Goal: Task Accomplishment & Management: Use online tool/utility

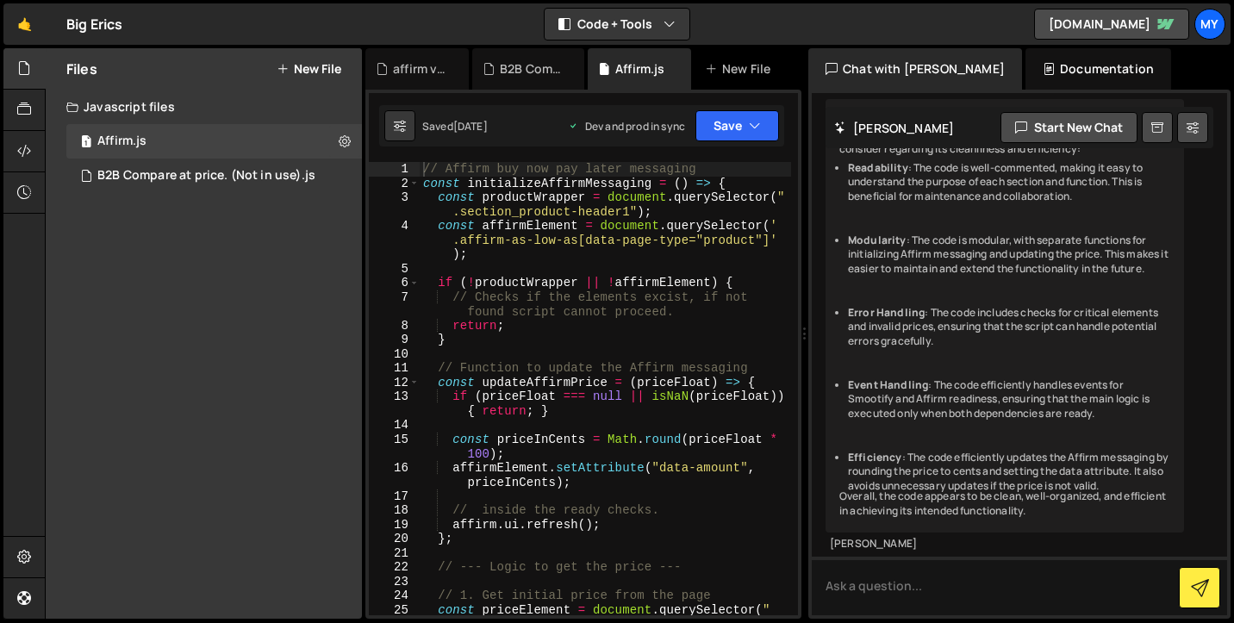
scroll to position [1740, 0]
click at [322, 69] on button "New File" at bounding box center [309, 69] width 65 height 14
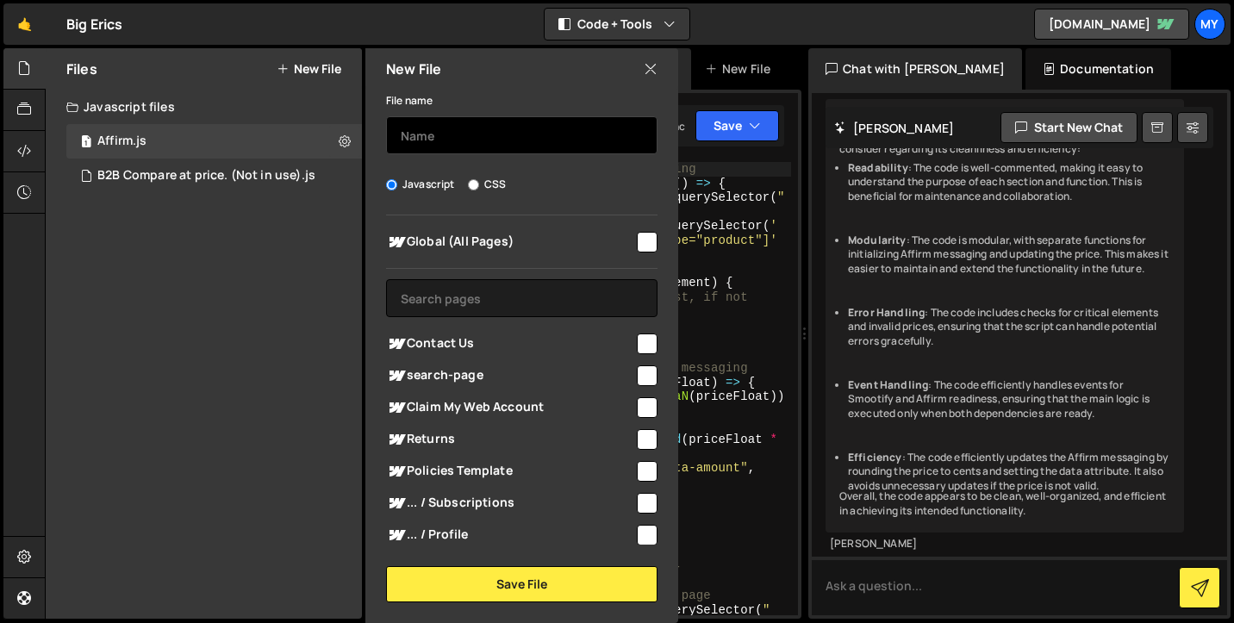
click at [424, 139] on input "text" at bounding box center [521, 135] width 271 height 38
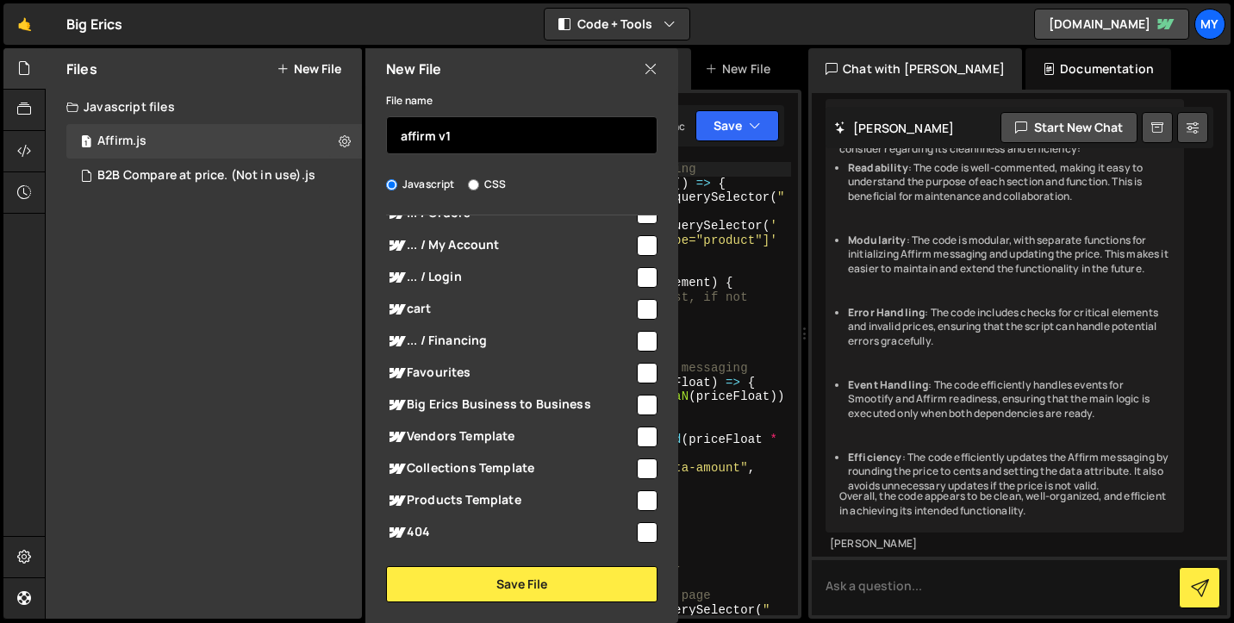
scroll to position [610, 0]
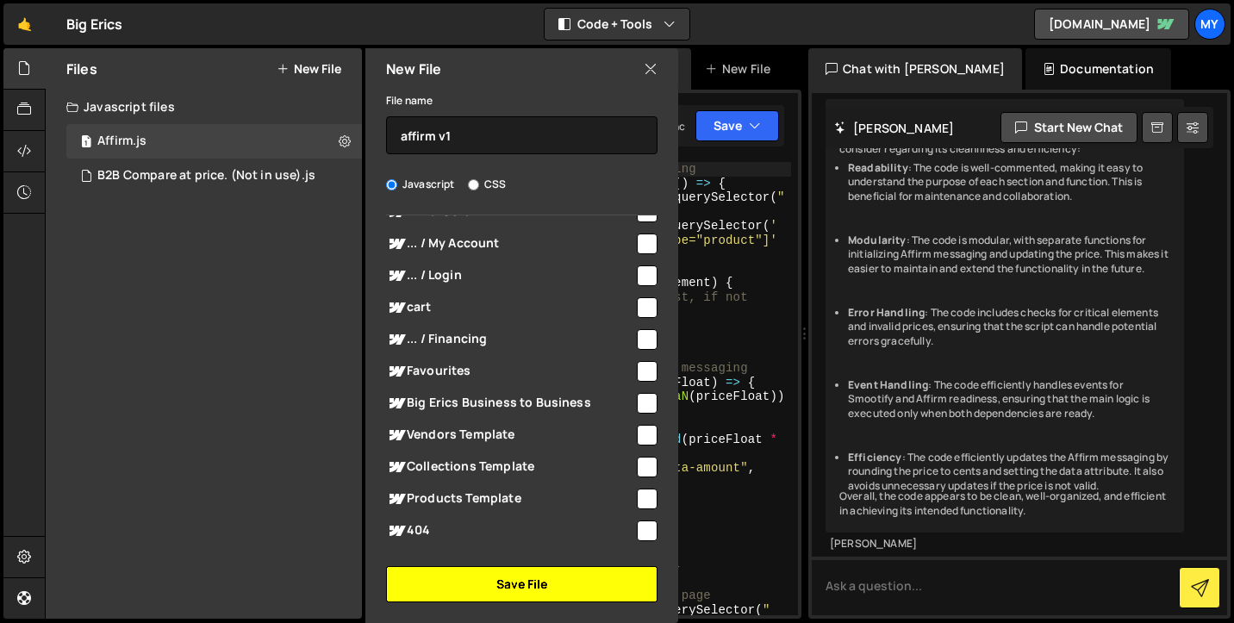
click at [502, 584] on button "Save File" at bounding box center [521, 584] width 271 height 36
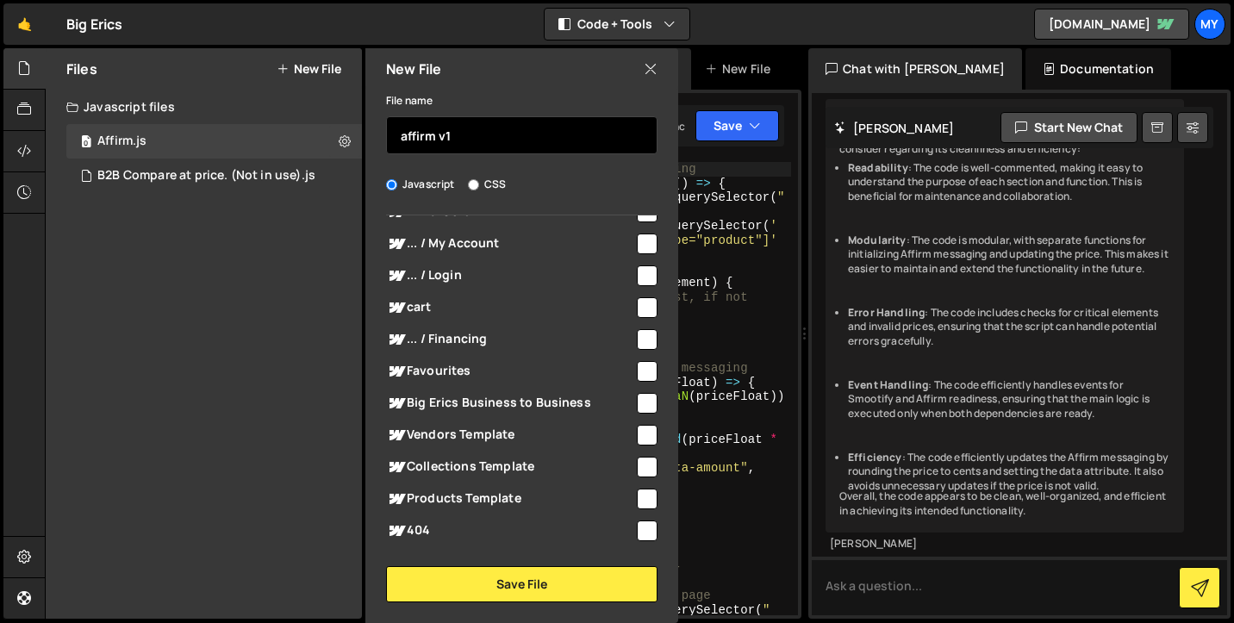
click at [479, 137] on input "affirm v1" at bounding box center [521, 135] width 271 height 38
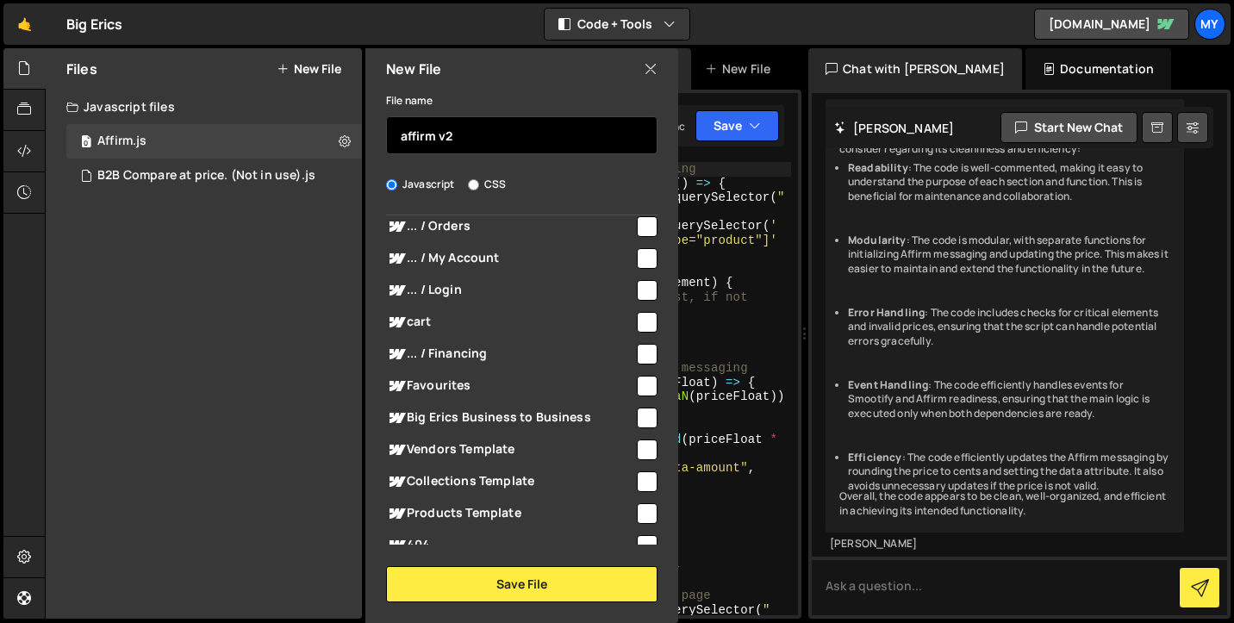
scroll to position [596, 0]
type input "affirm v2"
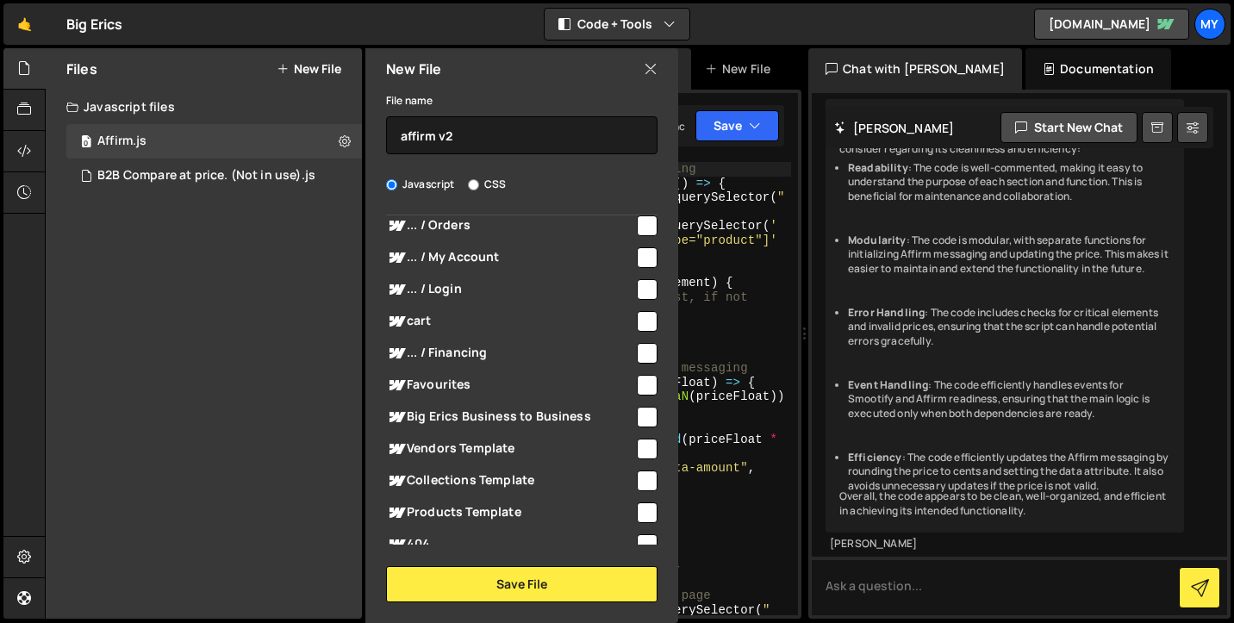
click at [576, 511] on span "Products Template" at bounding box center [510, 512] width 248 height 21
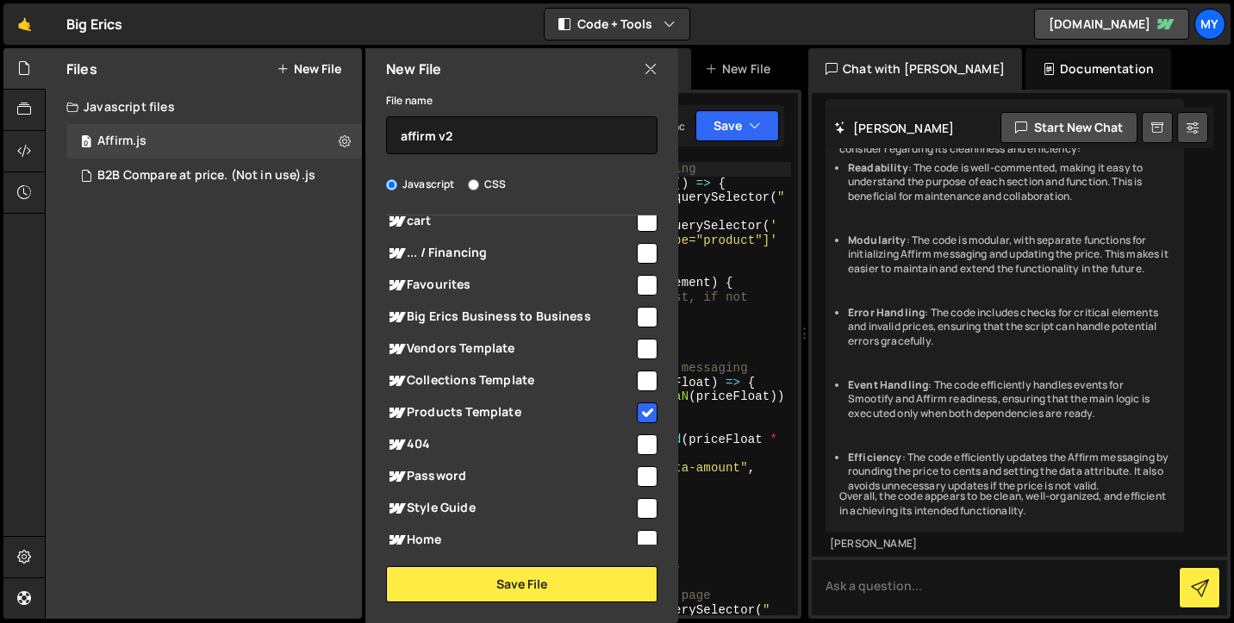
scroll to position [719, 0]
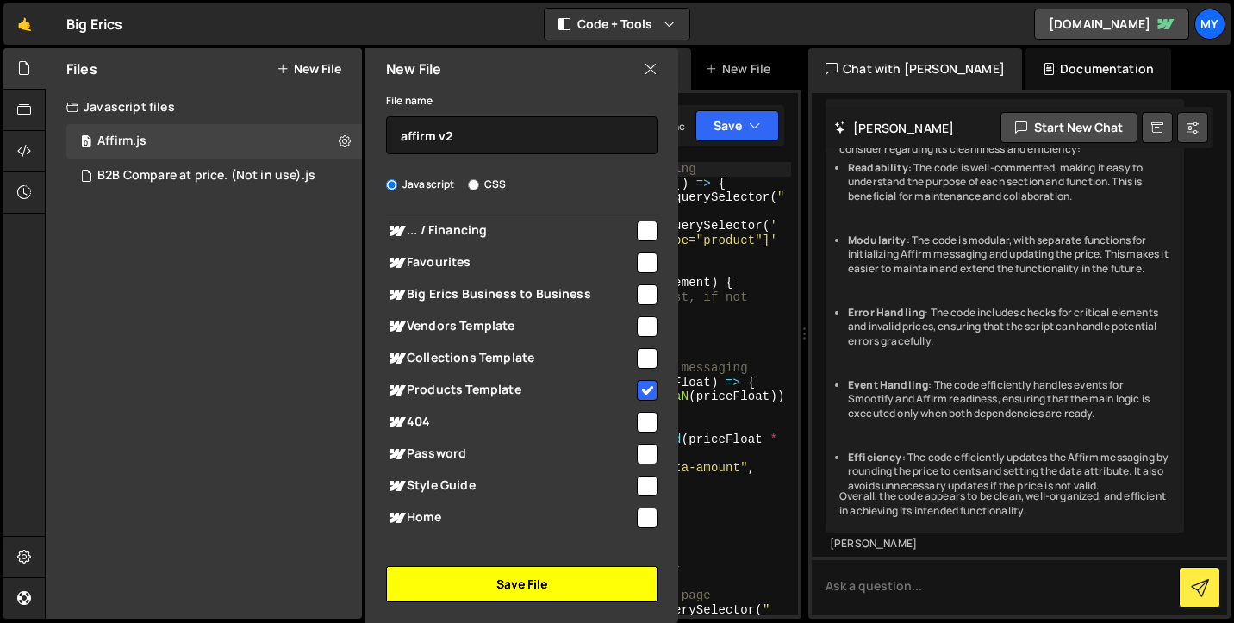
click at [595, 594] on button "Save File" at bounding box center [521, 584] width 271 height 36
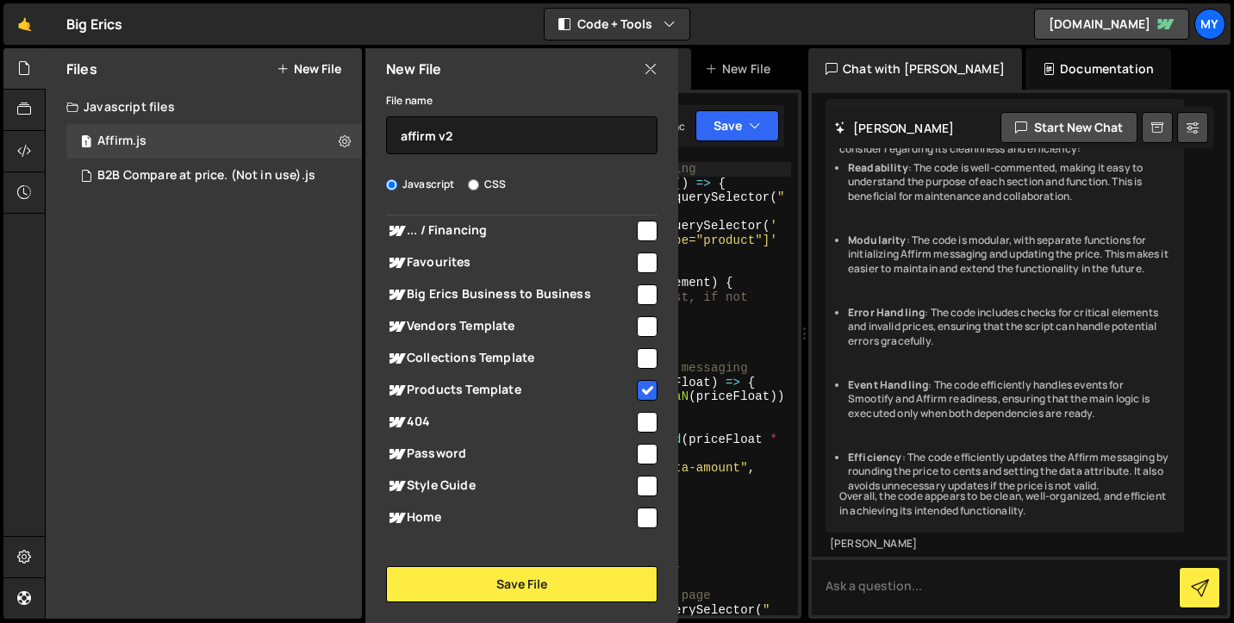
click at [557, 389] on span "Products Template" at bounding box center [510, 390] width 248 height 21
checkbox input "false"
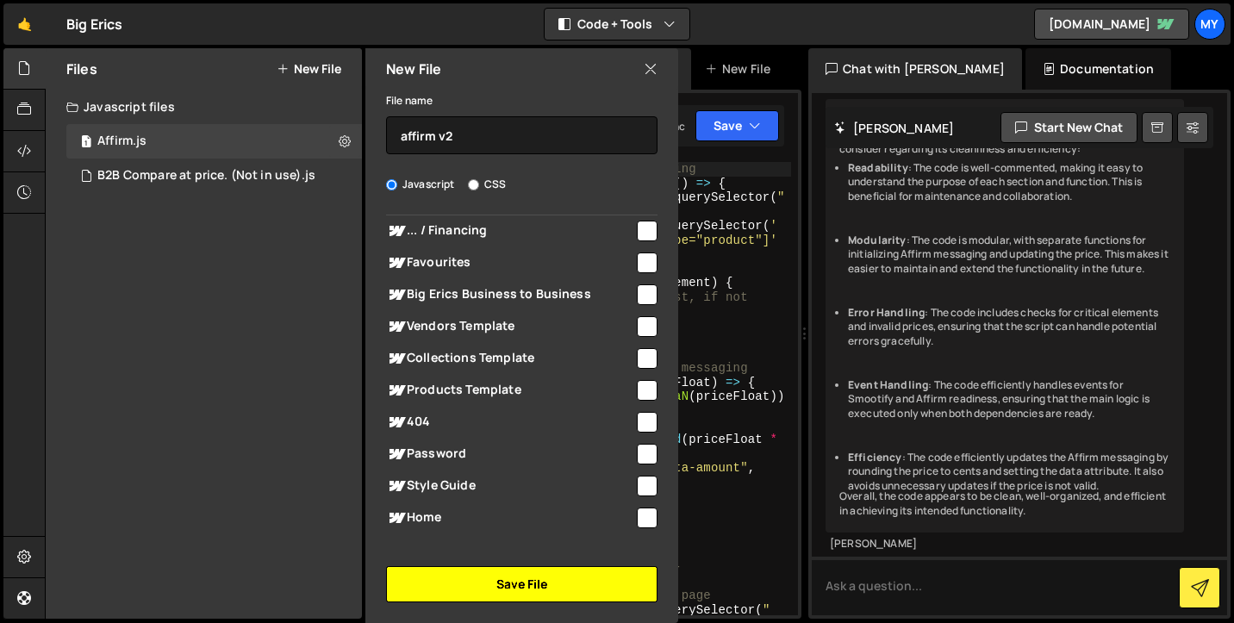
click at [583, 585] on button "Save File" at bounding box center [521, 584] width 271 height 36
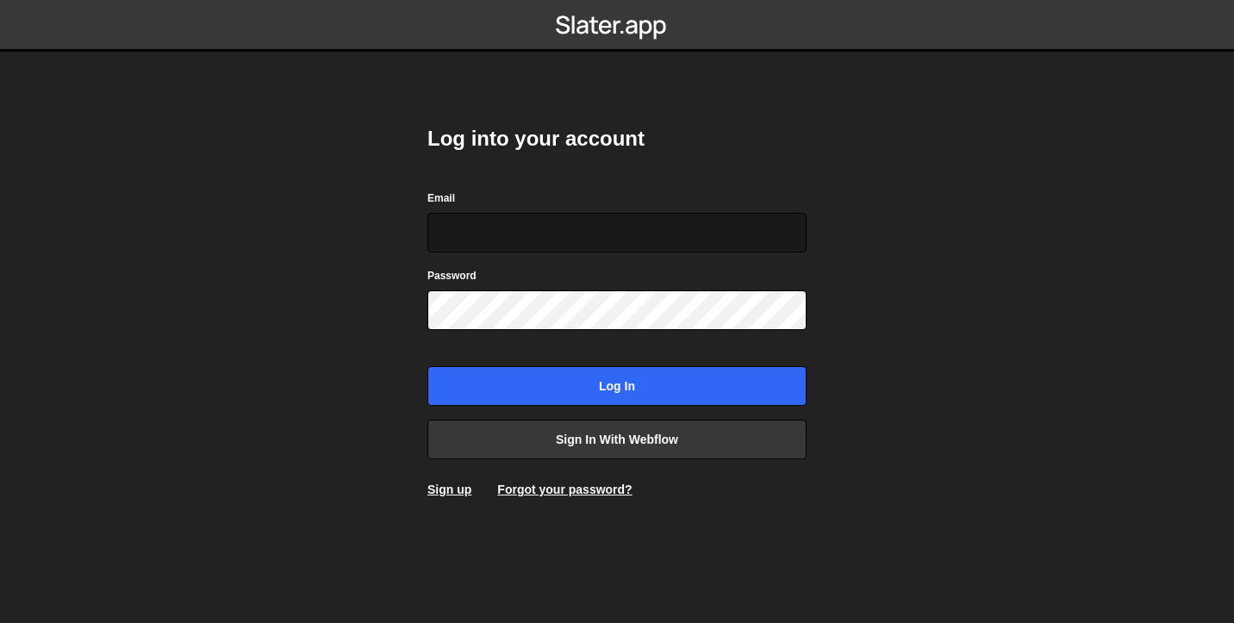
click at [519, 248] on input "Email" at bounding box center [616, 233] width 379 height 40
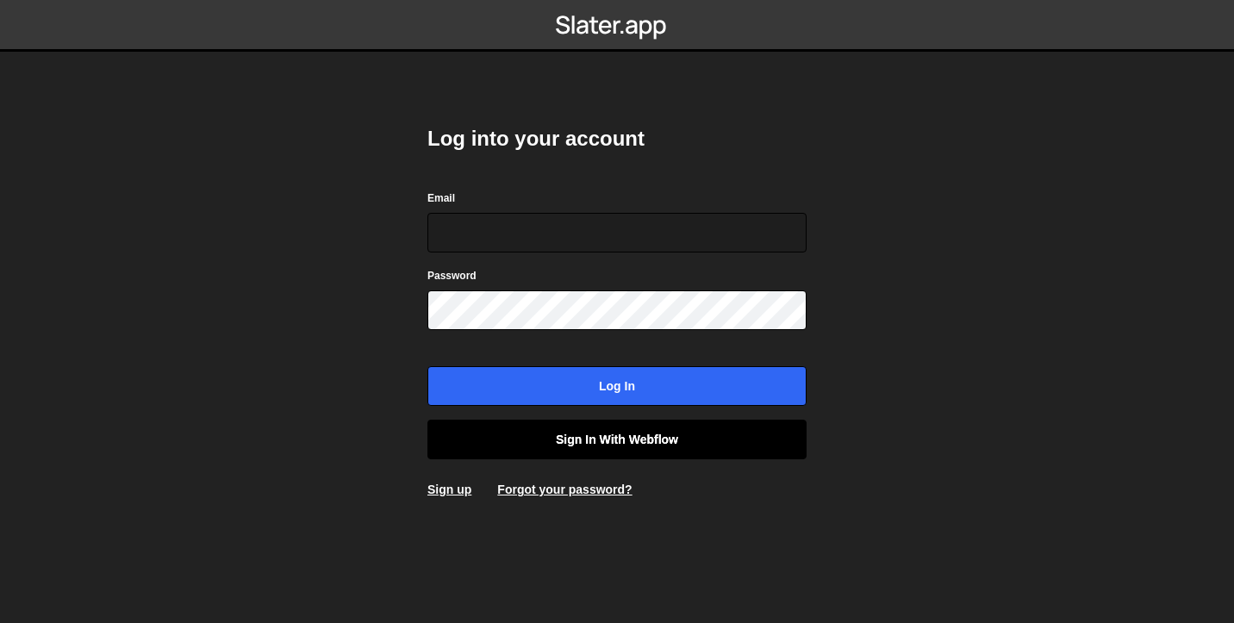
click at [571, 445] on link "Sign in with Webflow" at bounding box center [616, 440] width 379 height 40
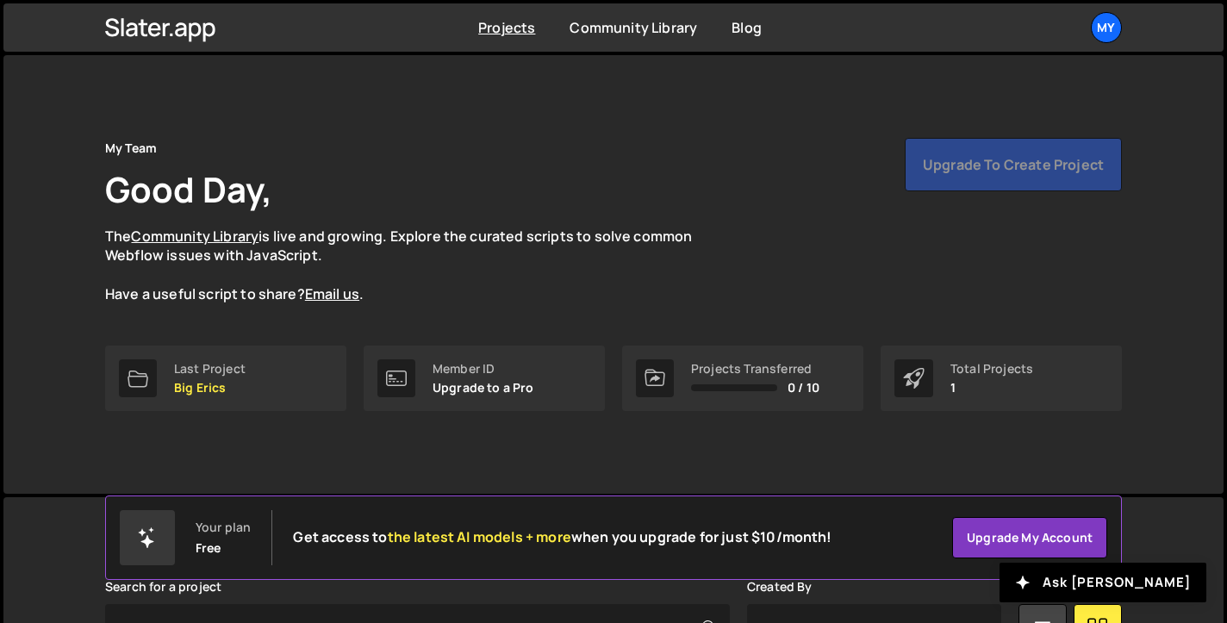
scroll to position [264, 0]
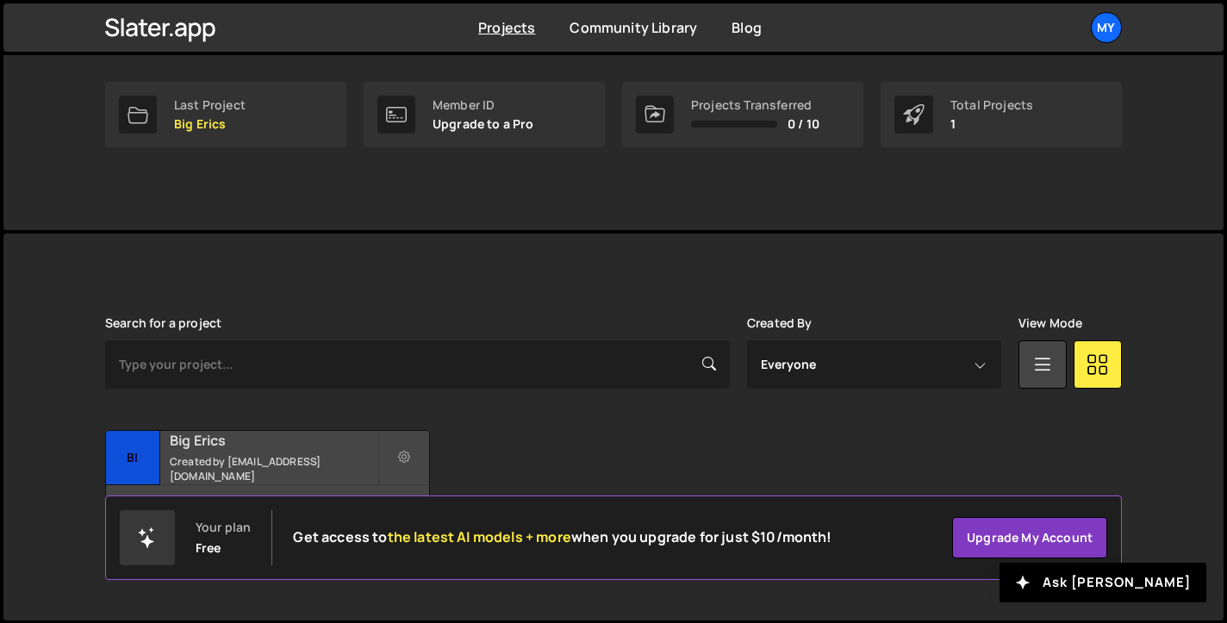
click at [285, 476] on div "Big Erics Created by [EMAIL_ADDRESS][DOMAIN_NAME]" at bounding box center [267, 457] width 323 height 53
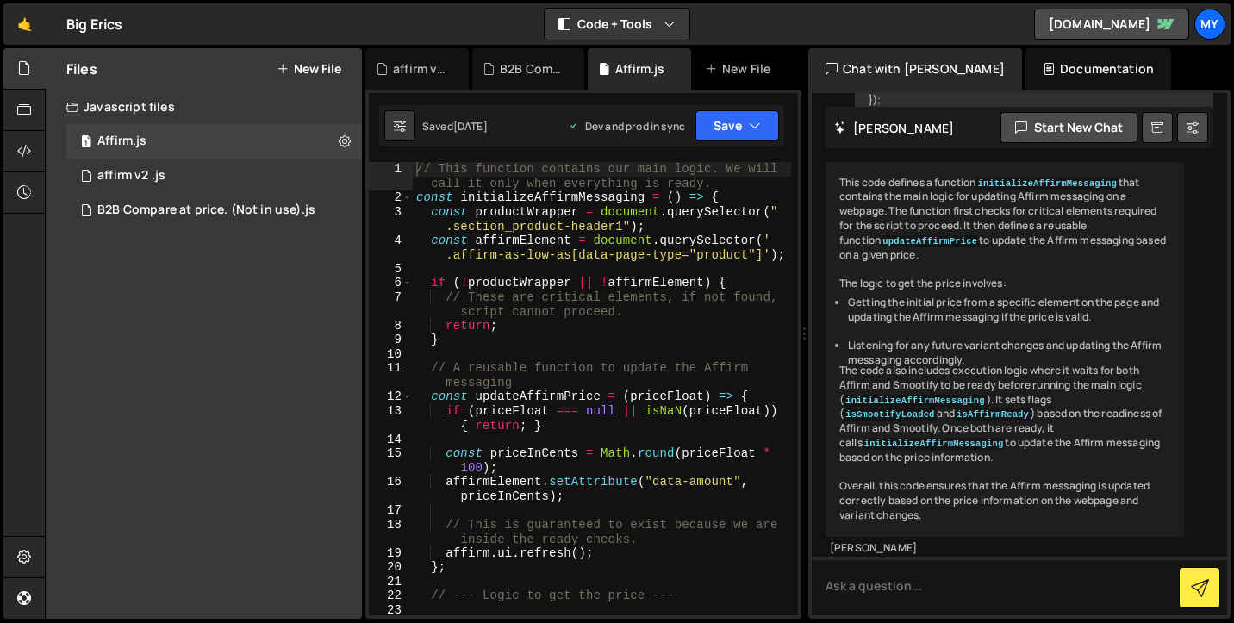
scroll to position [1740, 0]
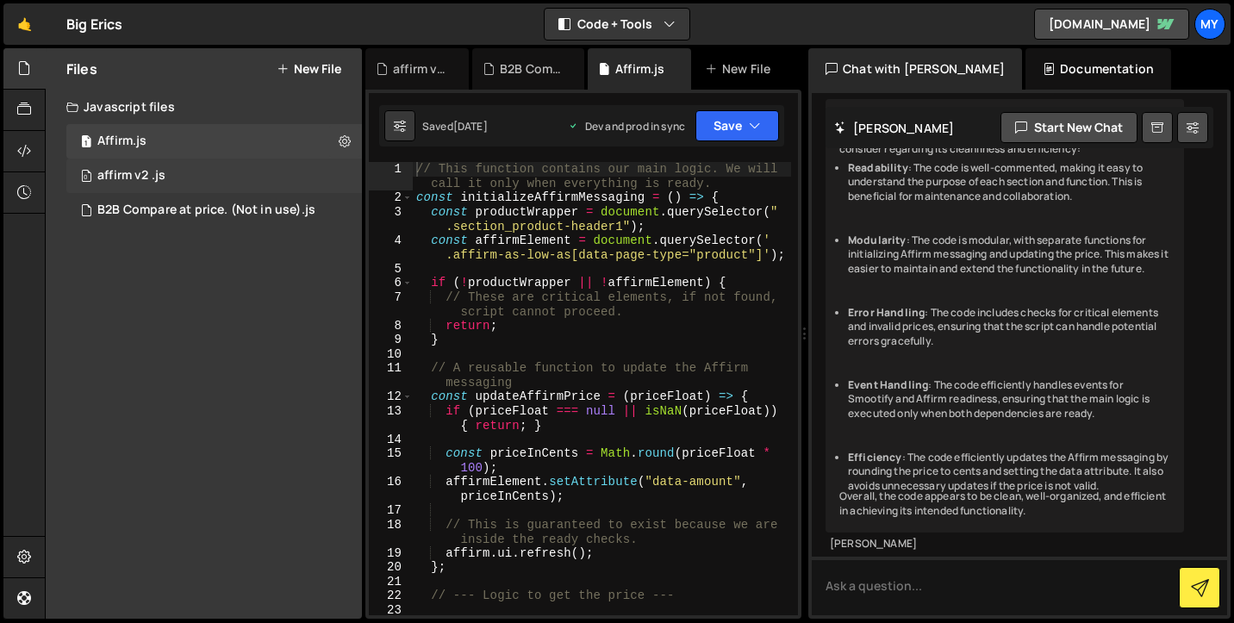
click at [211, 176] on div "0 affirm v2 .js 0" at bounding box center [214, 176] width 296 height 34
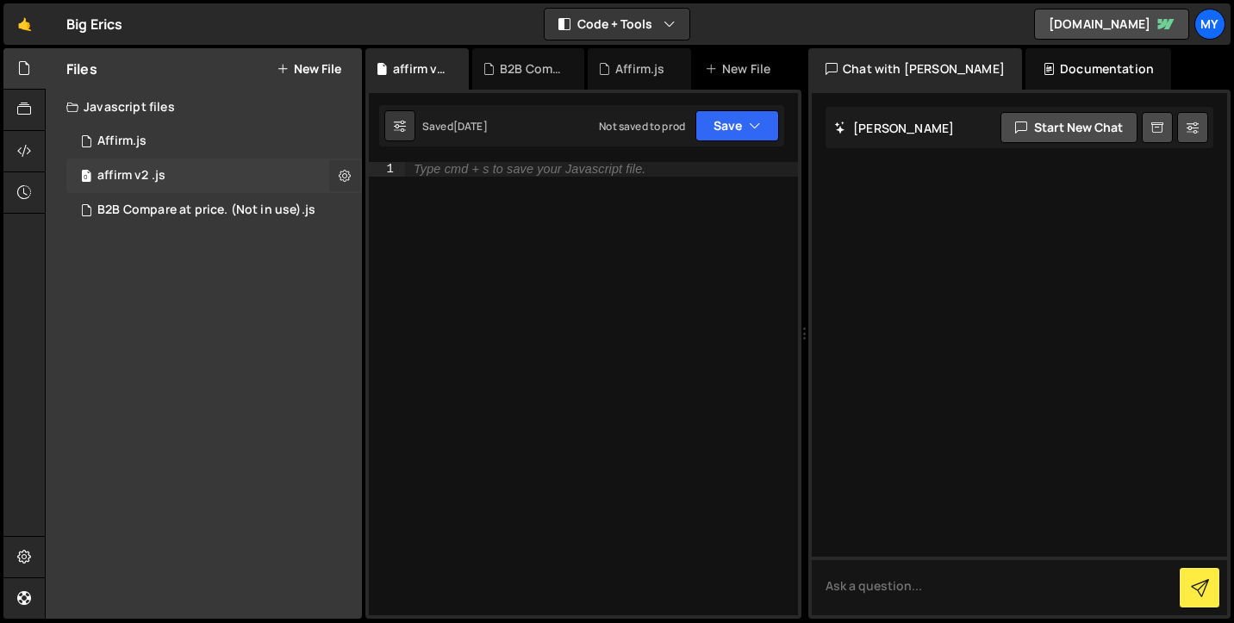
click at [352, 178] on button at bounding box center [344, 175] width 31 height 31
type input "affirm v2"
radio input "true"
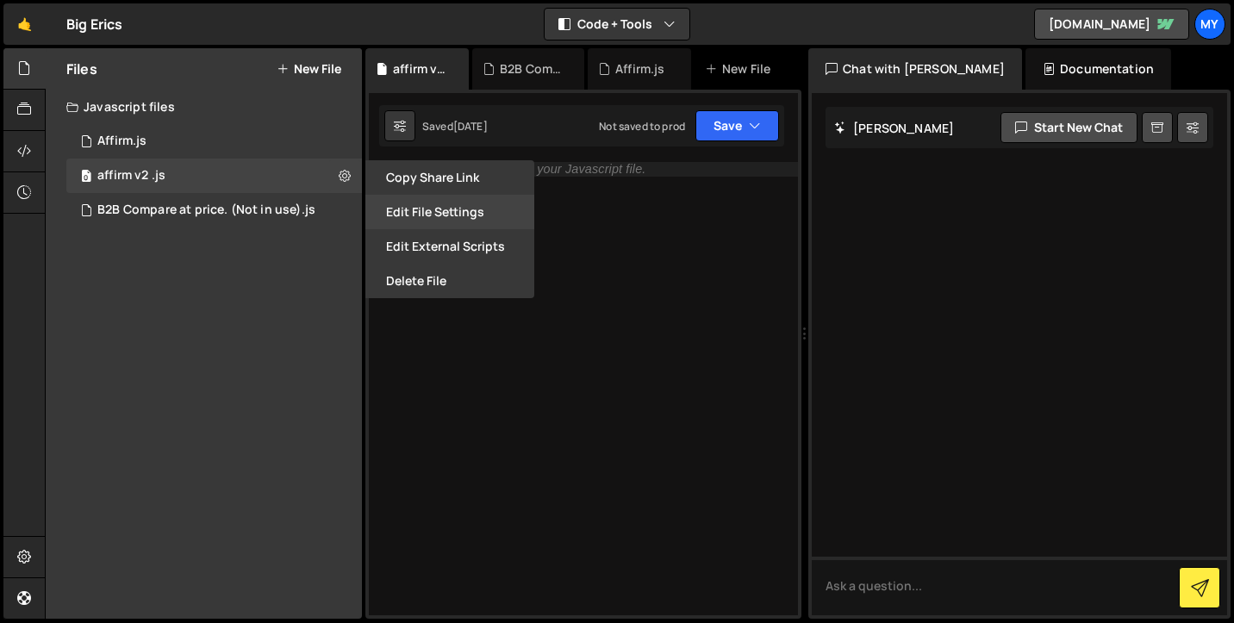
click at [426, 213] on button "Edit File Settings" at bounding box center [449, 212] width 169 height 34
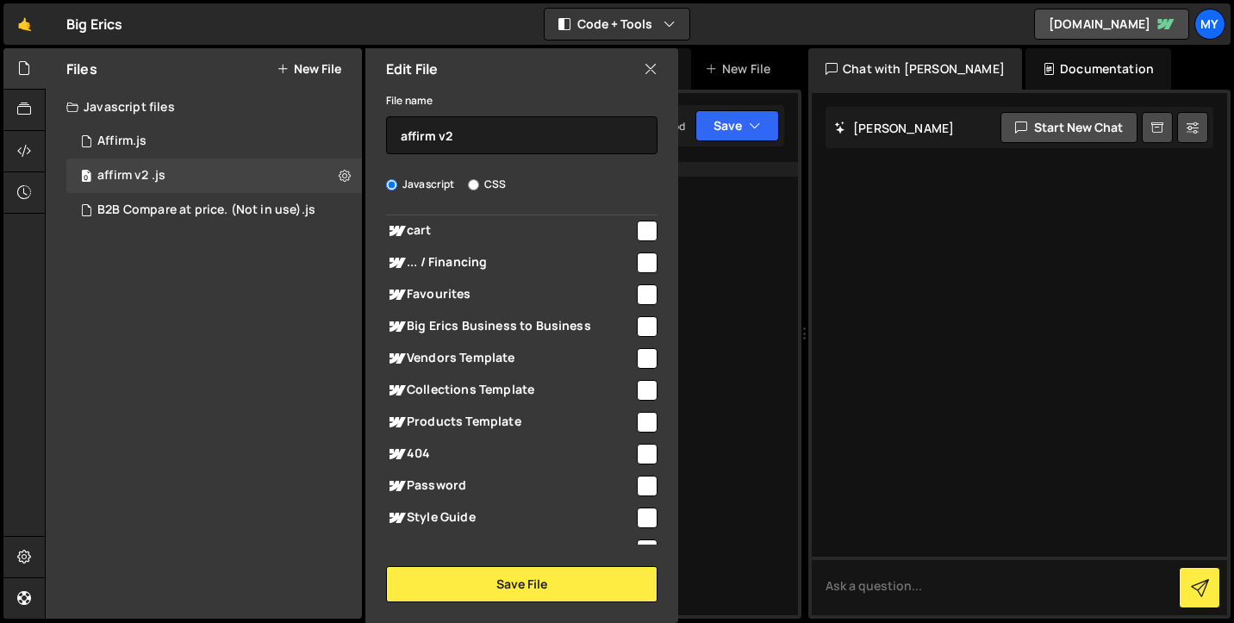
scroll to position [801, 0]
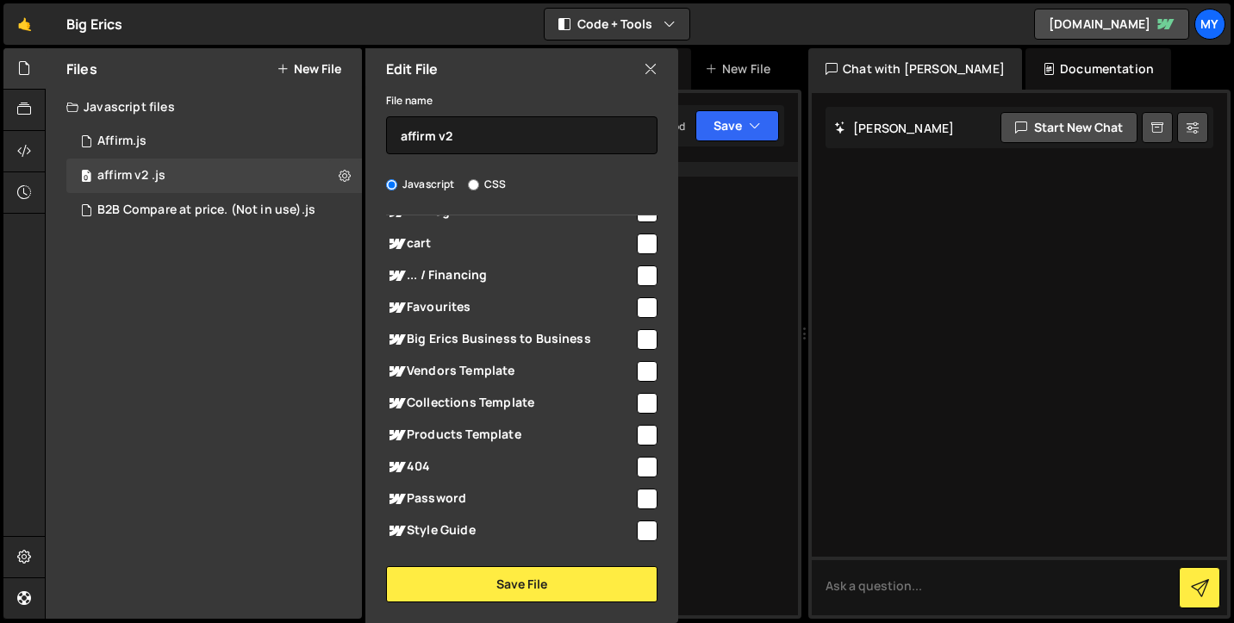
click at [526, 429] on span "Products Template" at bounding box center [510, 435] width 248 height 21
checkbox input "true"
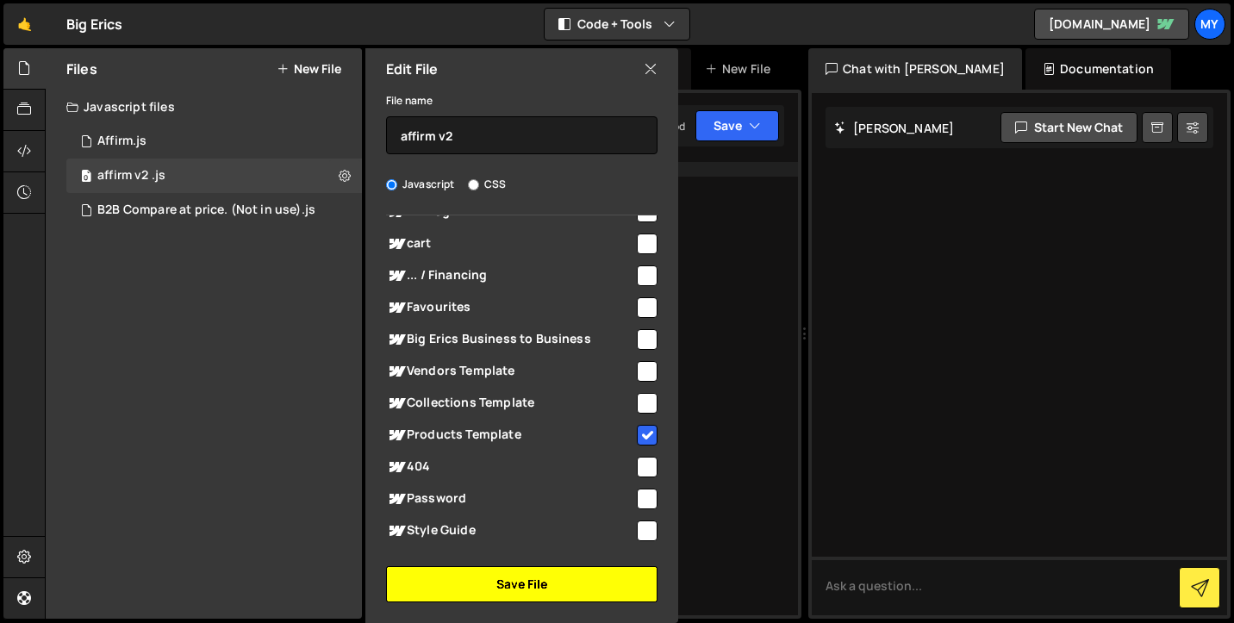
click at [530, 595] on button "Save File" at bounding box center [521, 584] width 271 height 36
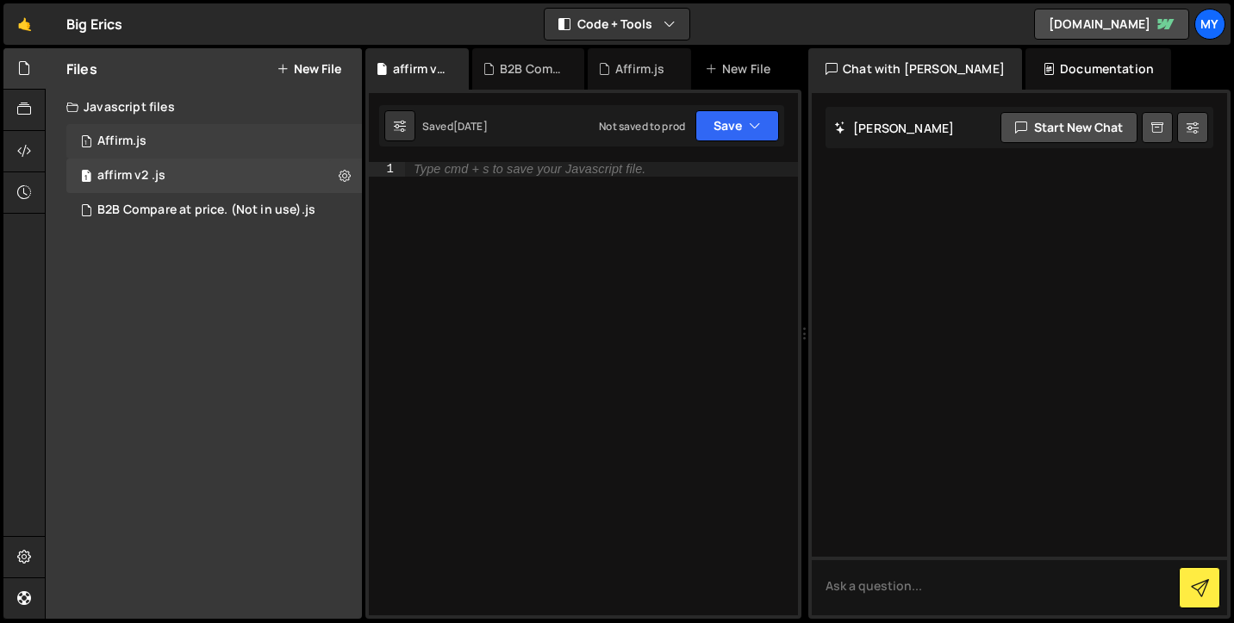
click at [242, 137] on div "1 Affirm.js 0" at bounding box center [214, 141] width 296 height 34
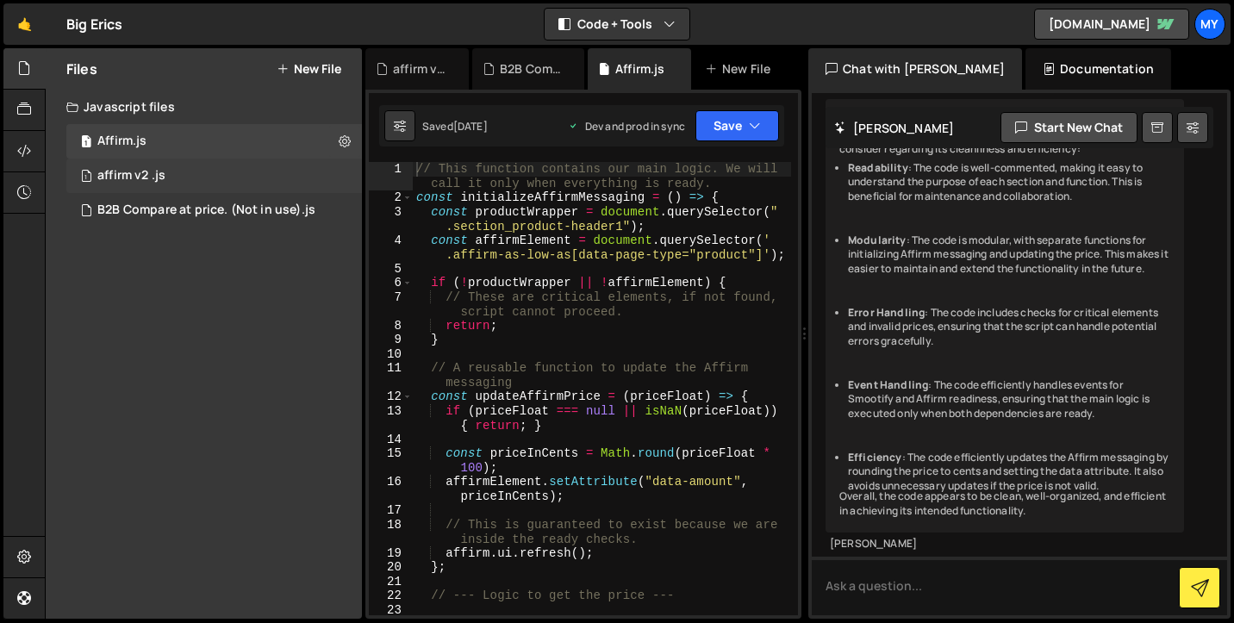
scroll to position [1740, 0]
click at [262, 171] on div "1 affirm v2 .js 0" at bounding box center [214, 176] width 296 height 34
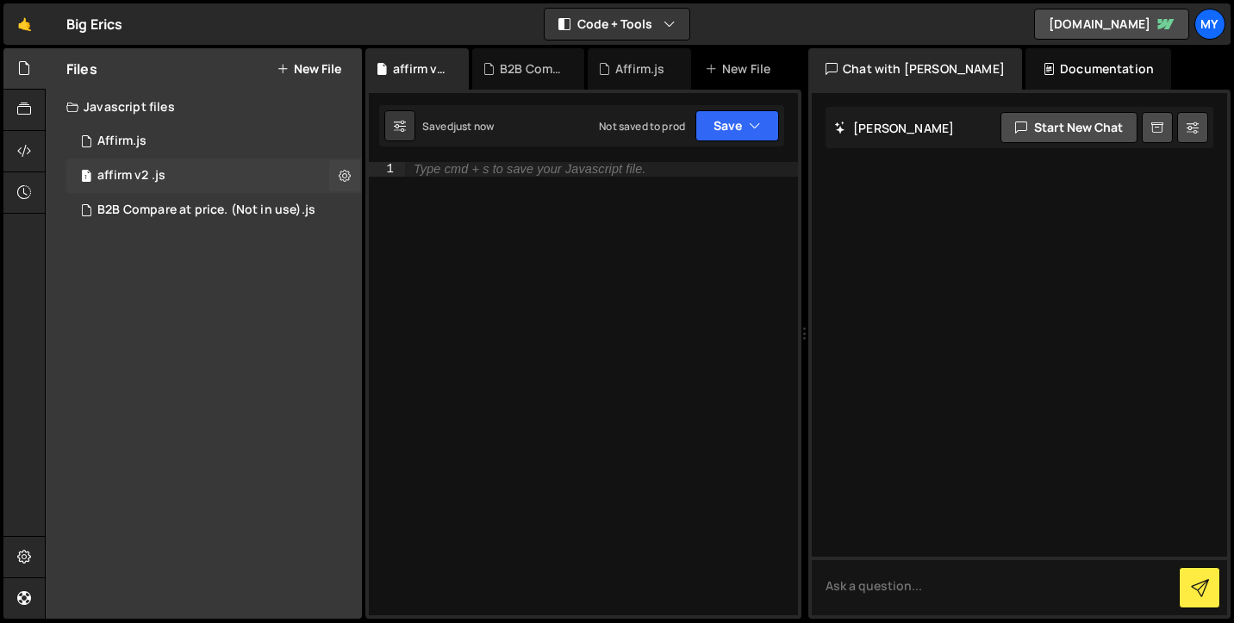
scroll to position [0, 0]
click at [449, 165] on div "Type cmd + s to save your Javascript file." at bounding box center [530, 169] width 232 height 13
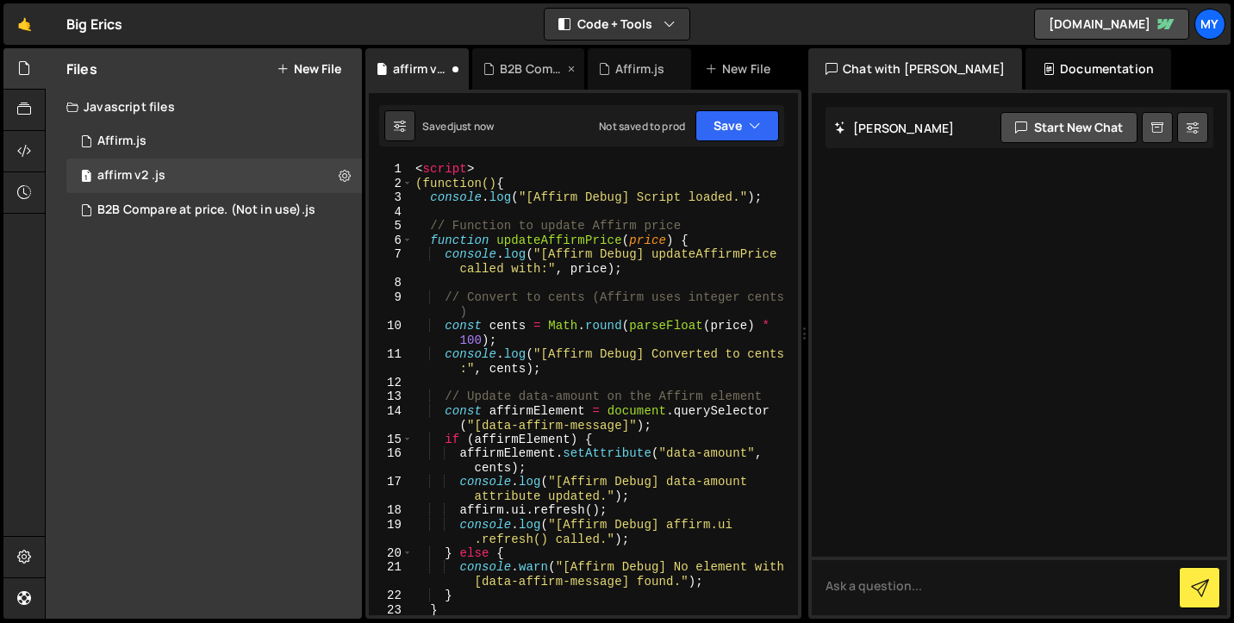
click at [572, 65] on icon at bounding box center [571, 68] width 12 height 17
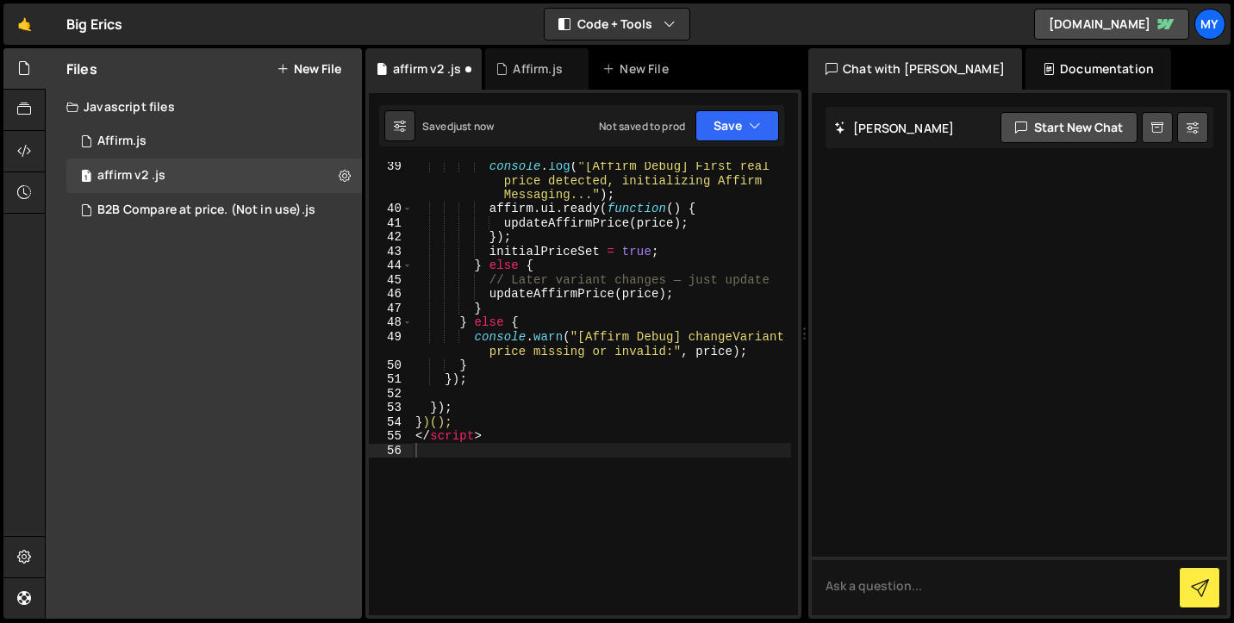
scroll to position [751, 0]
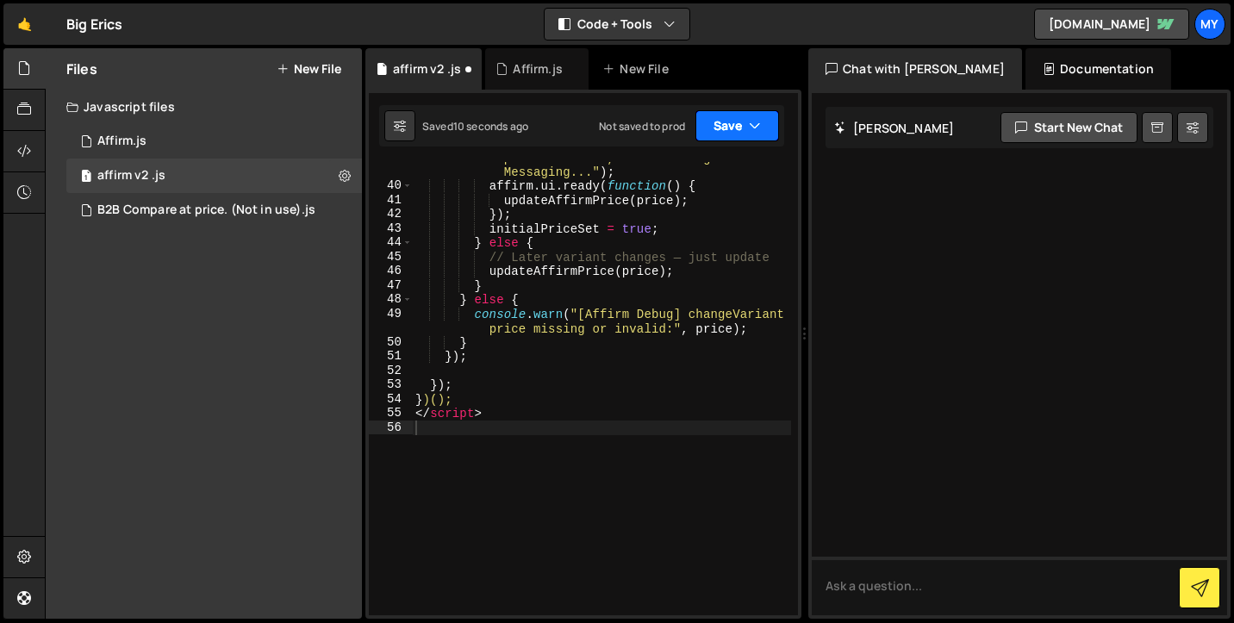
click at [744, 123] on button "Save" at bounding box center [737, 125] width 84 height 31
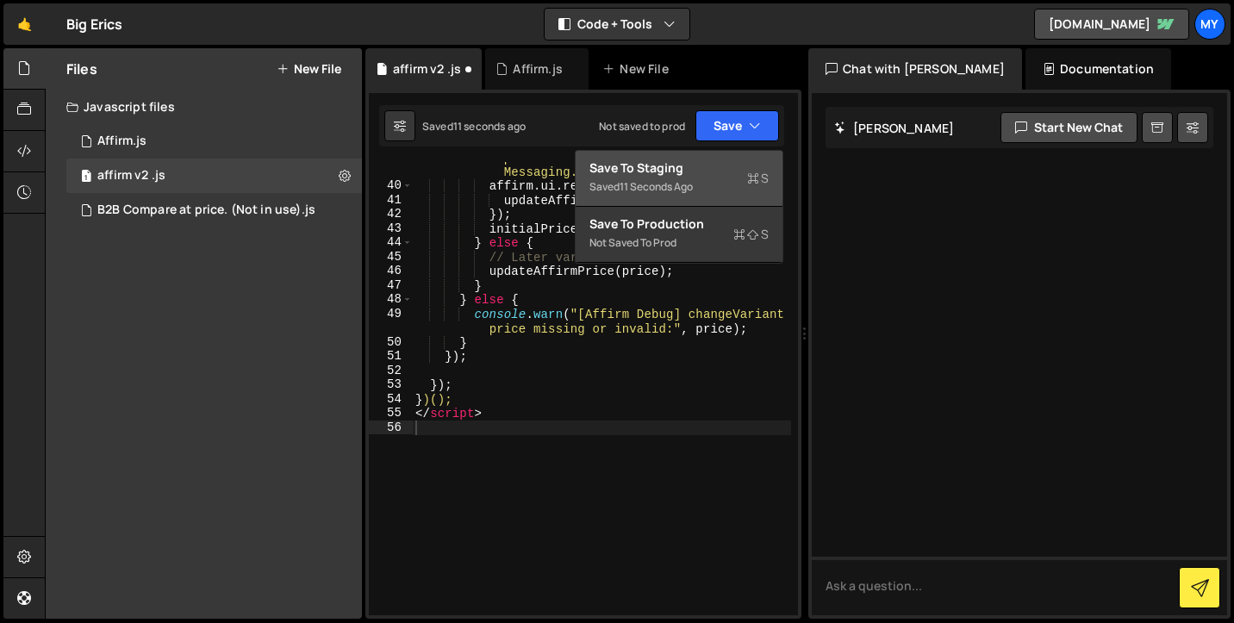
click at [726, 173] on div "Save to Staging S" at bounding box center [678, 167] width 179 height 17
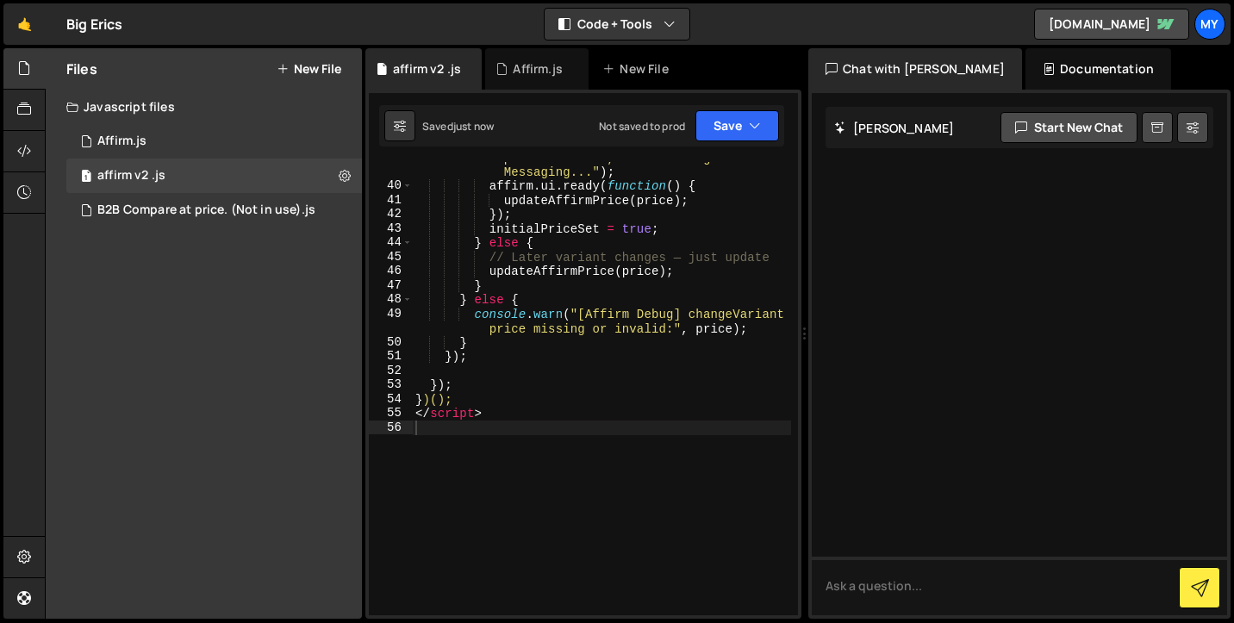
click at [281, 423] on div "Files New File Javascript files 1 Affirm.js 0 1 affirm v2 .js 0 0 B2B Compare a…" at bounding box center [204, 333] width 316 height 570
click at [257, 155] on div "1 Affirm.js 0" at bounding box center [214, 141] width 296 height 34
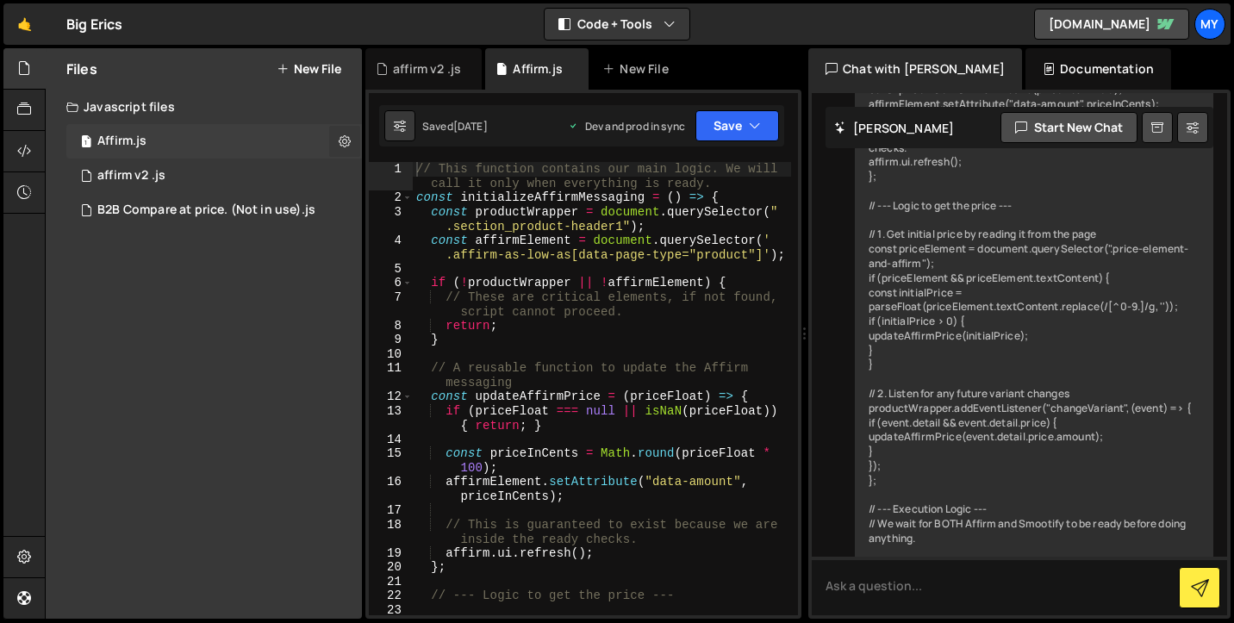
scroll to position [1740, 0]
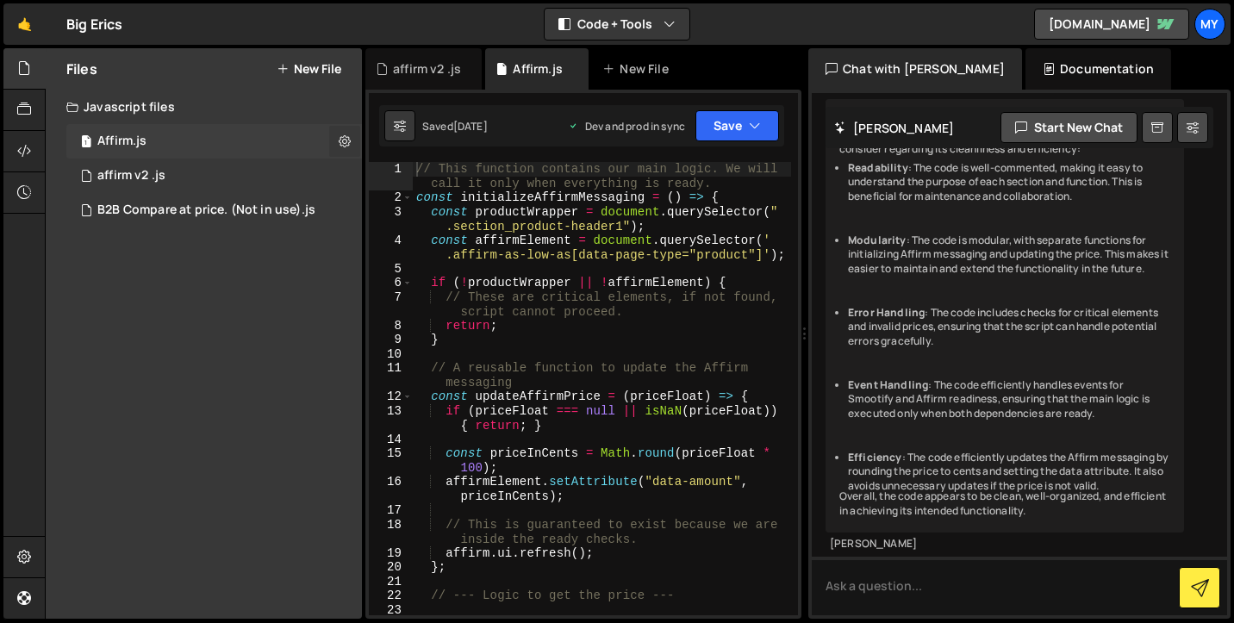
click at [343, 140] on icon at bounding box center [345, 141] width 12 height 16
type input "Affirm"
radio input "true"
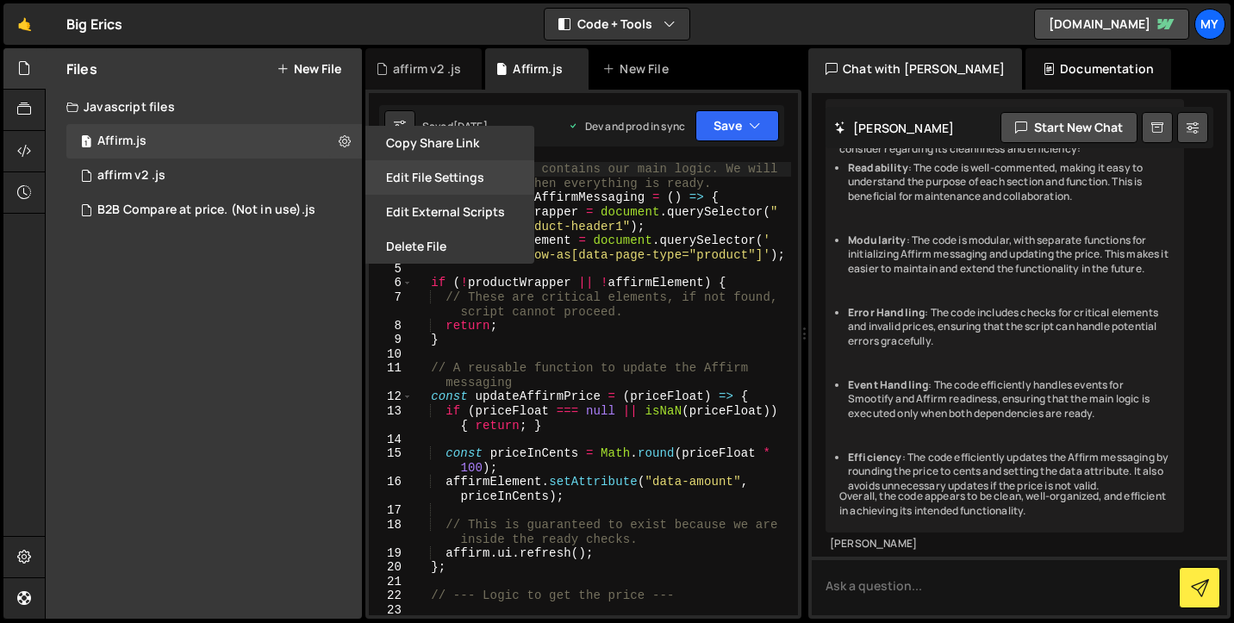
click at [392, 182] on button "Edit File Settings" at bounding box center [449, 177] width 169 height 34
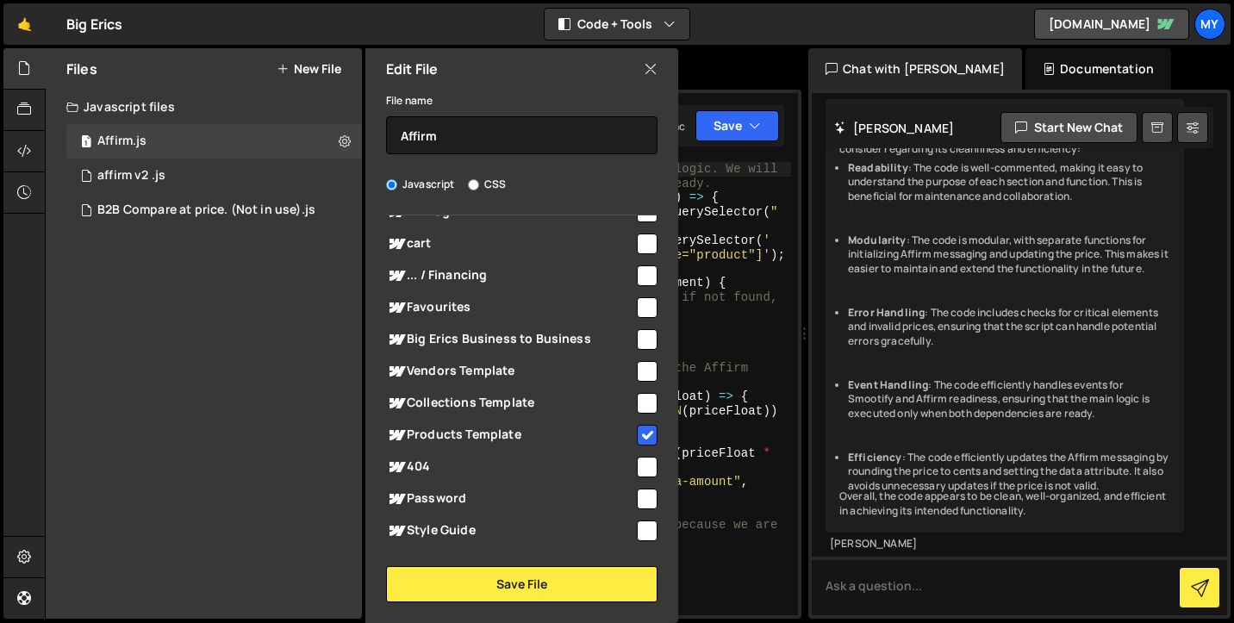
click at [491, 435] on span "Products Template" at bounding box center [510, 435] width 248 height 21
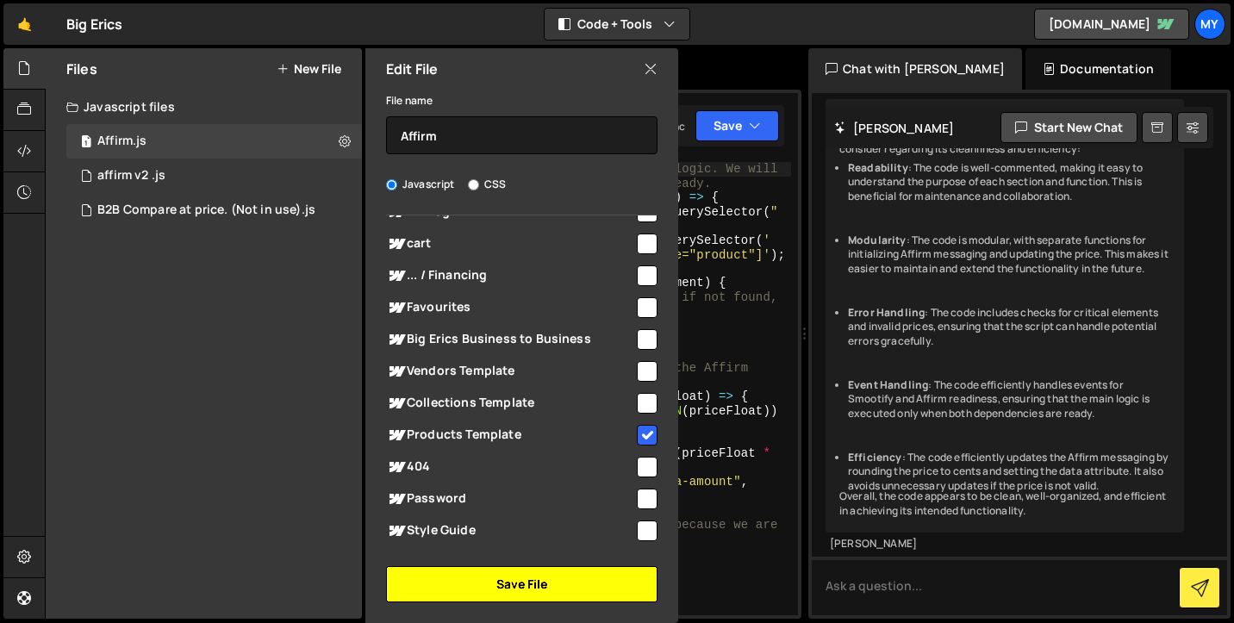
click at [521, 586] on button "Save File" at bounding box center [521, 584] width 271 height 36
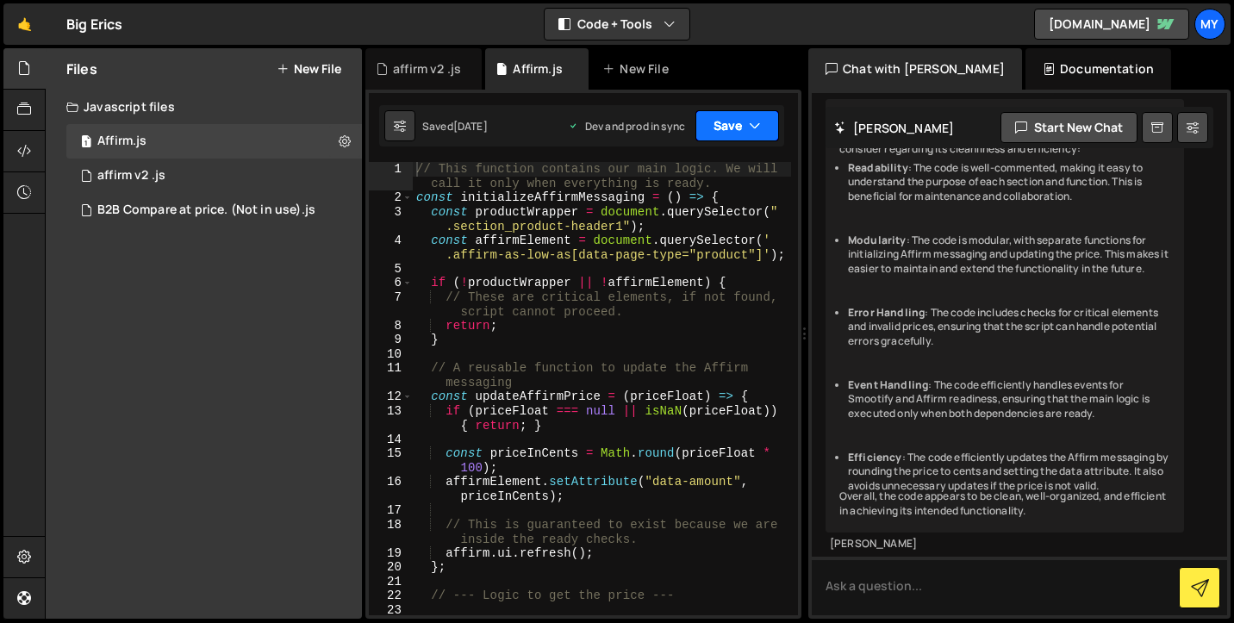
click at [748, 134] on button "Save" at bounding box center [737, 125] width 84 height 31
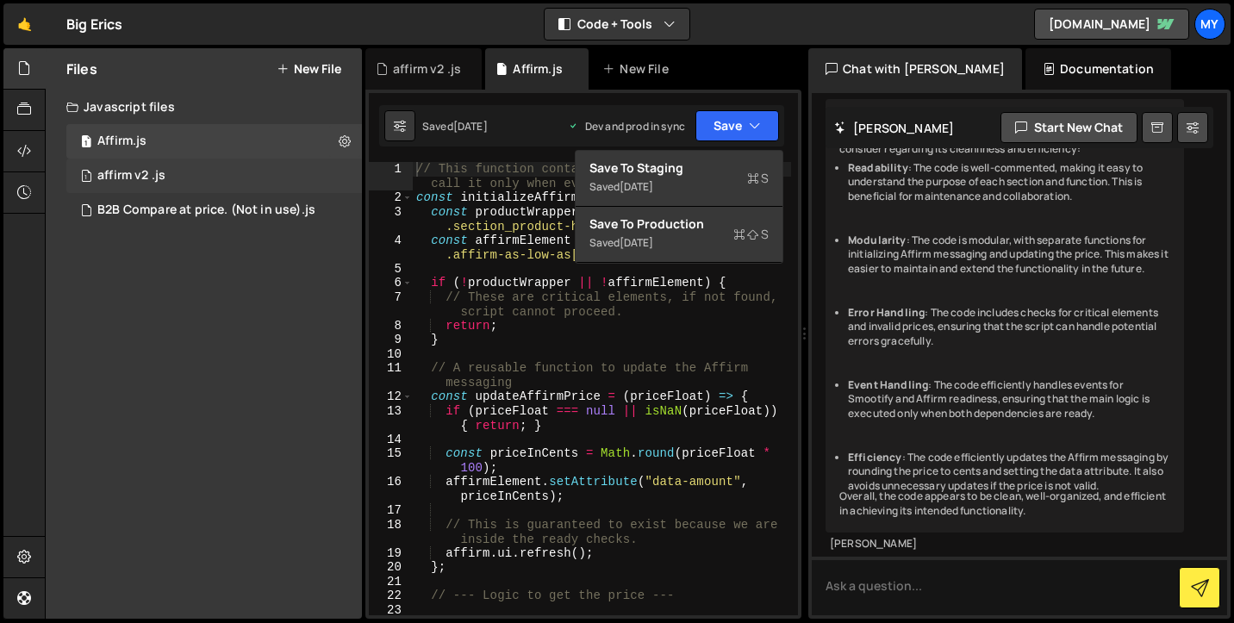
click at [196, 189] on div "1 affirm v2 .js 0" at bounding box center [214, 176] width 296 height 34
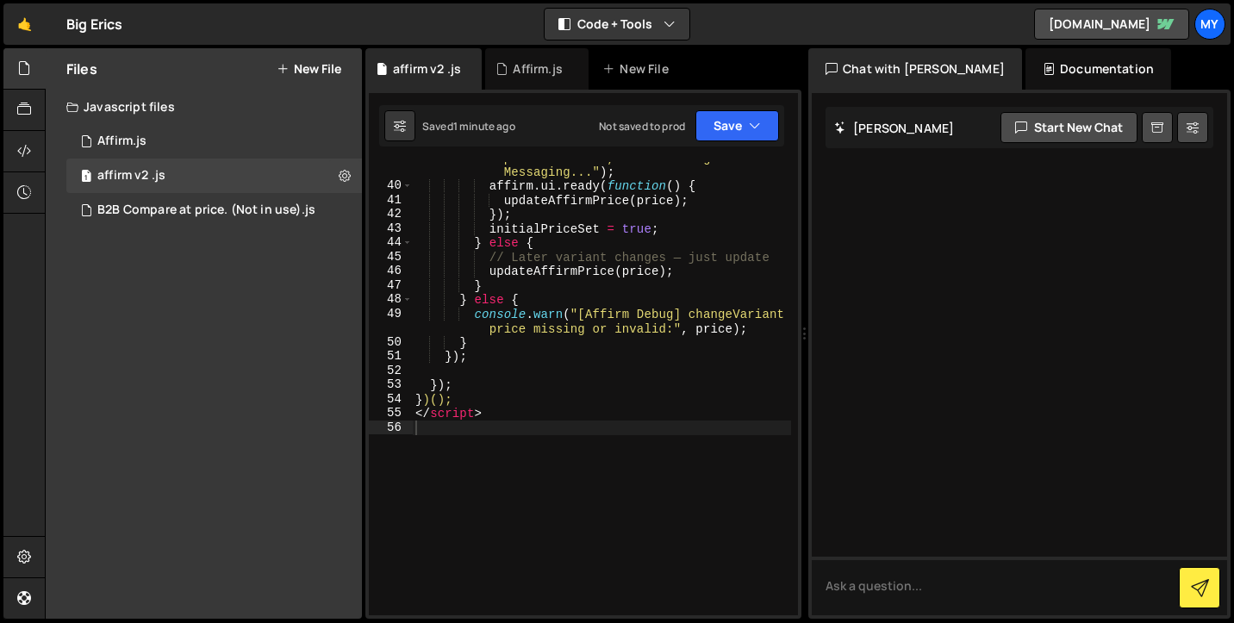
click at [748, 109] on div "Saved 1 minute ago Not saved to prod Upgrade to Edit Save Save to Staging S Sav…" at bounding box center [581, 125] width 405 height 41
click at [743, 130] on button "Save" at bounding box center [737, 125] width 84 height 31
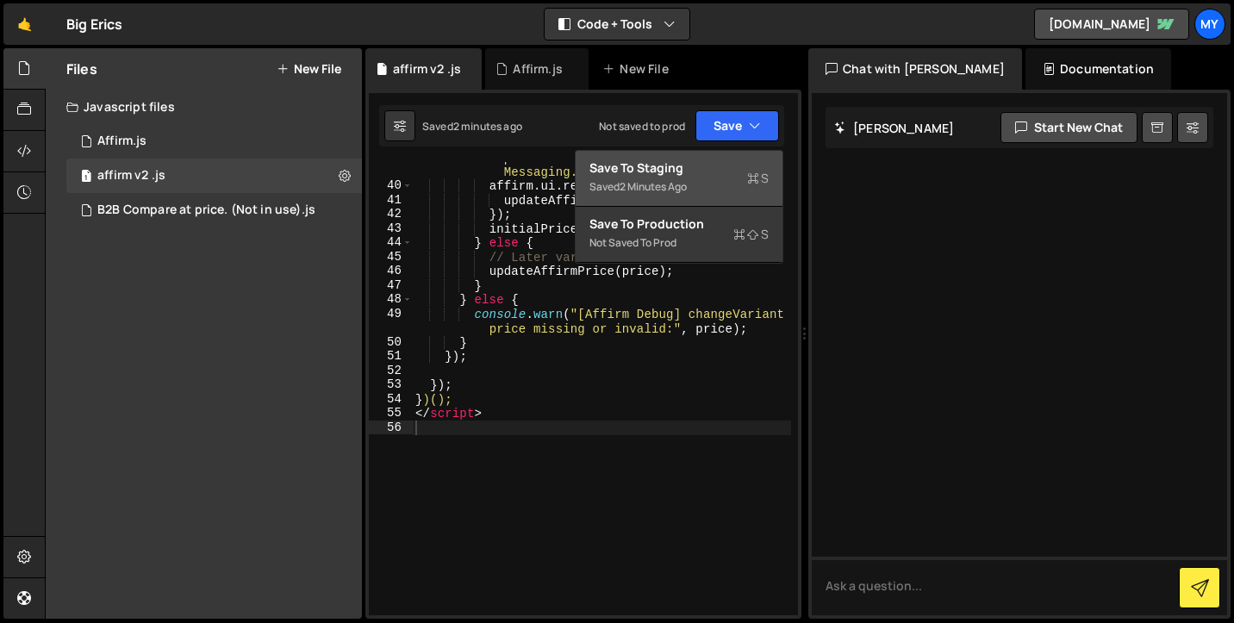
click at [729, 167] on div "Save to Staging S" at bounding box center [678, 167] width 179 height 17
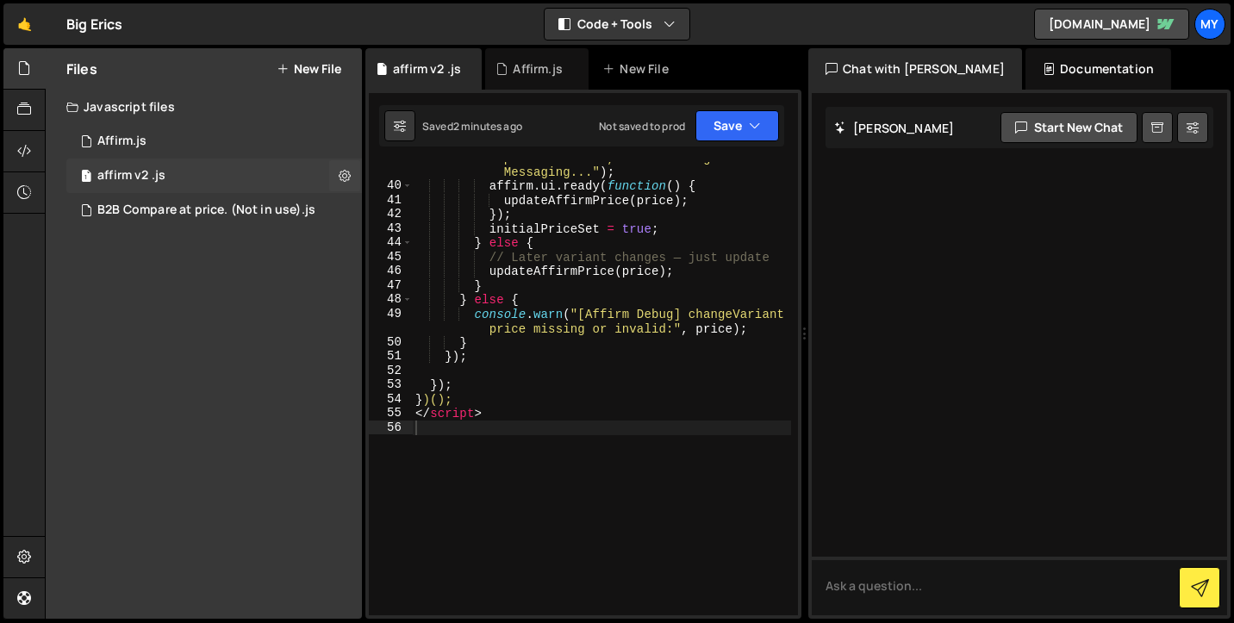
click at [154, 169] on div "affirm v2 .js" at bounding box center [131, 176] width 68 height 16
click at [312, 150] on div "1 Affirm.js 0" at bounding box center [214, 141] width 296 height 34
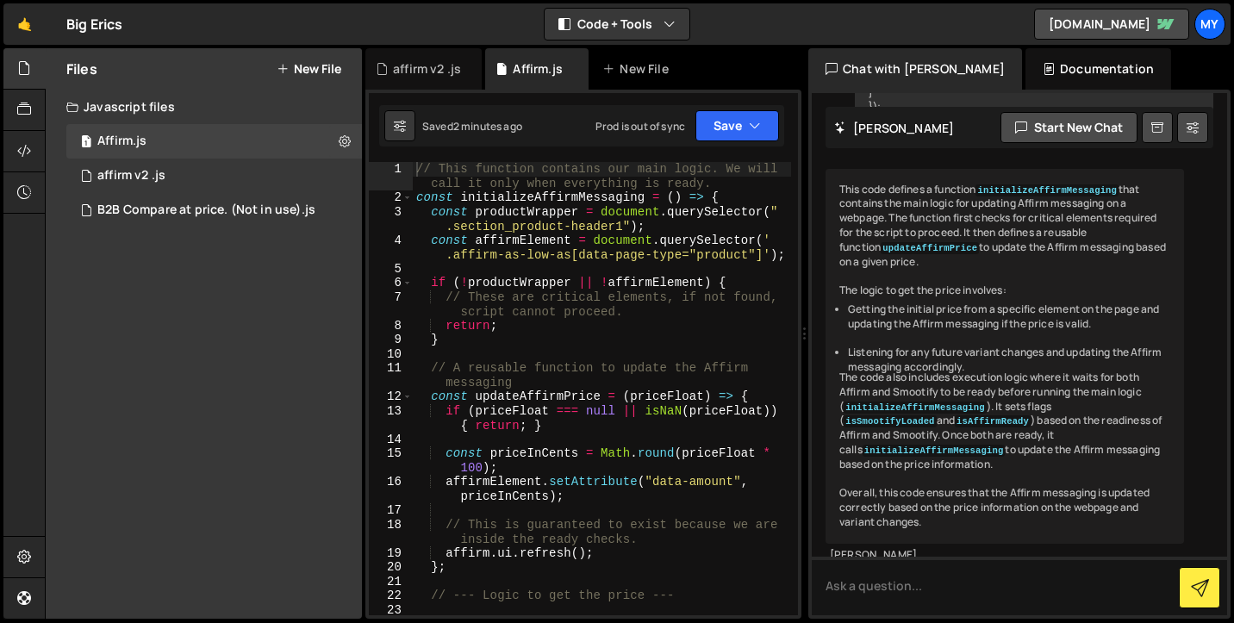
scroll to position [1740, 0]
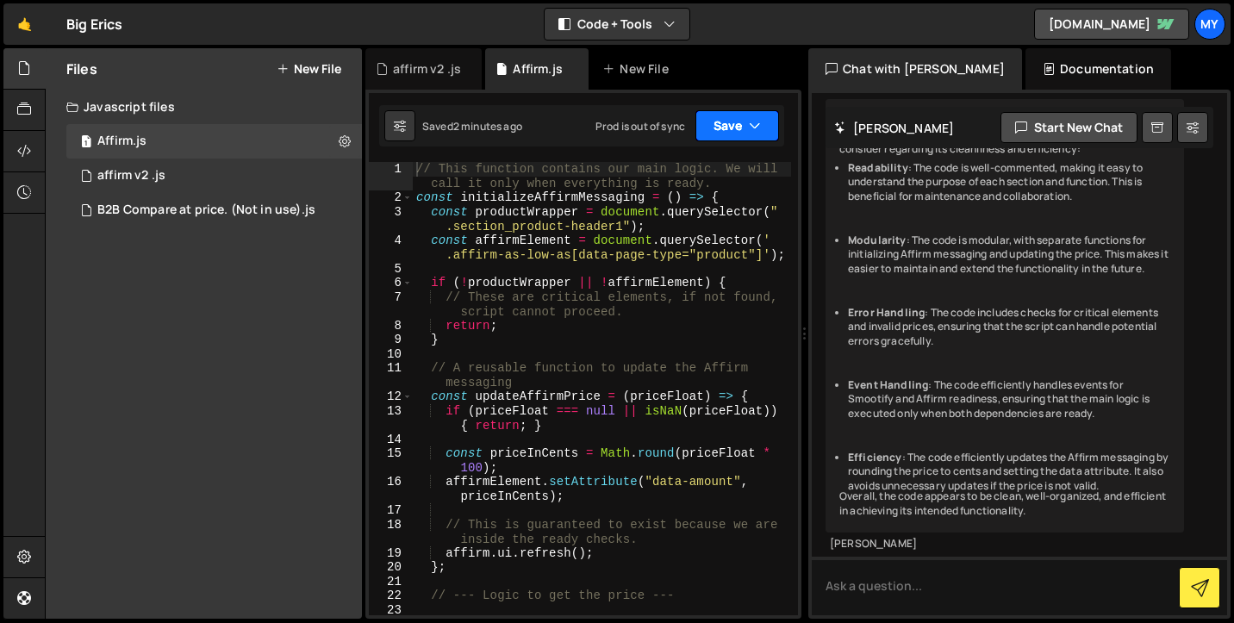
click at [723, 121] on button "Save" at bounding box center [737, 125] width 84 height 31
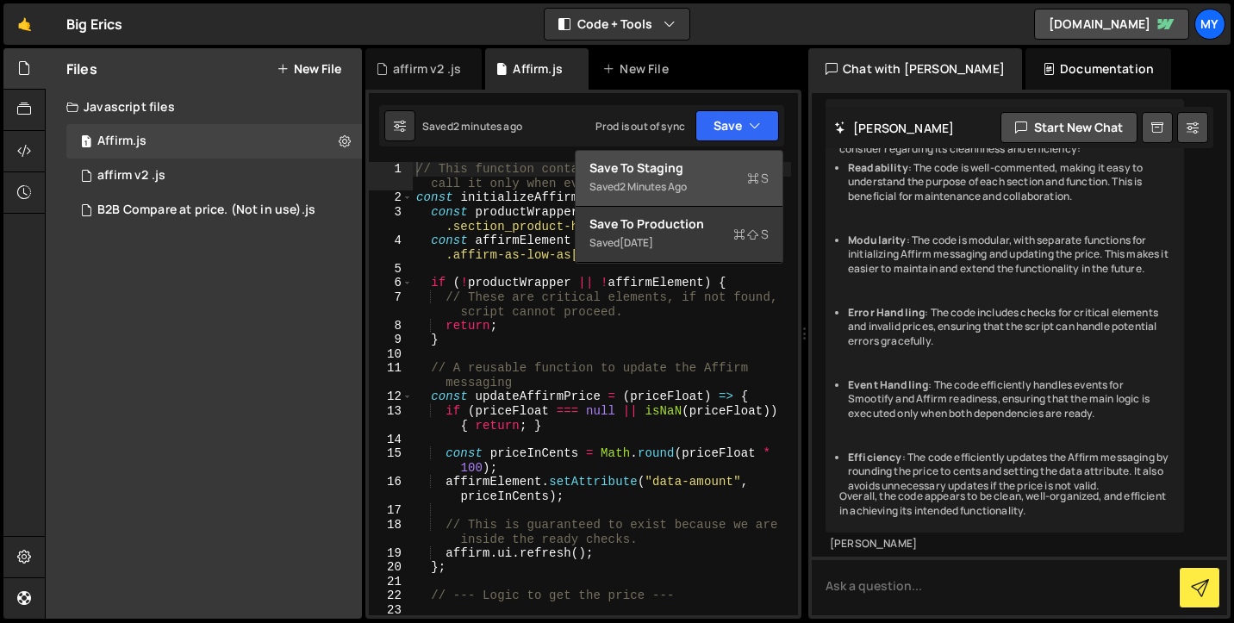
click at [702, 166] on div "Save to Staging S" at bounding box center [678, 167] width 179 height 17
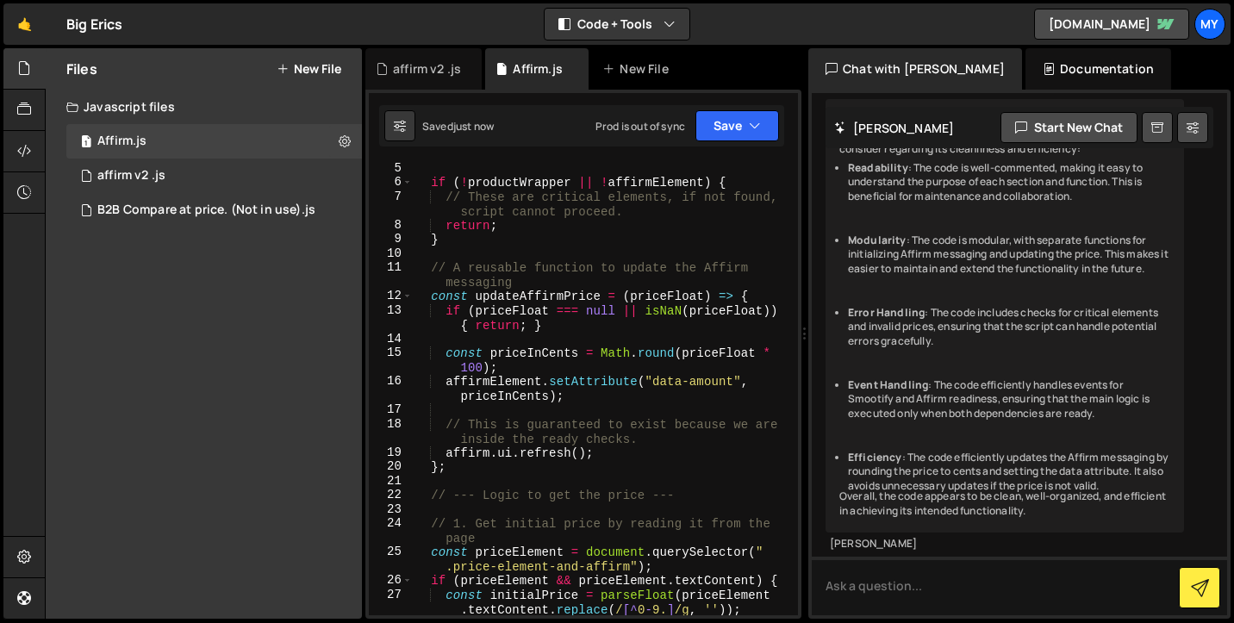
scroll to position [101, 0]
click at [153, 165] on div "1 affirm v2 .js 0" at bounding box center [214, 176] width 296 height 34
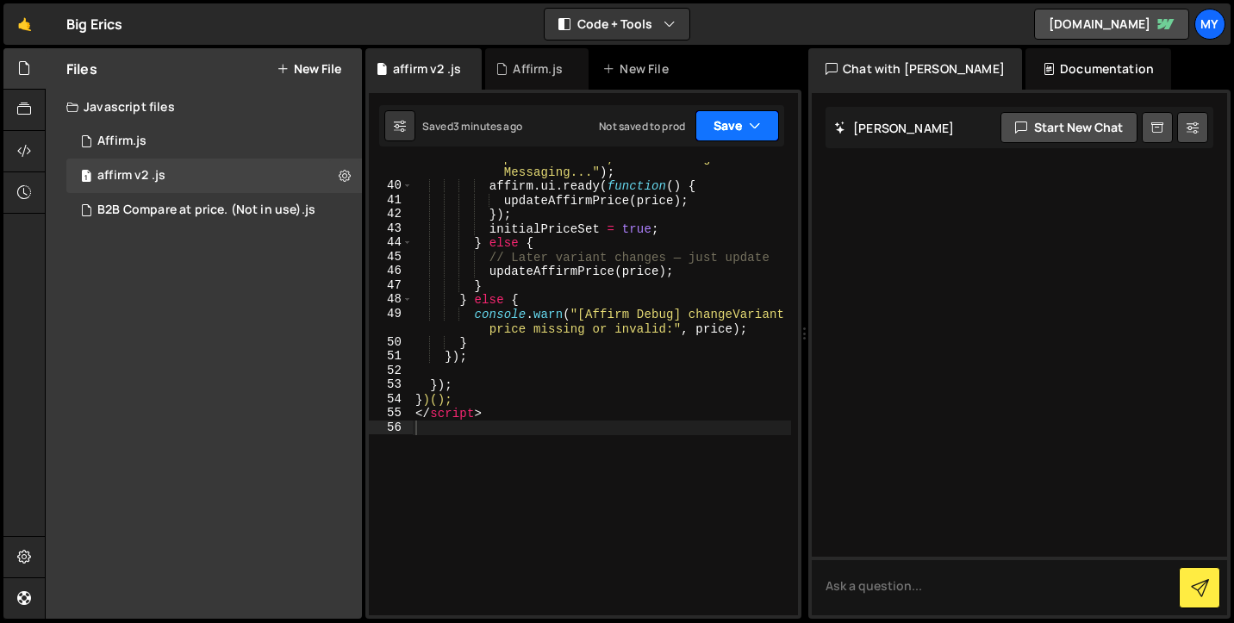
click at [778, 134] on button "Save" at bounding box center [737, 125] width 84 height 31
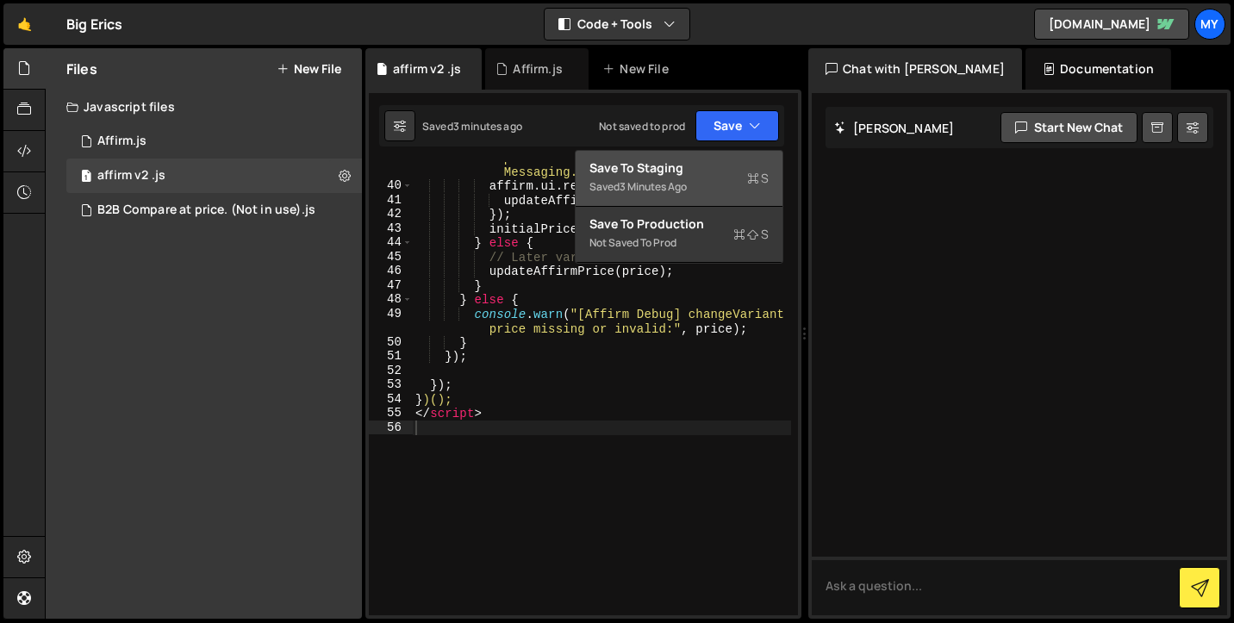
click at [750, 166] on div "Save to Staging S" at bounding box center [678, 167] width 179 height 17
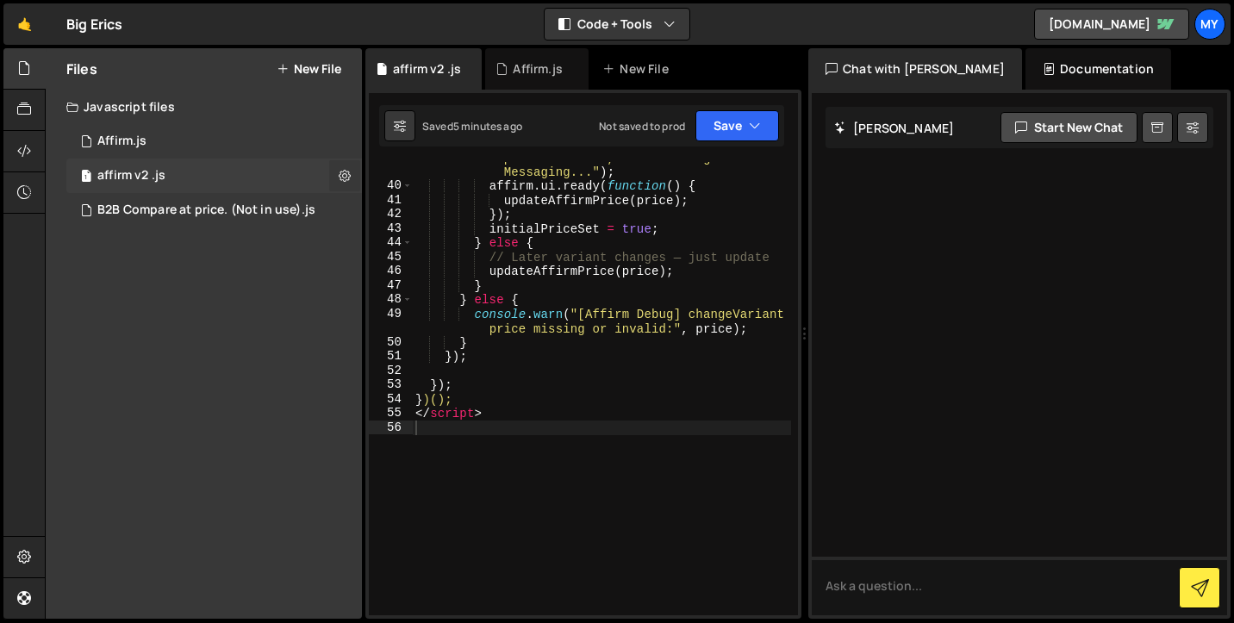
click at [342, 165] on button at bounding box center [344, 175] width 31 height 31
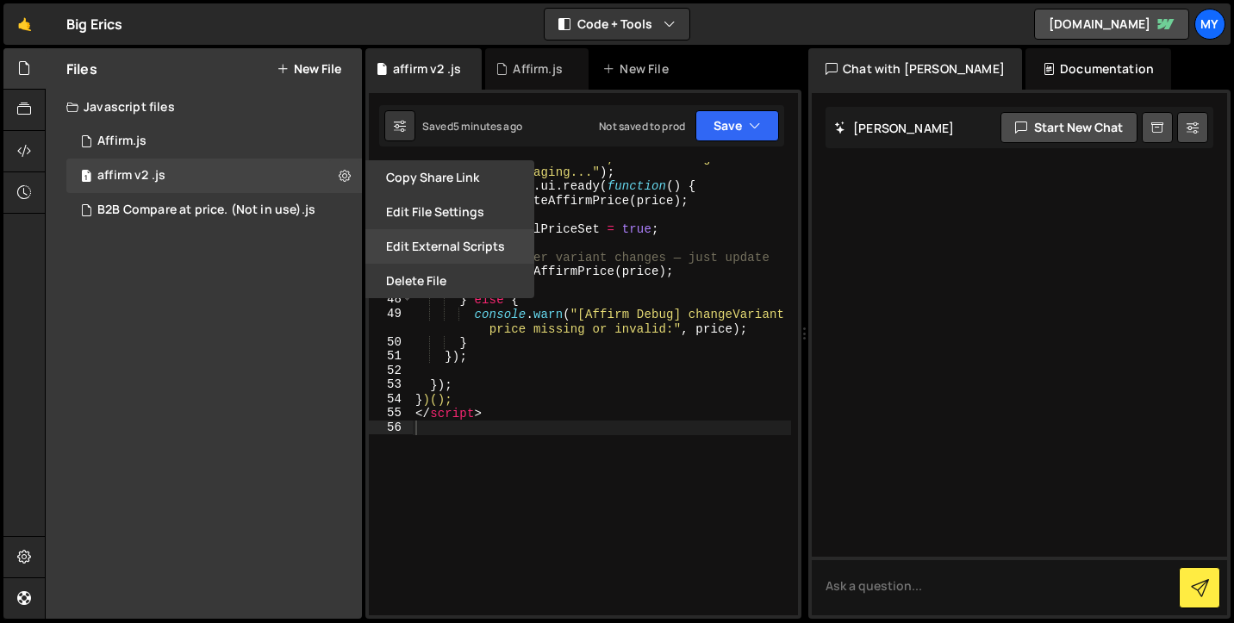
click at [398, 238] on button "Edit External Scripts" at bounding box center [449, 246] width 169 height 34
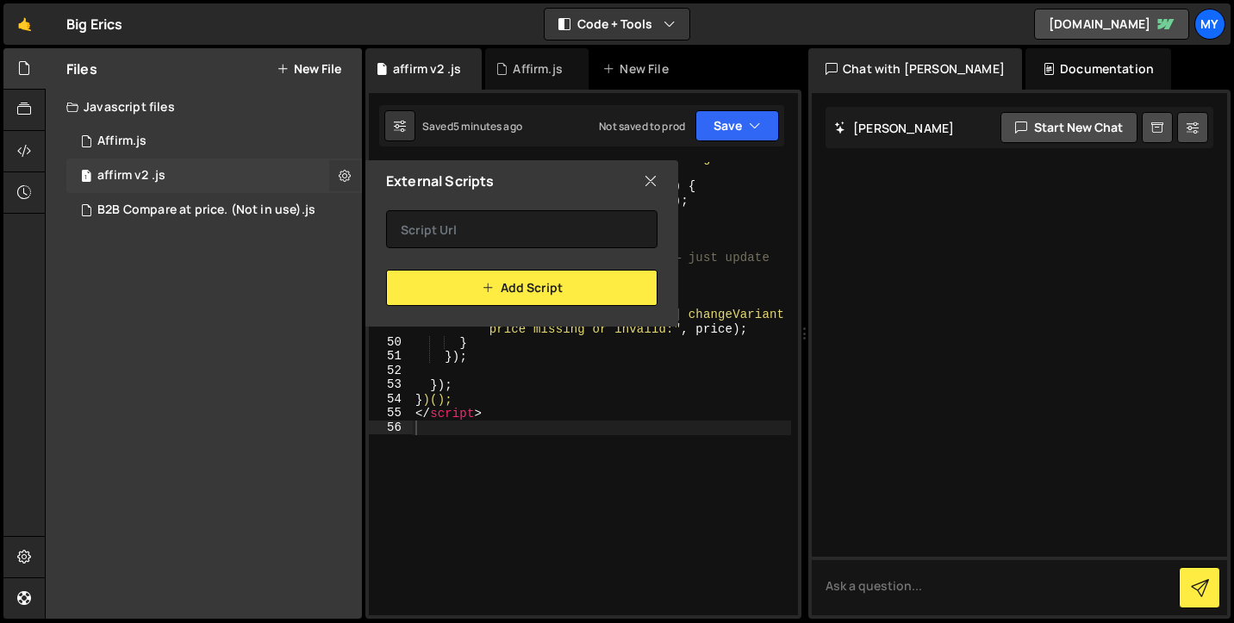
click at [352, 172] on button at bounding box center [344, 175] width 31 height 31
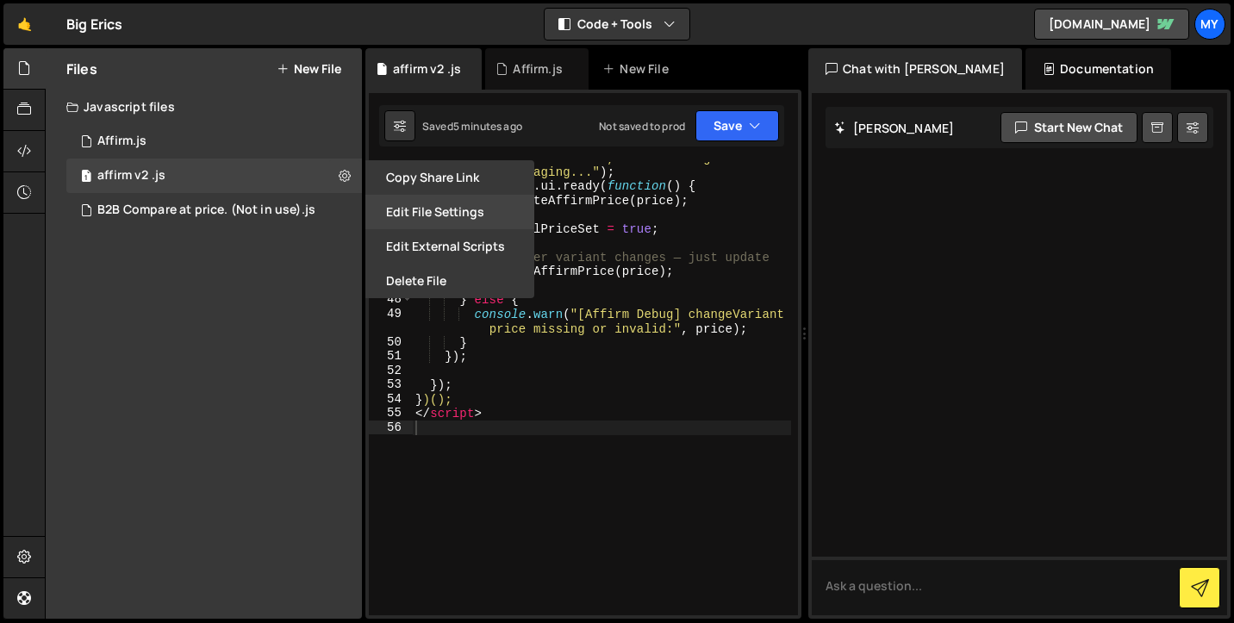
click at [403, 204] on button "Edit File Settings" at bounding box center [449, 212] width 169 height 34
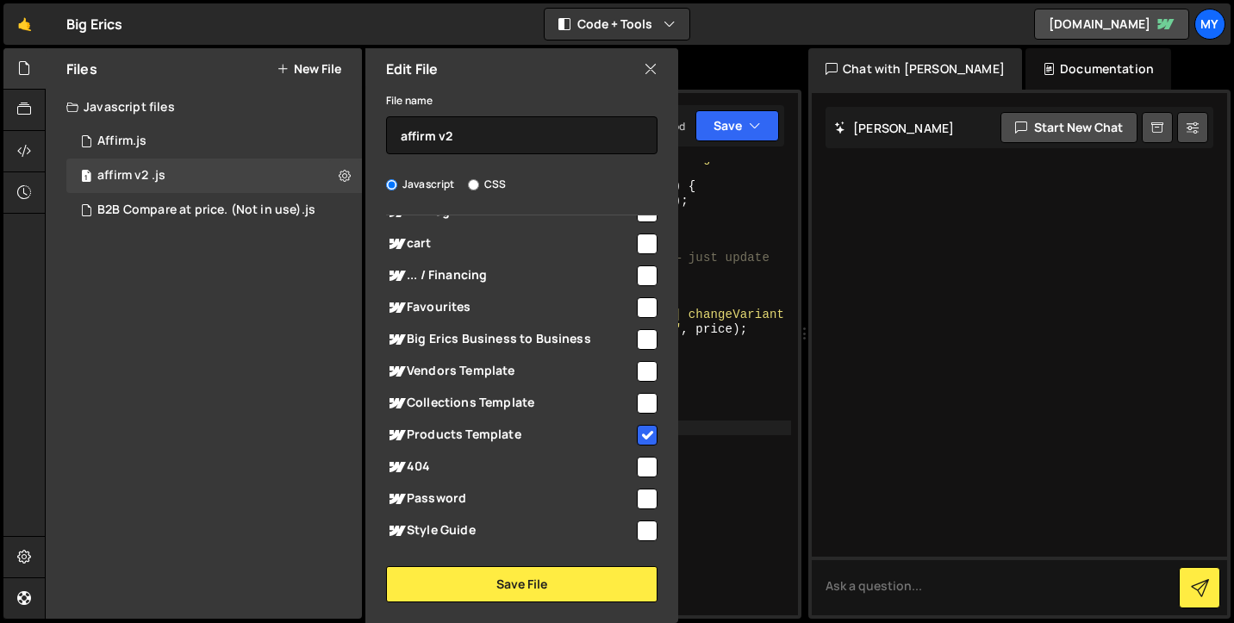
scroll to position [860, 0]
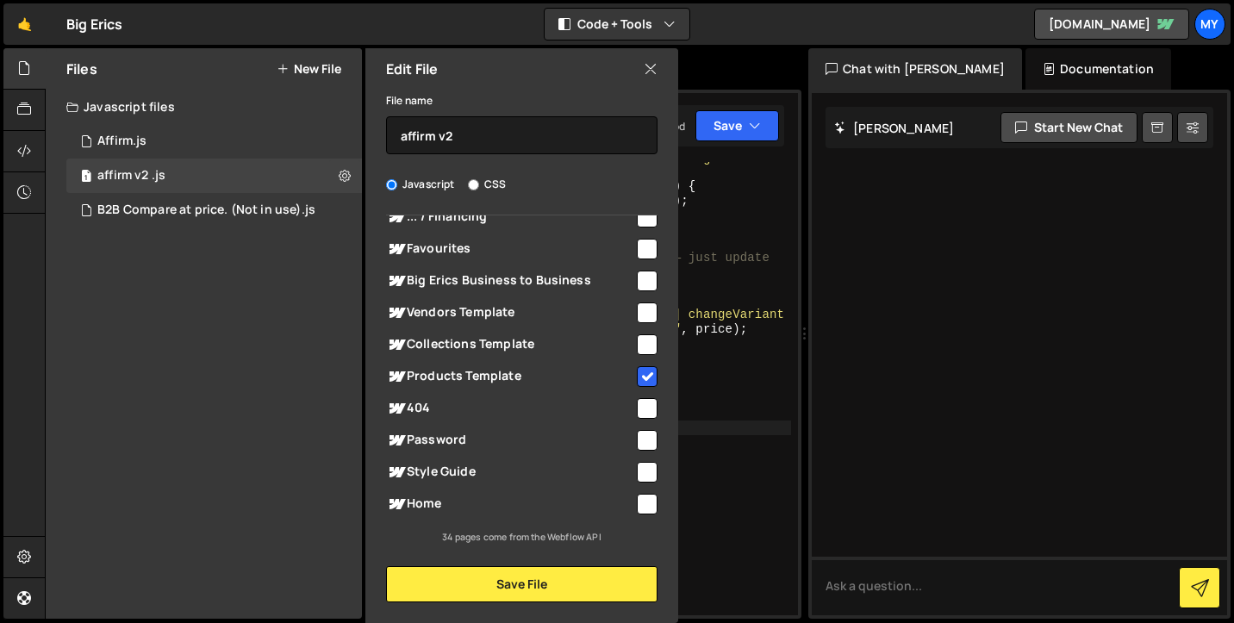
click at [502, 381] on span "Products Template" at bounding box center [510, 376] width 248 height 21
checkbox input "true"
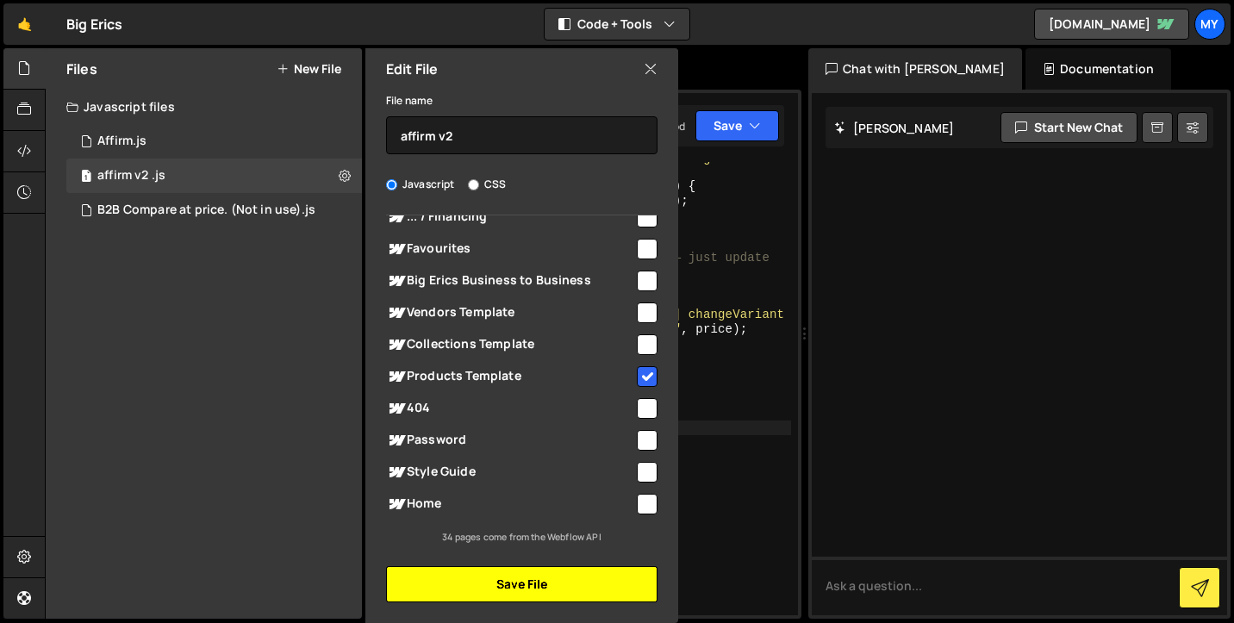
click at [544, 574] on button "Save File" at bounding box center [521, 584] width 271 height 36
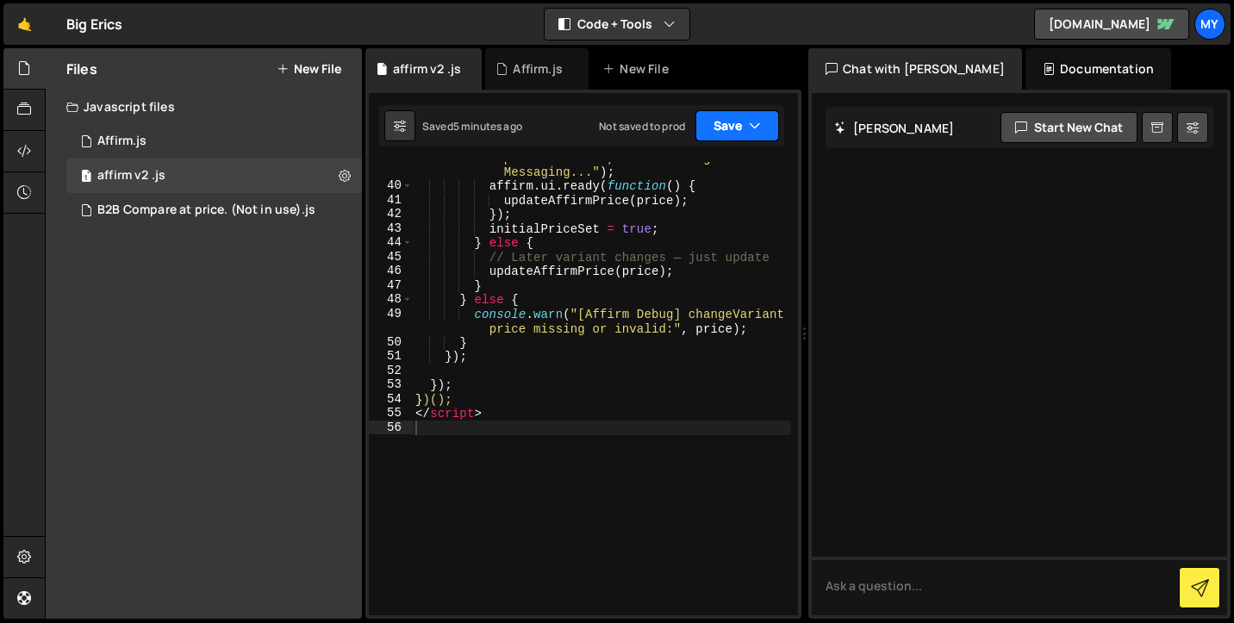
click at [750, 124] on icon "button" at bounding box center [755, 125] width 12 height 17
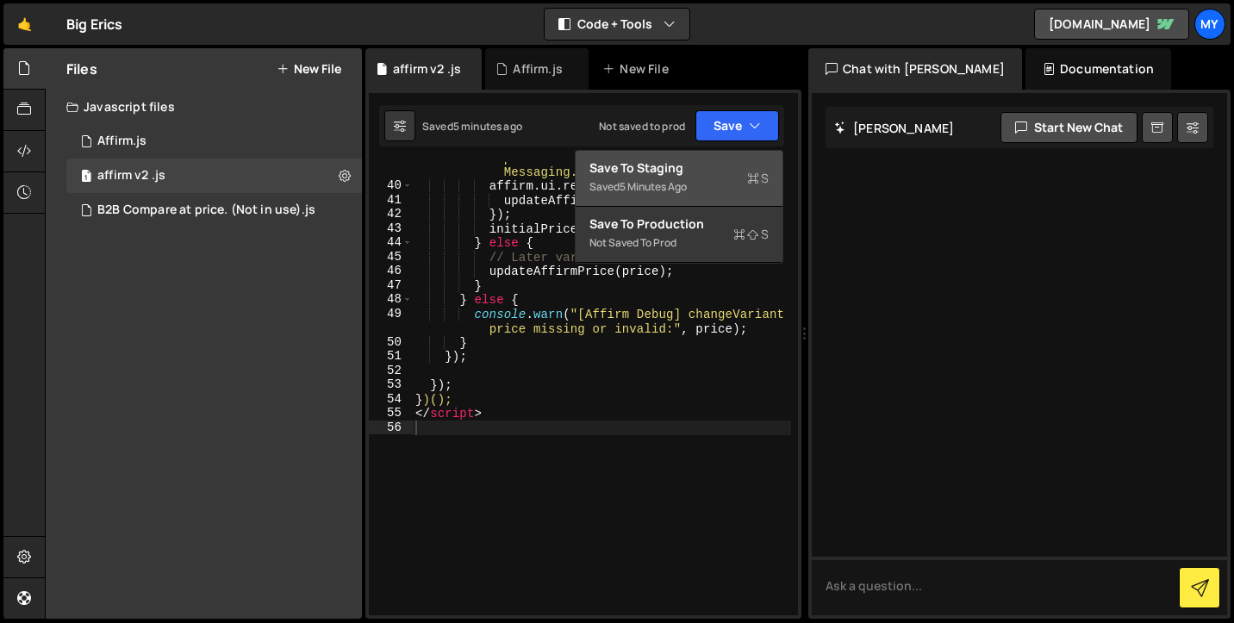
click at [727, 171] on div "Save to Staging S" at bounding box center [678, 167] width 179 height 17
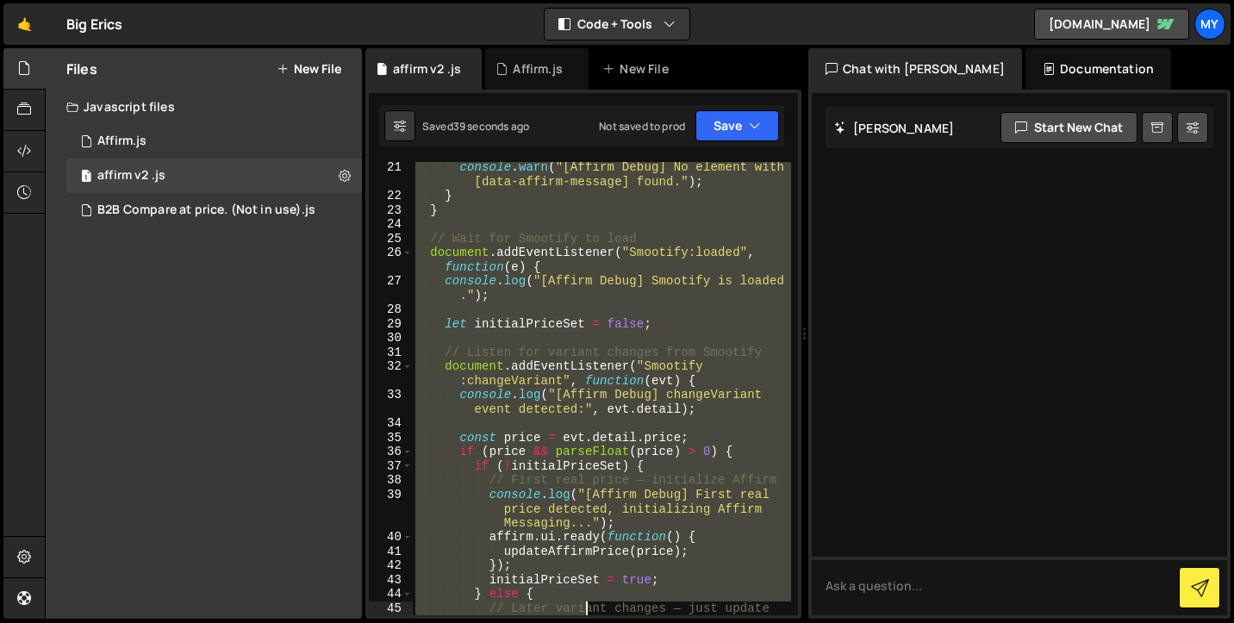
scroll to position [570, 0]
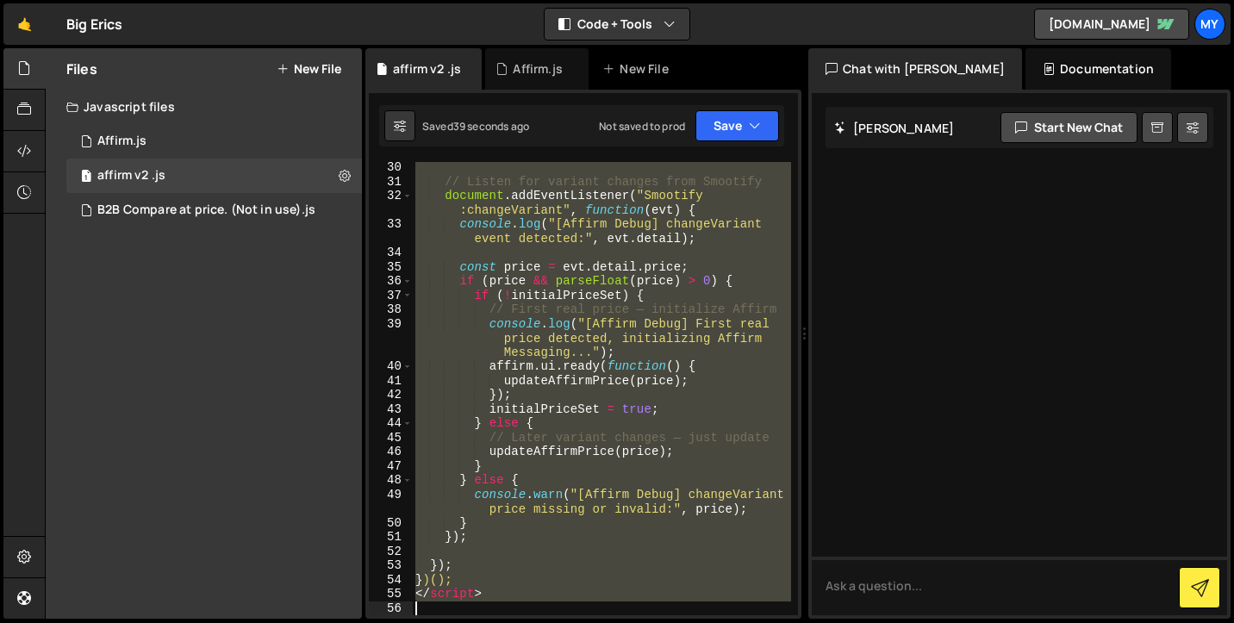
drag, startPoint x: 419, startPoint y: 165, endPoint x: 587, endPoint y: 632, distance: 496.3
click at [587, 622] on html "Projects Community Library Blog My Projects Your Teams Account Upgrade Logout" at bounding box center [617, 311] width 1234 height 623
type textarea "</script>"
paste textarea
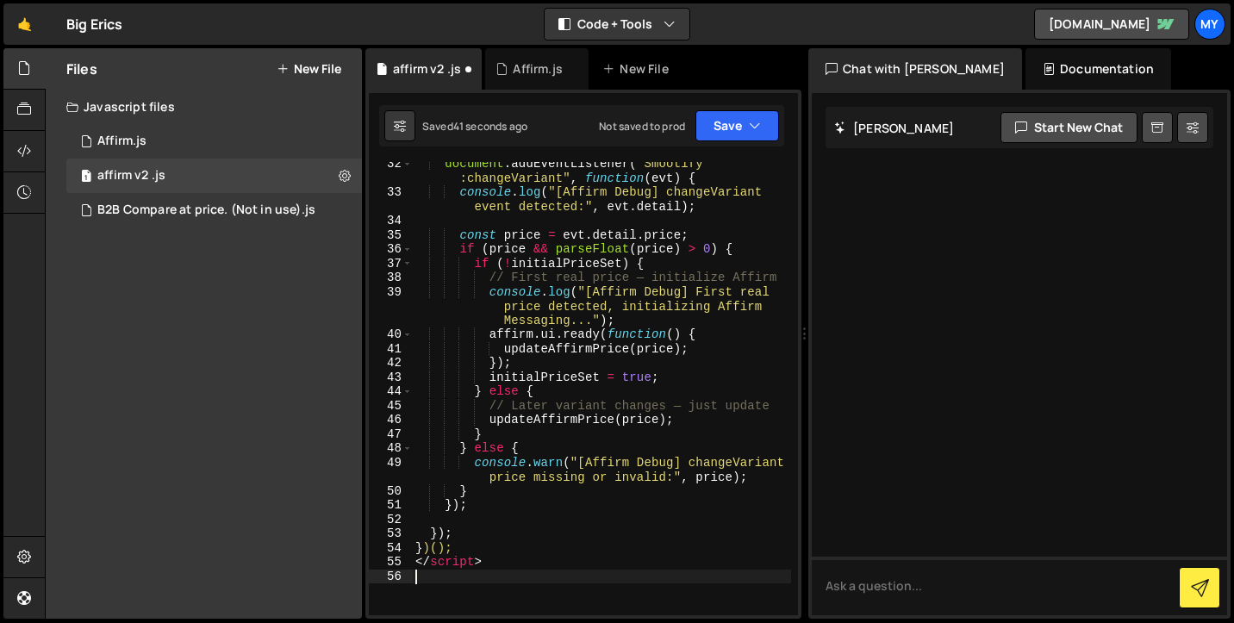
scroll to position [740, 0]
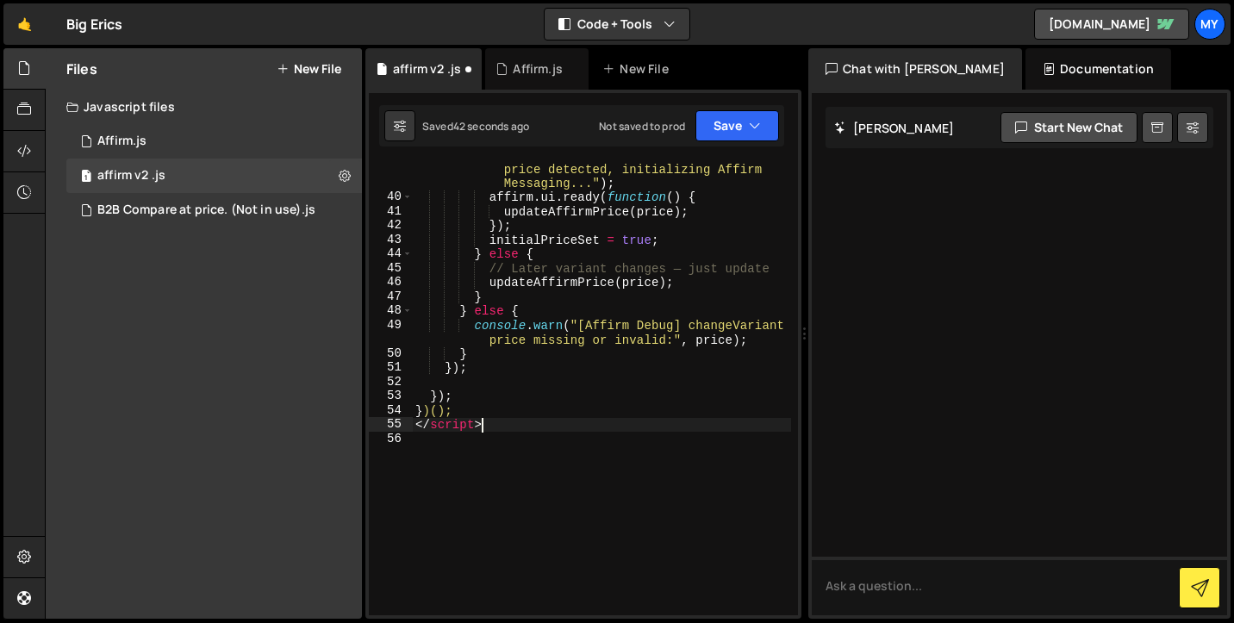
drag, startPoint x: 539, startPoint y: 420, endPoint x: 365, endPoint y: 420, distance: 174.0
click at [365, 420] on div "5 6 7 8 9 10 11 12 13 14 15 16 17 18 19 20 21 22 23 24 25 26 27 28 29 if ( ! pr…" at bounding box center [583, 354] width 436 height 529
type textarea "</script>"
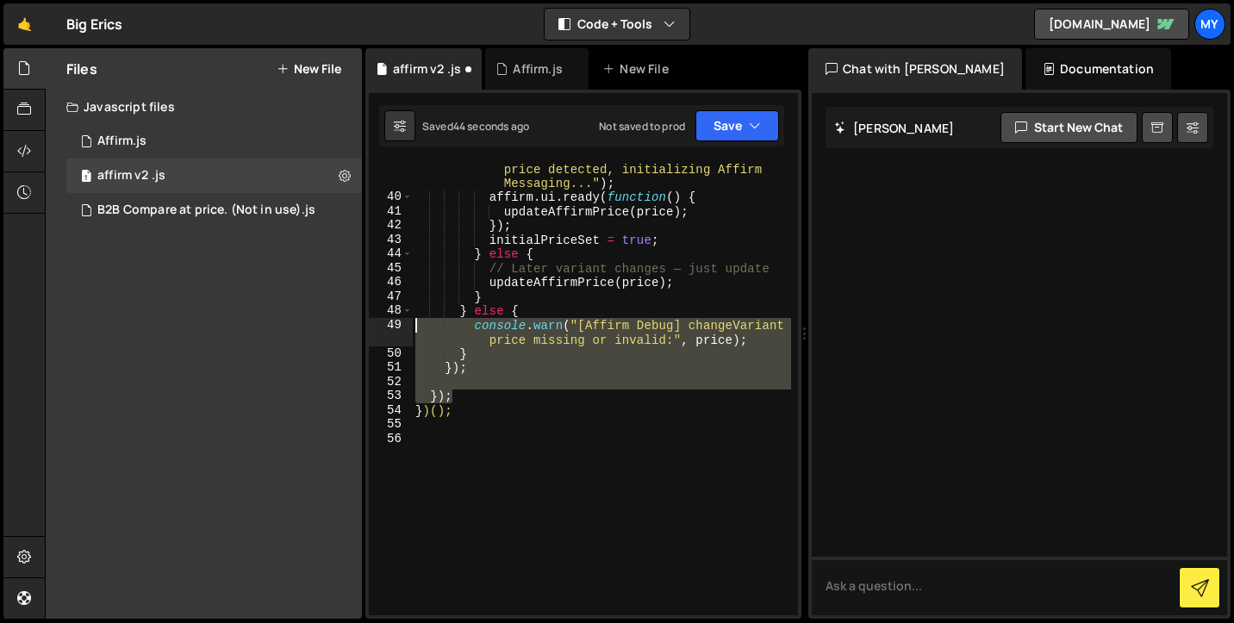
scroll to position [0, 0]
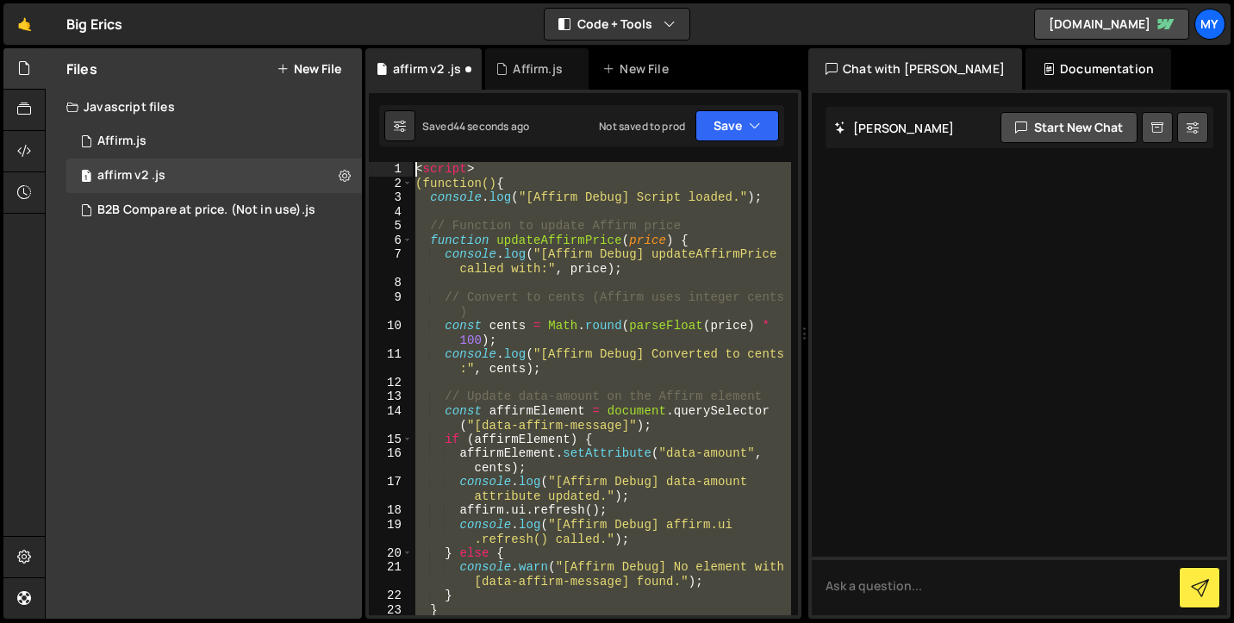
drag, startPoint x: 531, startPoint y: 395, endPoint x: 451, endPoint y: -78, distance: 478.8
click at [451, 0] on html "Projects Community Library Blog My Projects Your Teams Account Upgrade Logout" at bounding box center [617, 311] width 1234 height 623
type textarea "<script> (function() {"
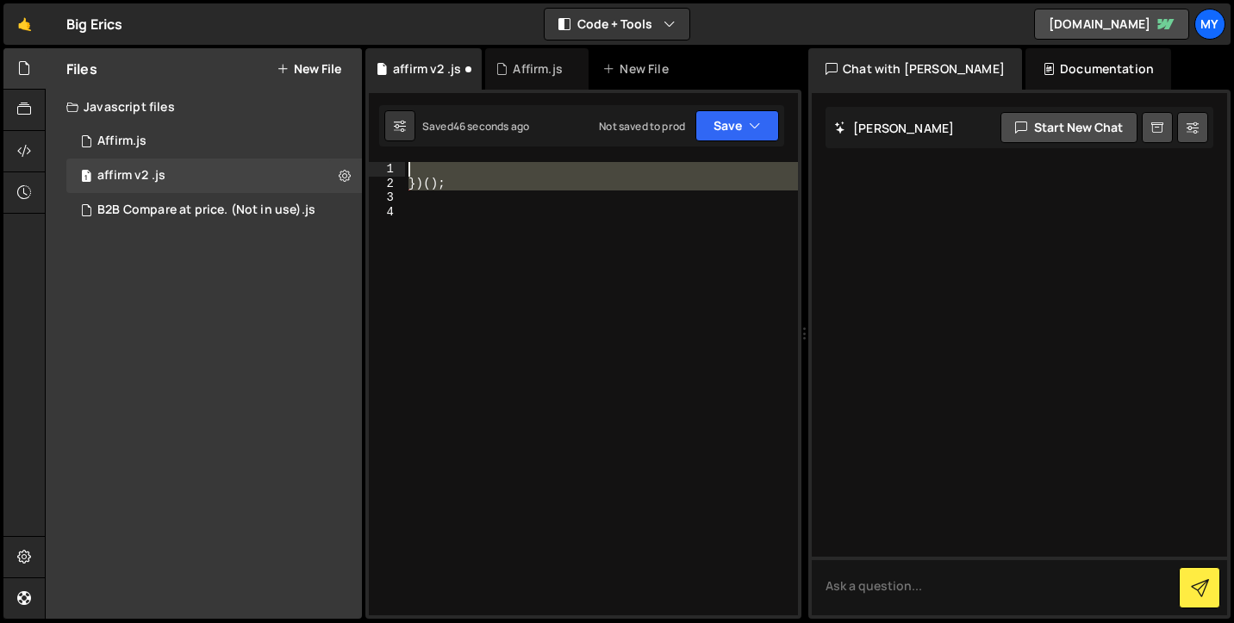
drag, startPoint x: 477, startPoint y: 198, endPoint x: 378, endPoint y: 163, distance: 105.2
click at [378, 163] on div "1 2 3 4 }) ( ) ; הההההההההההההההההההההההההההההההההההההההההההההההההההההההההההההה…" at bounding box center [583, 388] width 429 height 453
type textarea "})();"
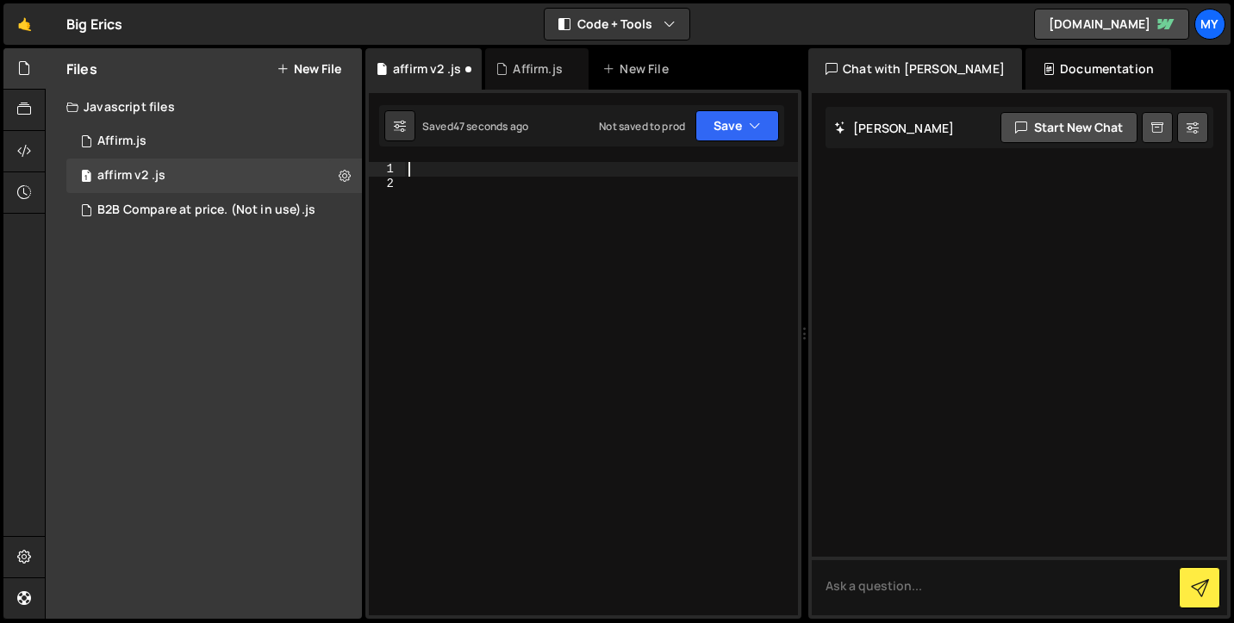
paste textarea "</script>"
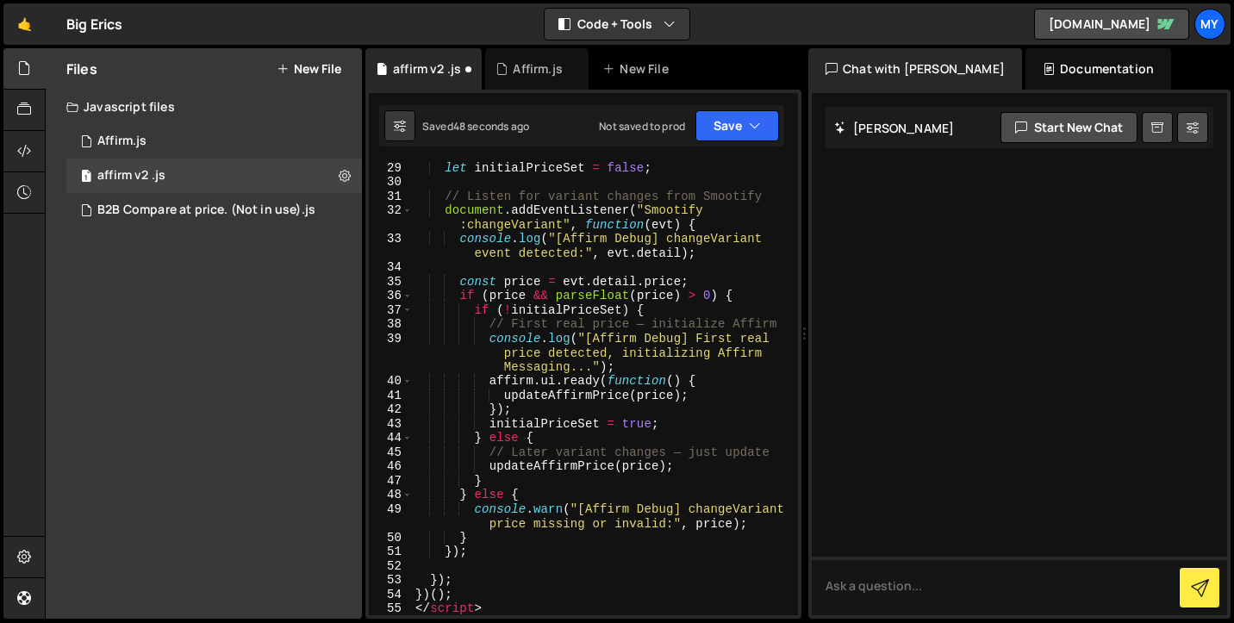
scroll to position [556, 0]
drag, startPoint x: 489, startPoint y: 605, endPoint x: 397, endPoint y: 605, distance: 92.2
click at [397, 605] on div "29 30 31 32 33 34 35 36 37 38 39 40 41 42 43 44 45 46 47 48 49 50 51 52 53 54 5…" at bounding box center [583, 388] width 429 height 453
type textarea "</script>"
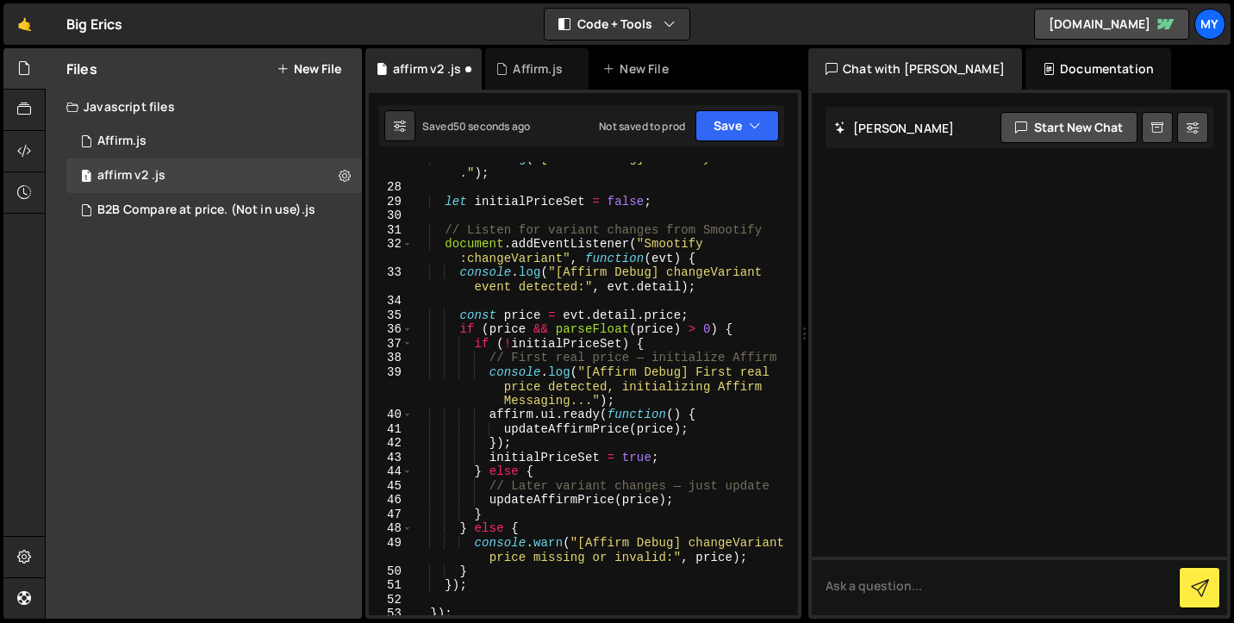
scroll to position [0, 0]
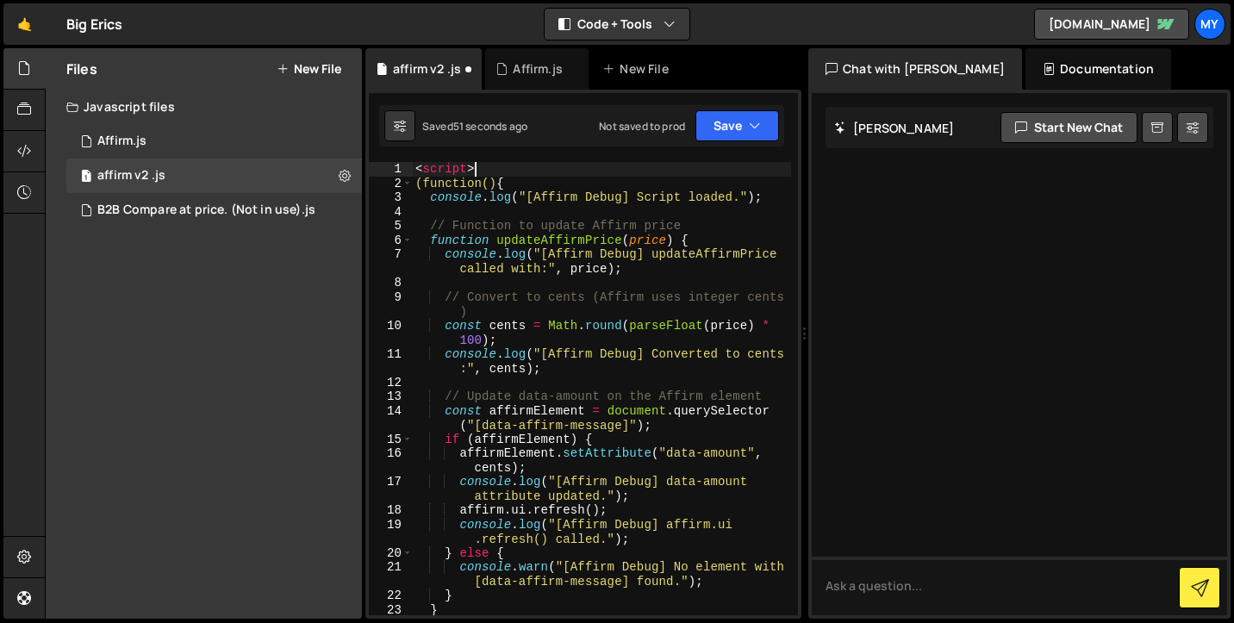
drag, startPoint x: 487, startPoint y: 167, endPoint x: 393, endPoint y: 167, distance: 93.9
click at [393, 167] on div "1 2 3 4 5 6 7 8 9 10 11 12 13 14 15 16 17 18 19 20 21 22 23 24 < script > (func…" at bounding box center [583, 388] width 429 height 453
type textarea "<script>"
type textarea "(function() {"
click at [749, 128] on icon "button" at bounding box center [755, 125] width 12 height 17
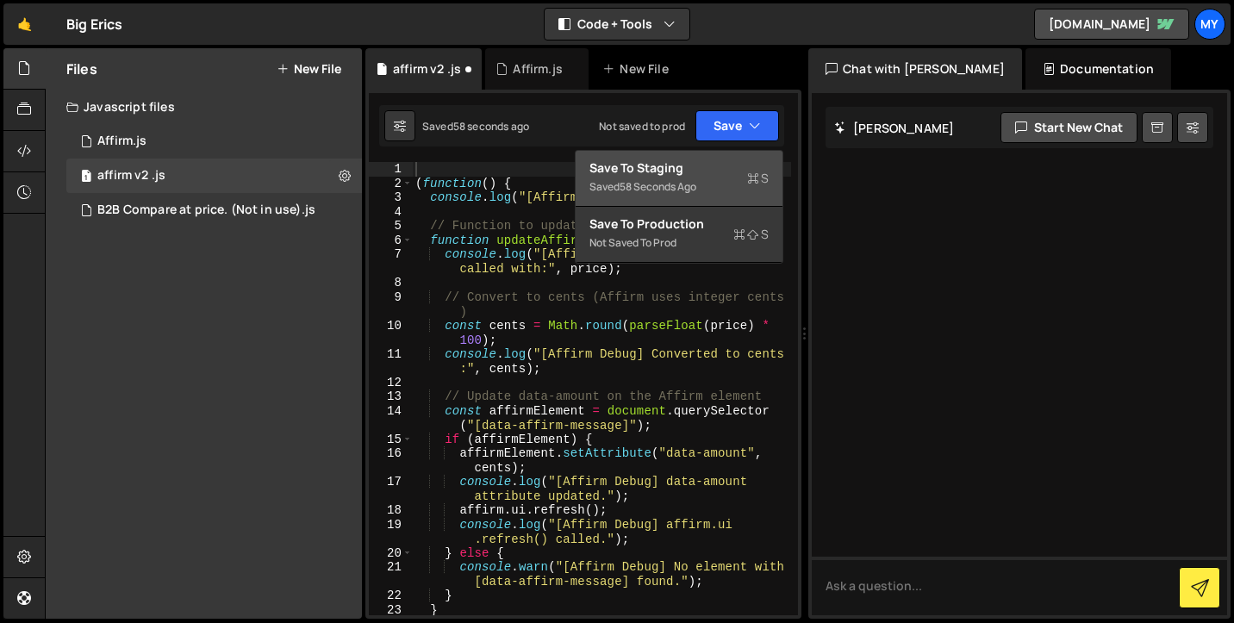
click at [694, 192] on div "58 seconds ago" at bounding box center [658, 186] width 77 height 15
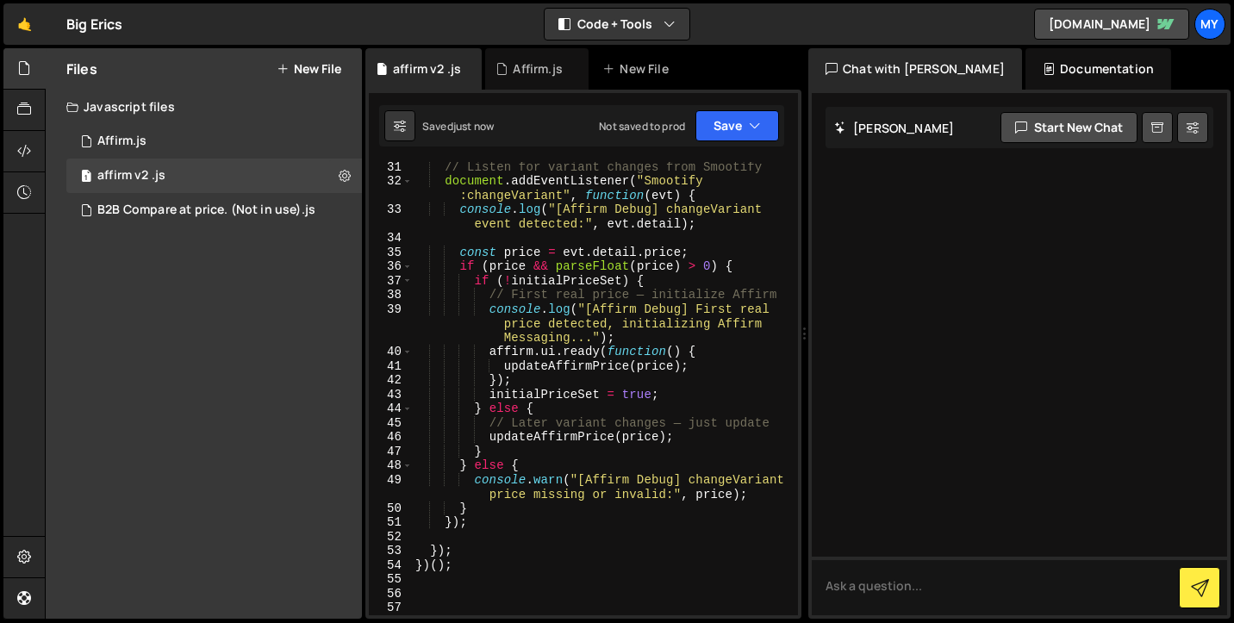
scroll to position [804, 0]
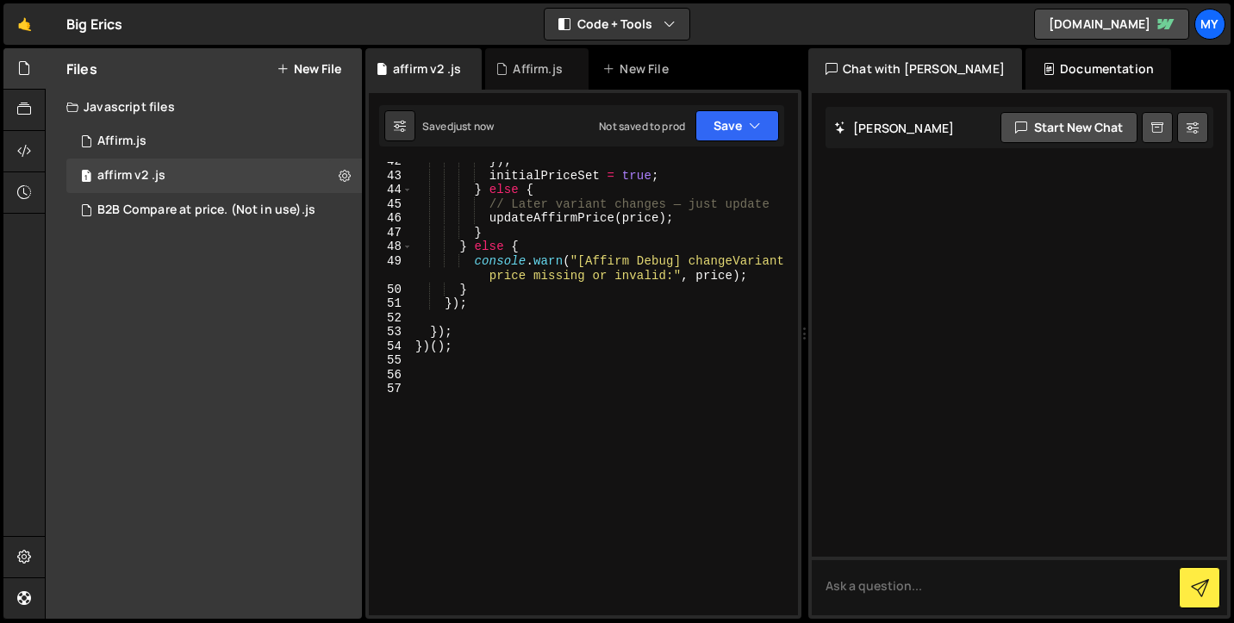
click at [462, 346] on div "}) ; initialPriceSet = true ; } else { // Later variant changes — just update u…" at bounding box center [601, 395] width 379 height 482
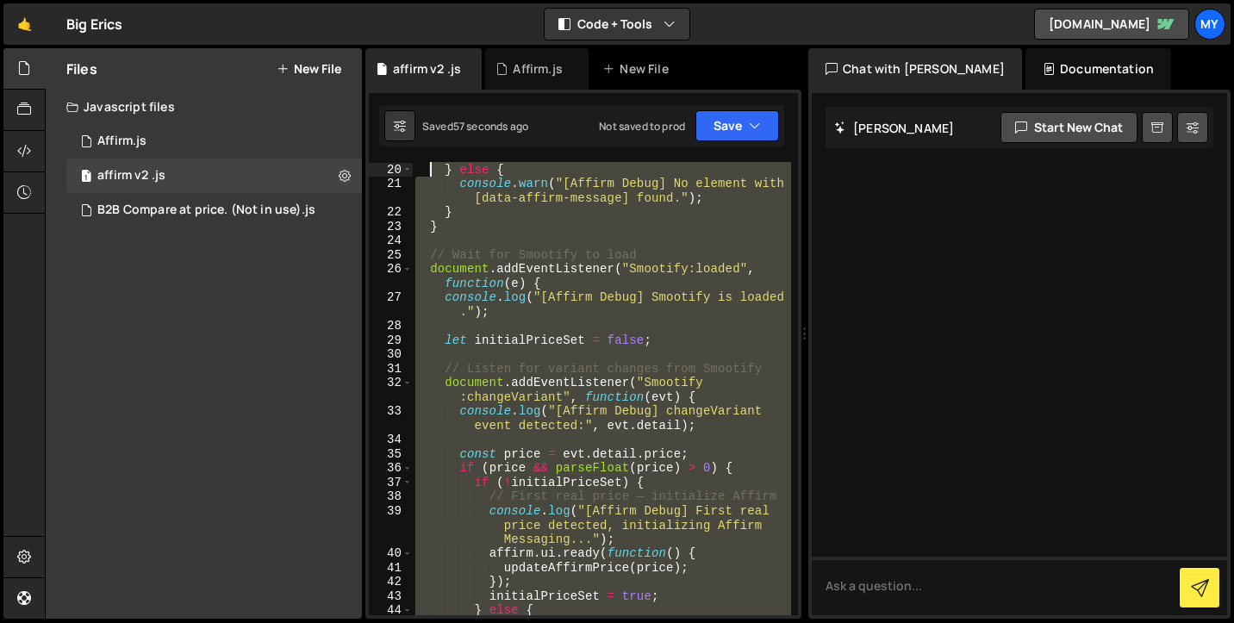
scroll to position [0, 0]
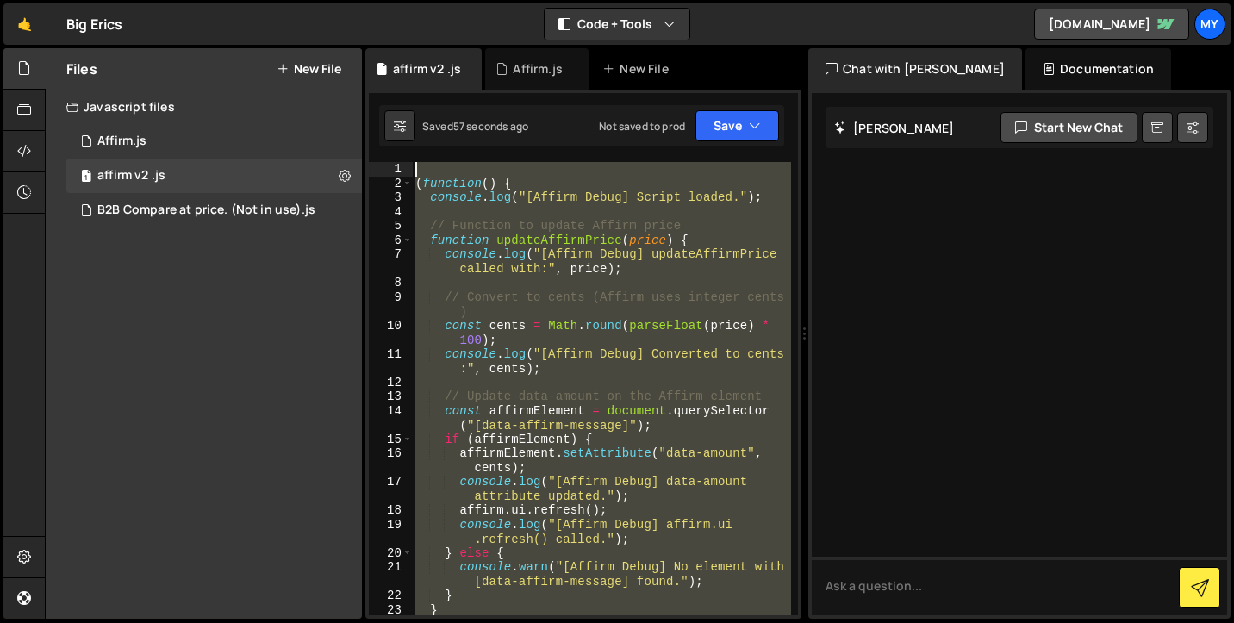
drag, startPoint x: 508, startPoint y: 349, endPoint x: 435, endPoint y: -16, distance: 372.4
click at [435, 0] on html "Projects Community Library Blog My Projects Your Teams Account Upgrade Logout" at bounding box center [617, 311] width 1234 height 623
type textarea "(function() {"
paste textarea
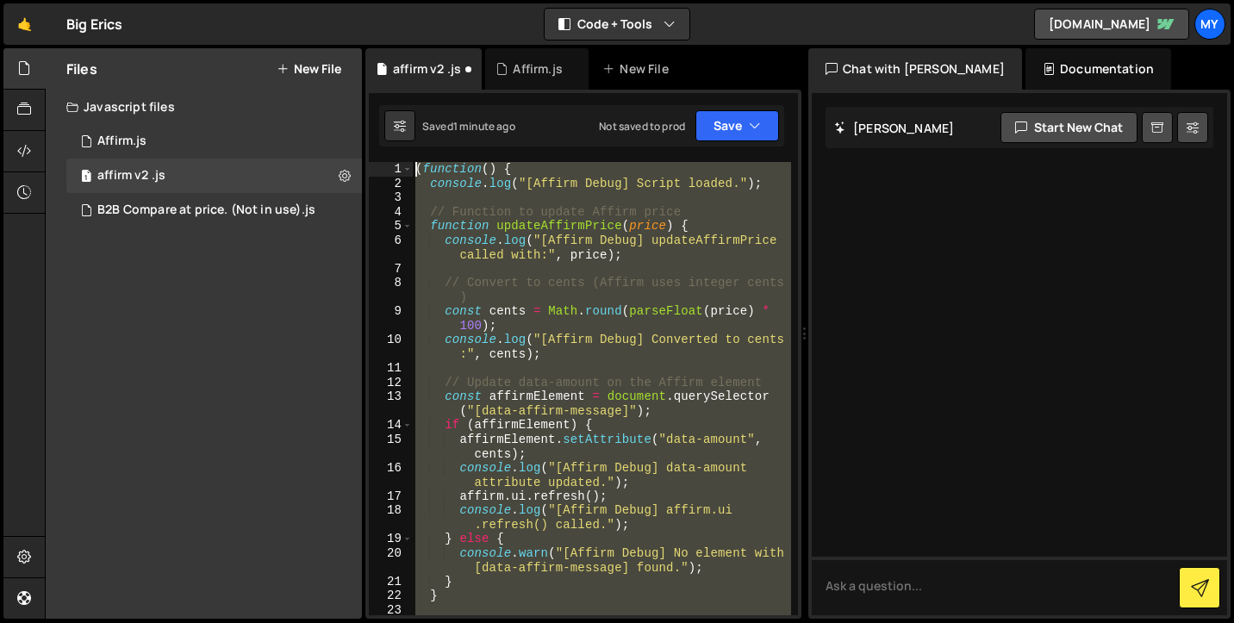
drag, startPoint x: 677, startPoint y: 367, endPoint x: 461, endPoint y: 9, distance: 418.6
click at [461, 9] on div "Hold on a sec... Are you certain you wish to leave this page? Any changes you'v…" at bounding box center [617, 311] width 1234 height 623
type textarea "(function() { console.log("[Affirm Debug] Script loaded.");"
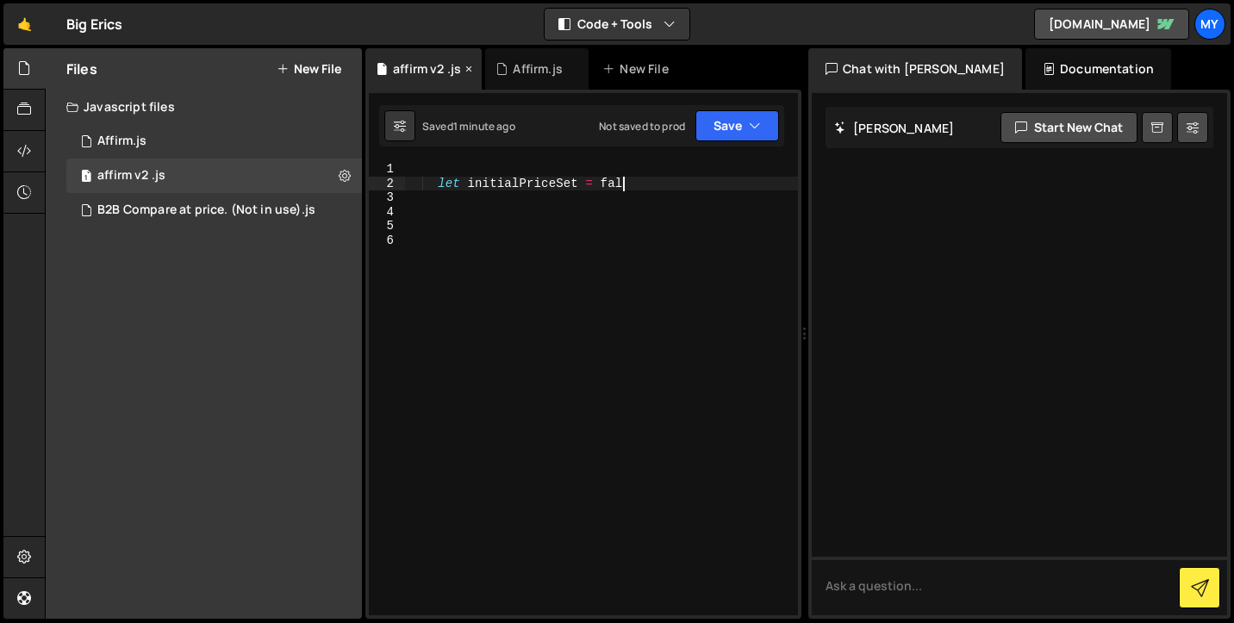
drag, startPoint x: 655, startPoint y: 190, endPoint x: 434, endPoint y: 84, distance: 244.3
click at [435, 90] on div "5 6 7 8 9 10 11 12 13 14 15 16 17 18 19 20 21 22 23 24 25 26 27 28 29 if ( ! pr…" at bounding box center [583, 354] width 436 height 529
type textarea "let initialPriceSet = fal"
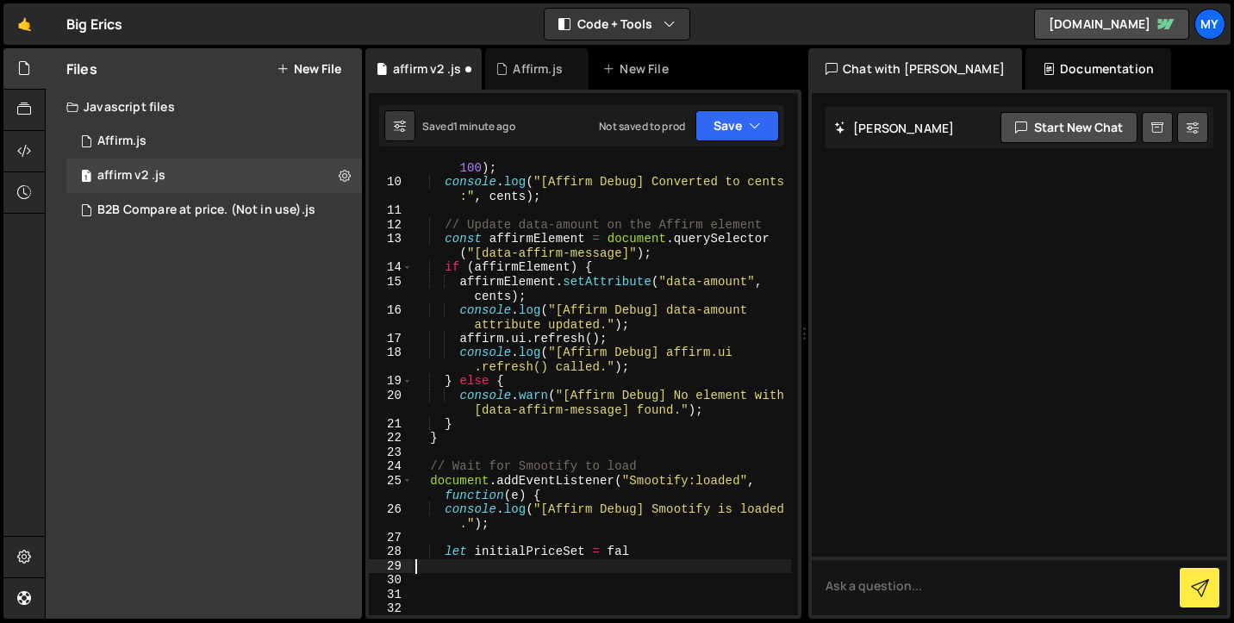
scroll to position [159, 0]
click at [528, 523] on div "const cents = Math . round ( parseFloat ( price ) * 100 ) ; console . log ( "[A…" at bounding box center [601, 393] width 379 height 496
type textarea "console.log("[Affirm Debug] Smootify is loaded.");"
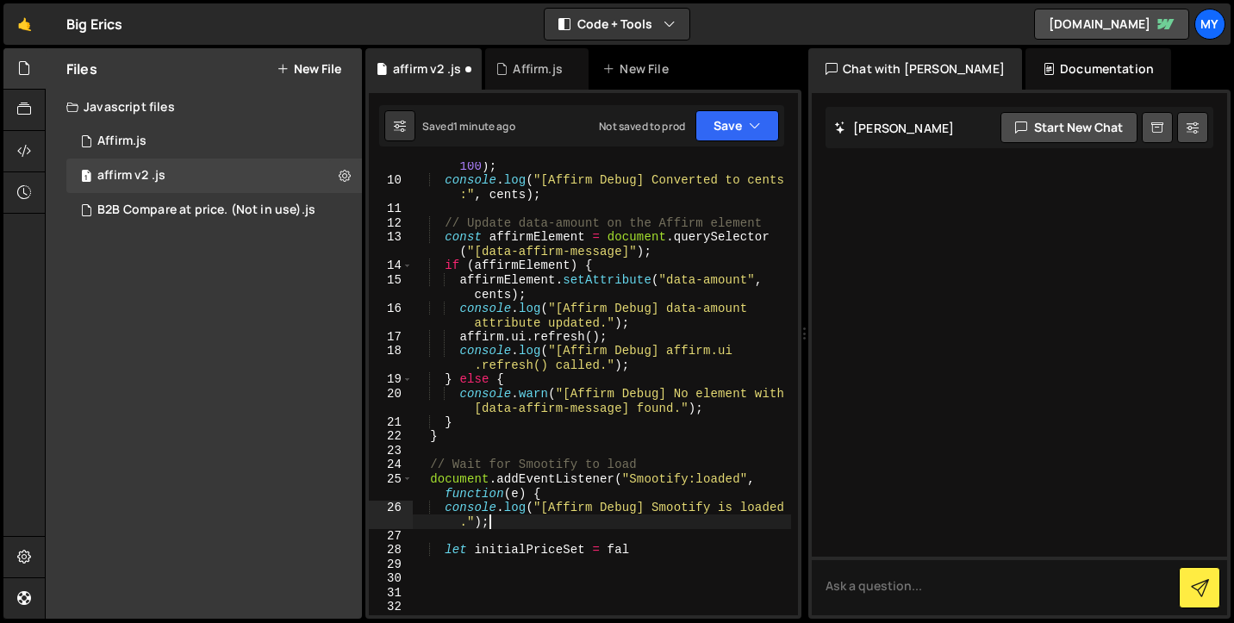
click at [546, 576] on div "const cents = Math . round ( parseFloat ( price ) * 100 ) ; console . log ( "[A…" at bounding box center [601, 393] width 379 height 496
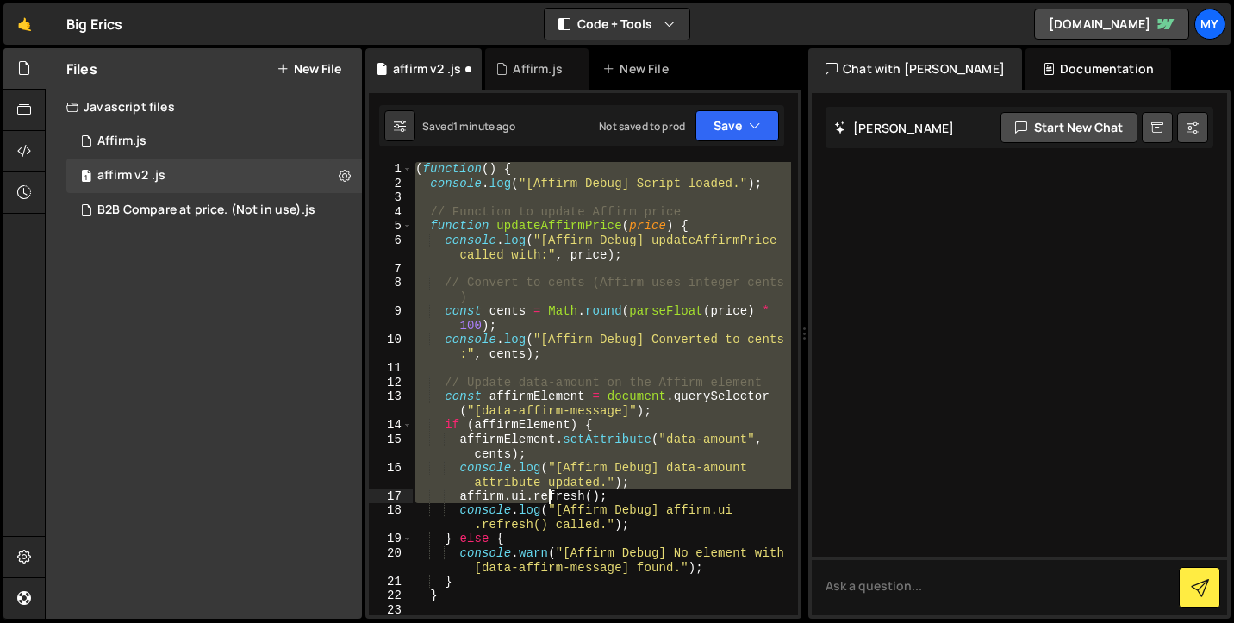
scroll to position [172, 0]
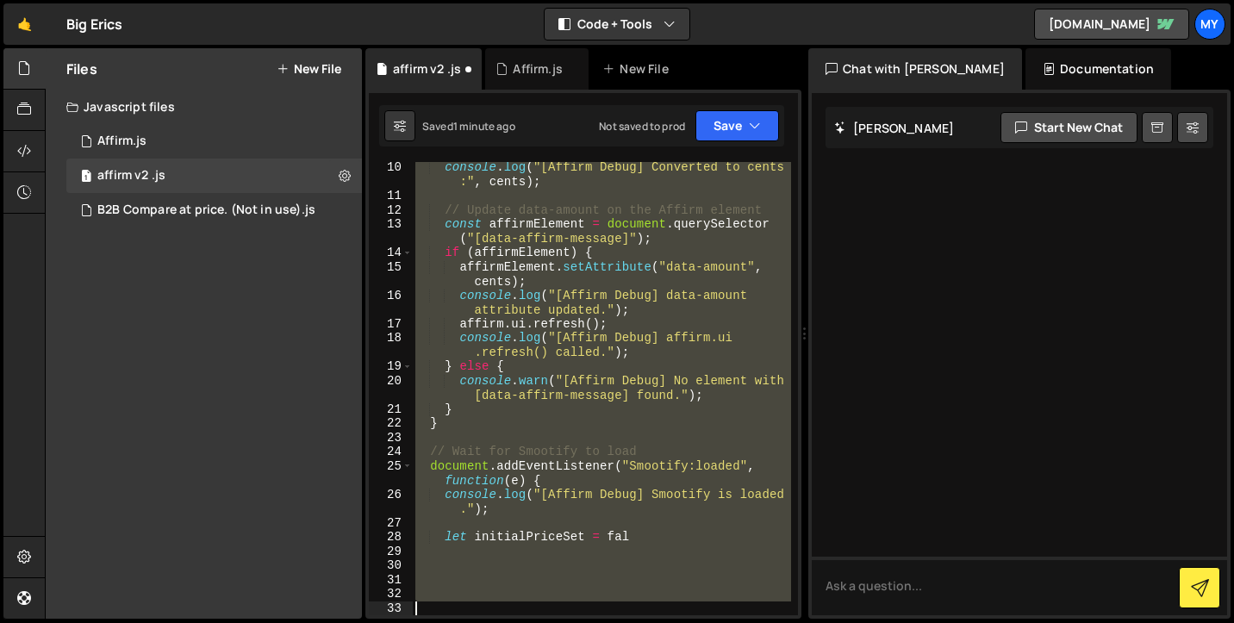
drag, startPoint x: 415, startPoint y: 168, endPoint x: 626, endPoint y: 678, distance: 552.0
click at [626, 622] on html "Projects Community Library Blog My Projects Your Teams Account Upgrade Logout" at bounding box center [617, 311] width 1234 height 623
type textarea "\"
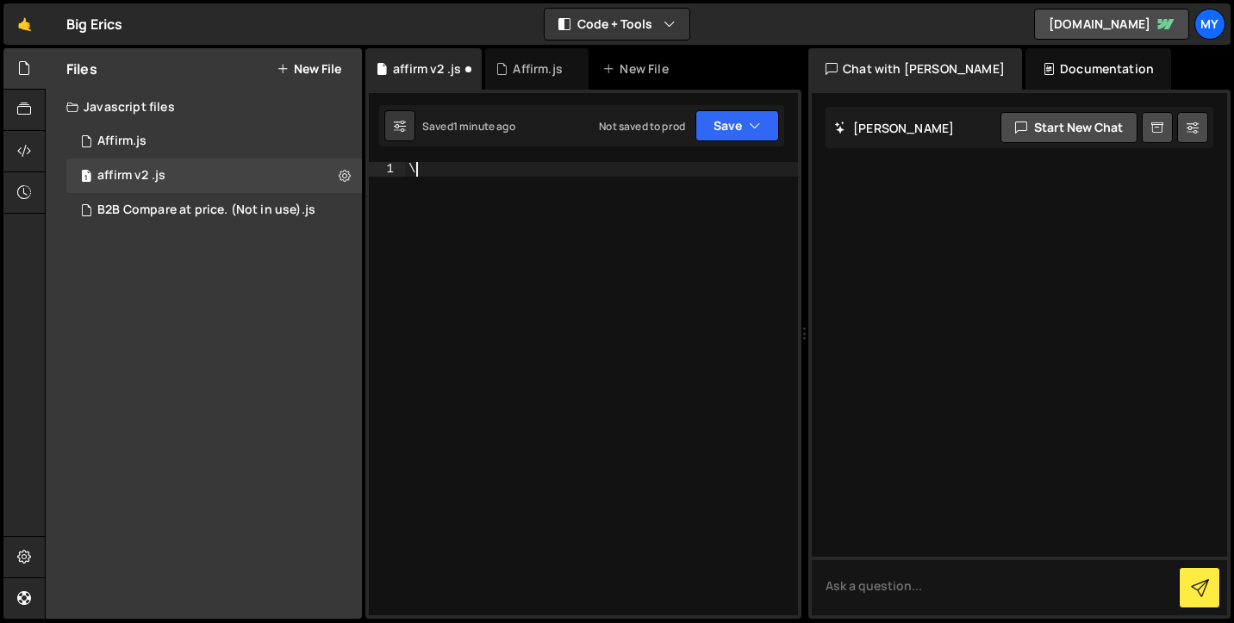
paste textarea
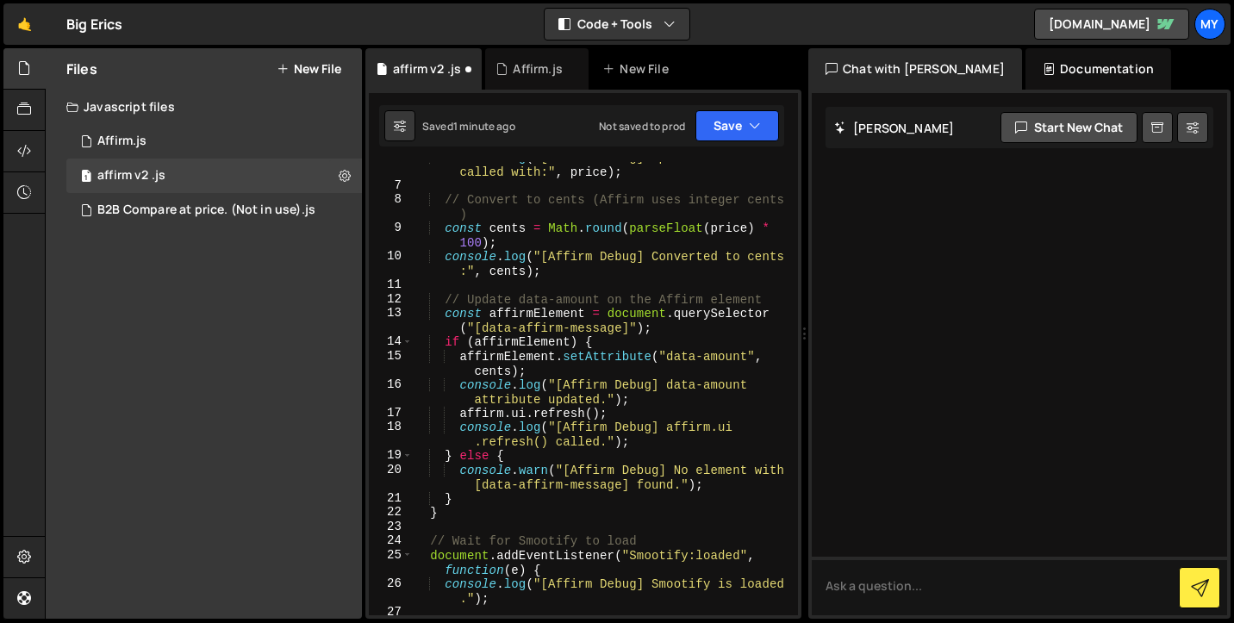
scroll to position [0, 0]
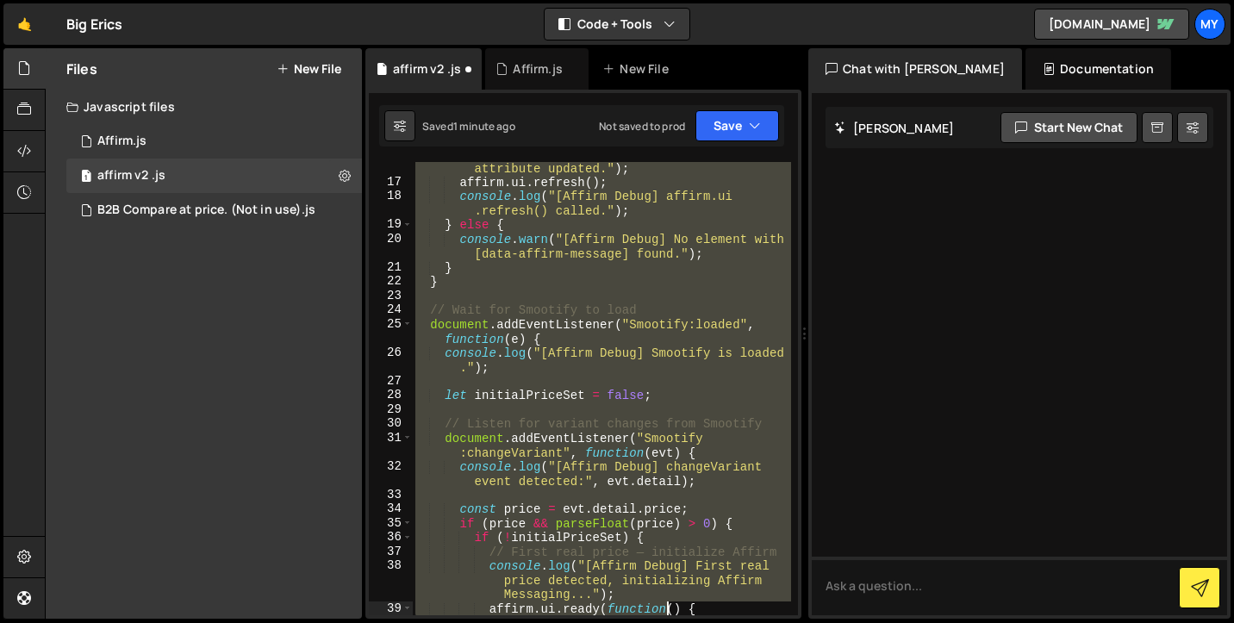
drag, startPoint x: 414, startPoint y: 169, endPoint x: 670, endPoint y: 630, distance: 527.2
click at [670, 622] on html "Projects Community Library Blog My Projects Your Teams Account Upgrade Logout" at bounding box center [617, 311] width 1234 height 623
type textarea "} } else {"
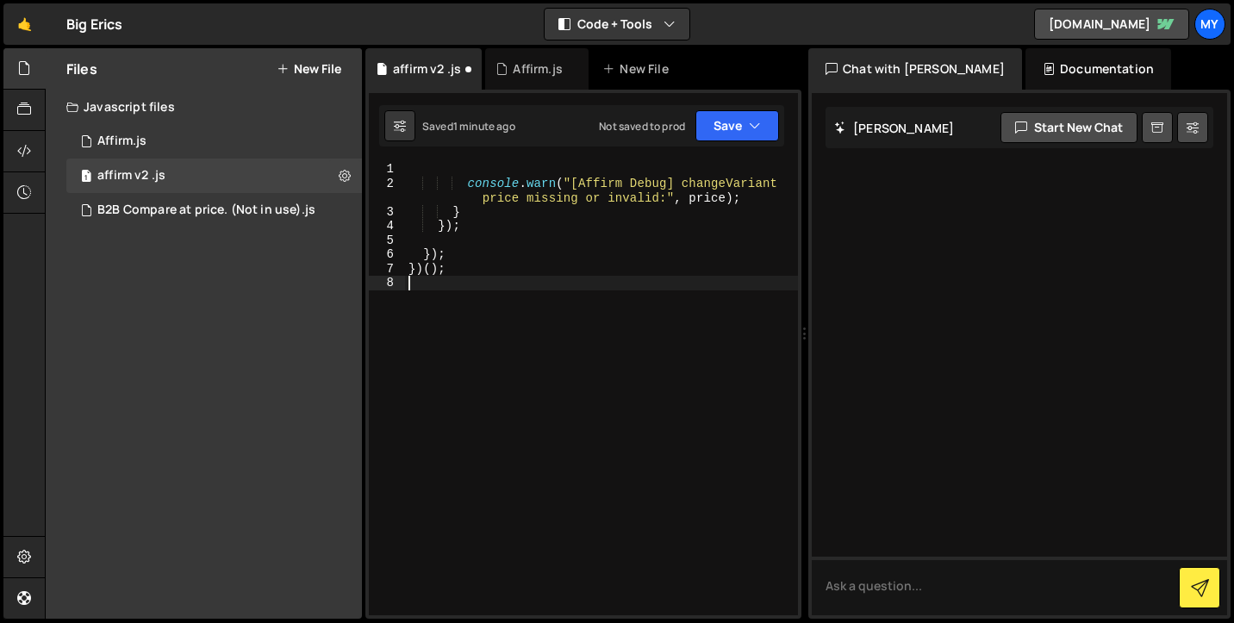
drag, startPoint x: 602, startPoint y: 291, endPoint x: 424, endPoint y: 124, distance: 244.4
click at [424, 125] on div "Debug Explain Copy affirm v2 .js Affirm.js New File Saved 1 minute ago Not save…" at bounding box center [583, 333] width 436 height 571
type textarea "console.warn("[Affirm Debug] changeVariant price missing or invalid:", price);"
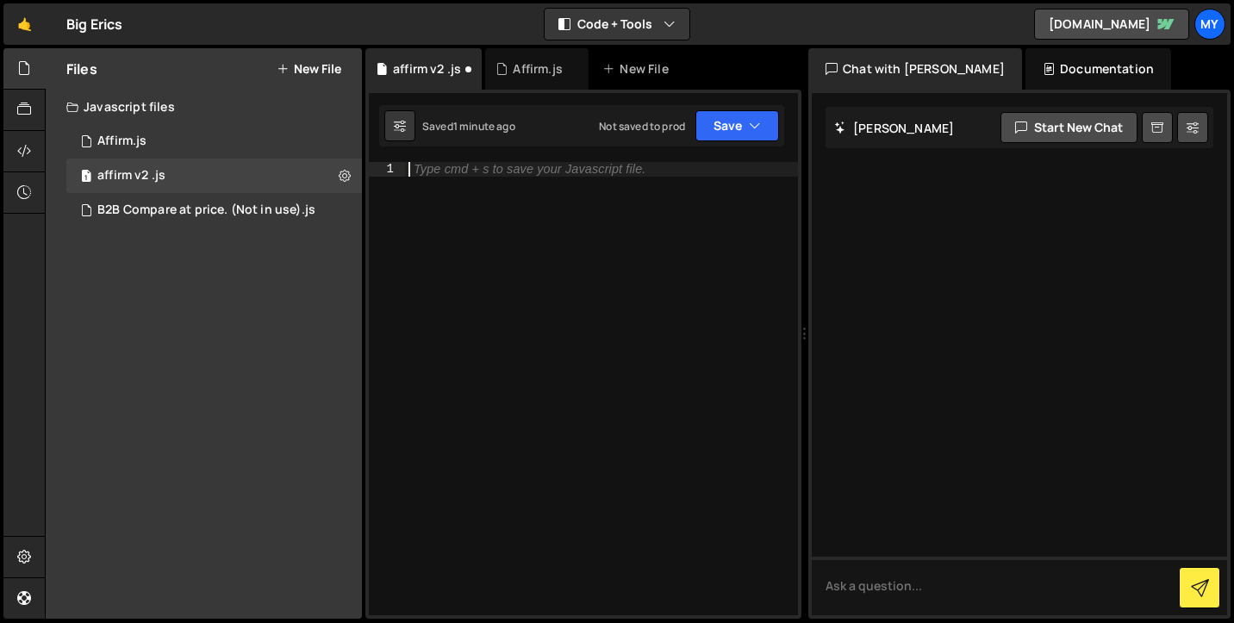
paste textarea "(function() {"
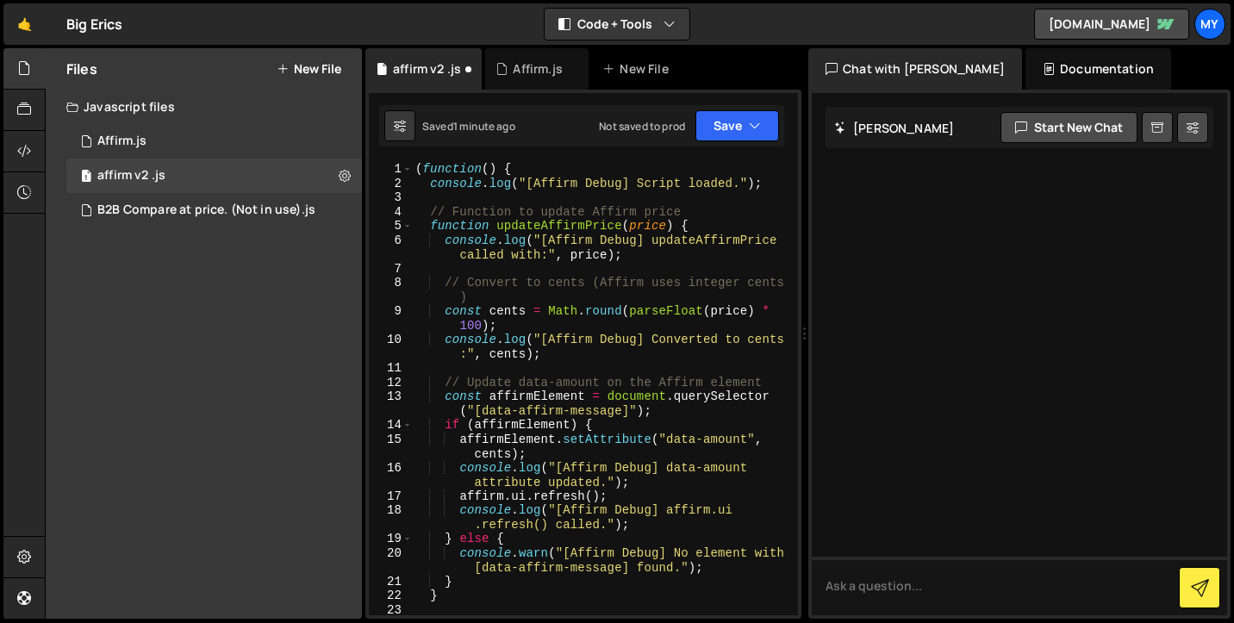
scroll to position [0, 0]
click at [416, 175] on div "( function ( ) { console . log ( "[Affirm Debug] Script loaded." ) ; // Functio…" at bounding box center [601, 403] width 379 height 482
click at [769, 121] on button "Save" at bounding box center [737, 125] width 84 height 31
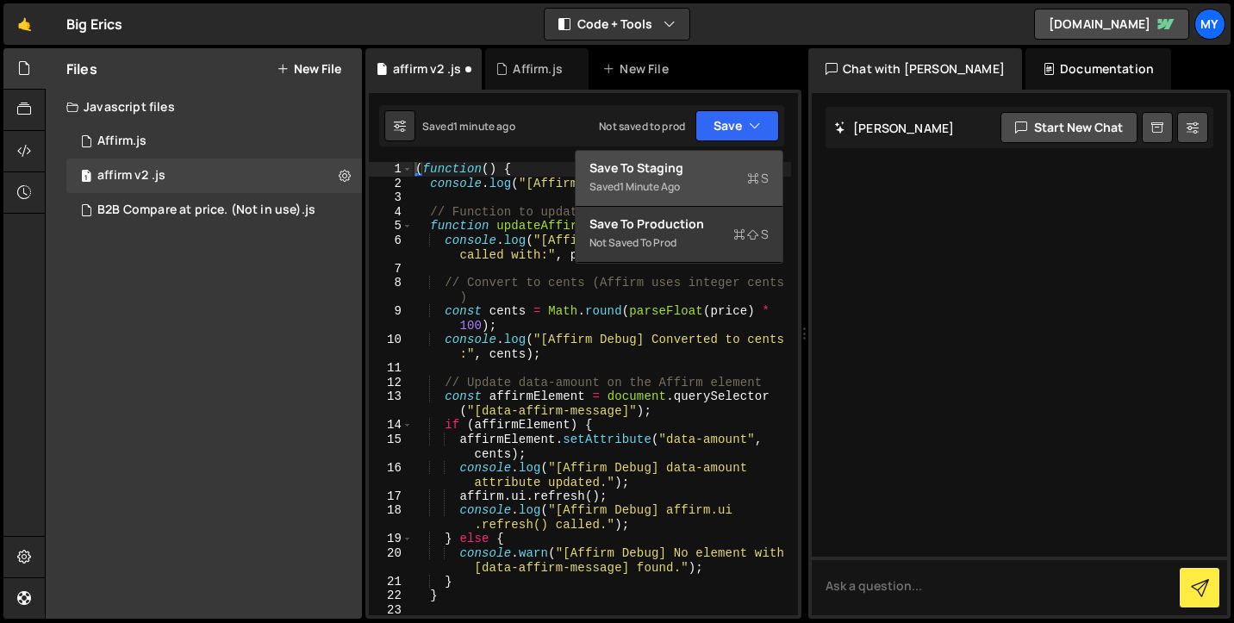
click at [757, 160] on div "Save to Staging S" at bounding box center [678, 167] width 179 height 17
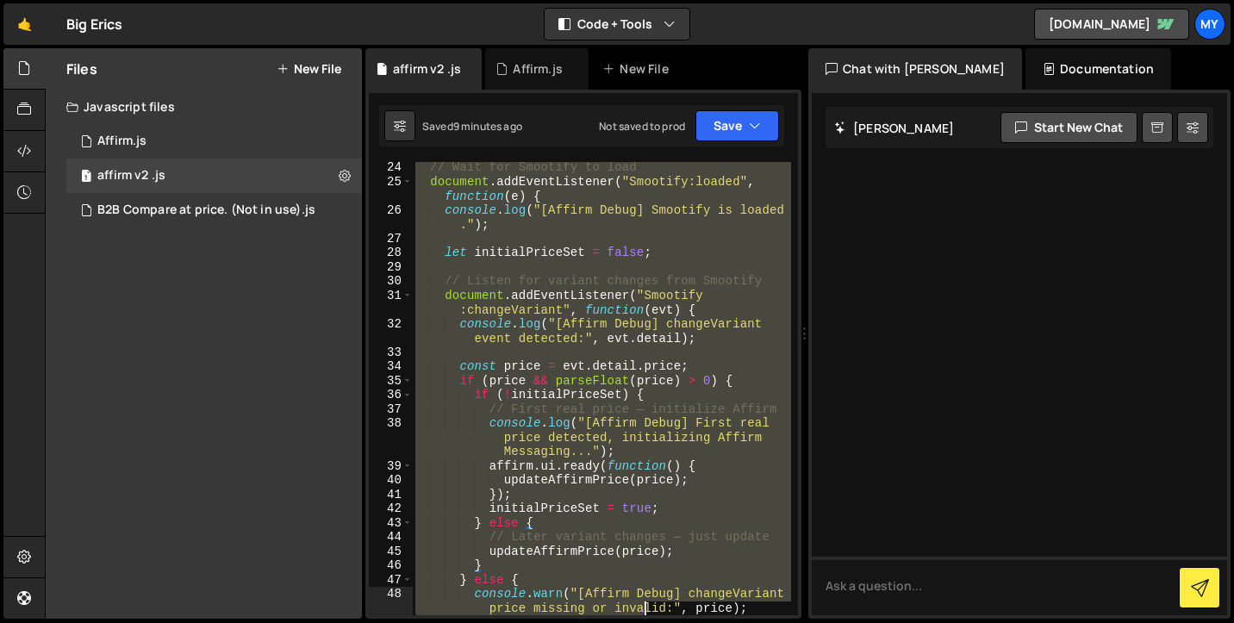
scroll to position [542, 0]
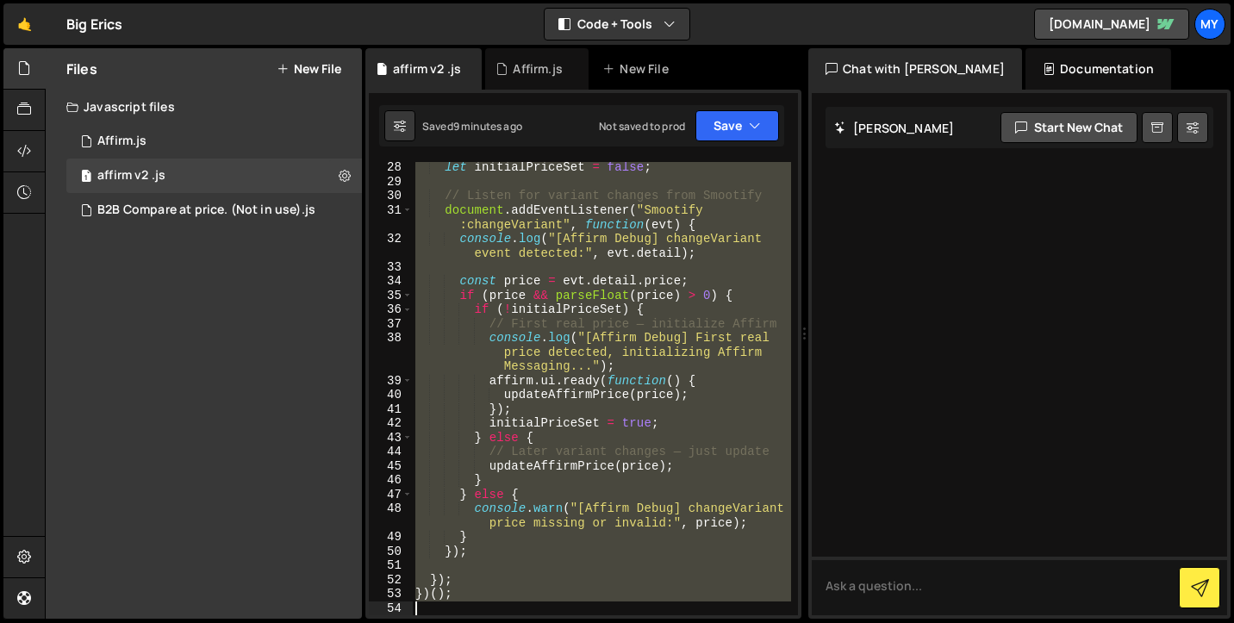
drag, startPoint x: 418, startPoint y: 167, endPoint x: 645, endPoint y: 631, distance: 516.0
click at [645, 622] on html "Projects Community Library Blog My Projects Your Teams Account Upgrade Logout" at bounding box center [617, 311] width 1234 height 623
type textarea "})();"
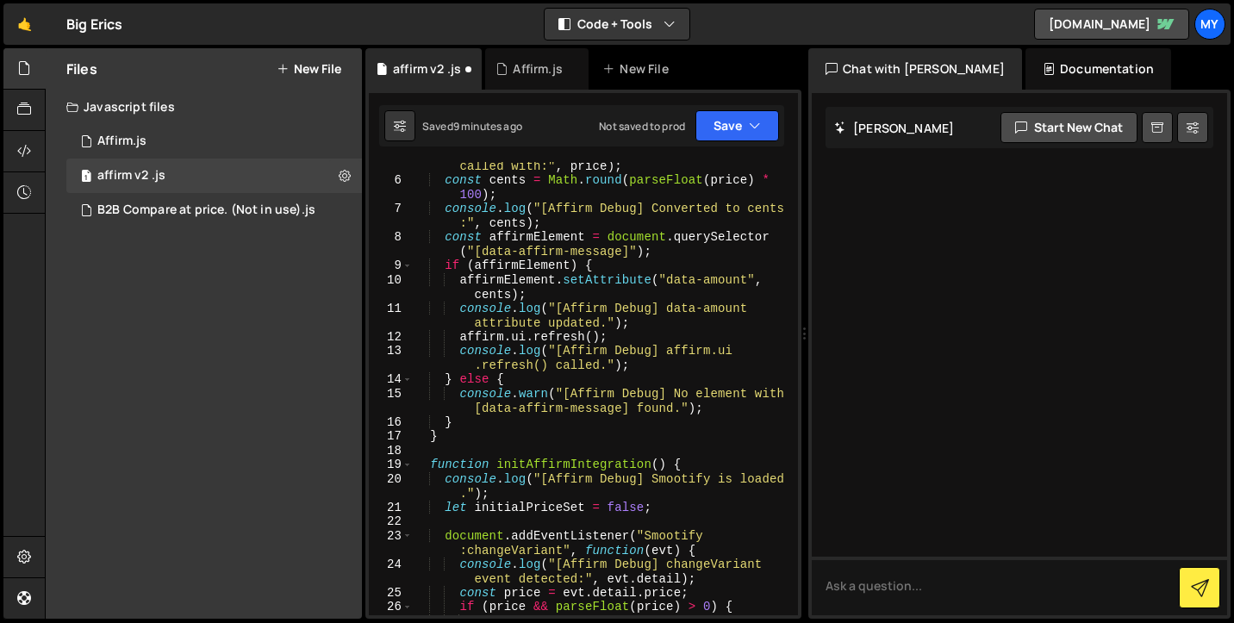
scroll to position [0, 0]
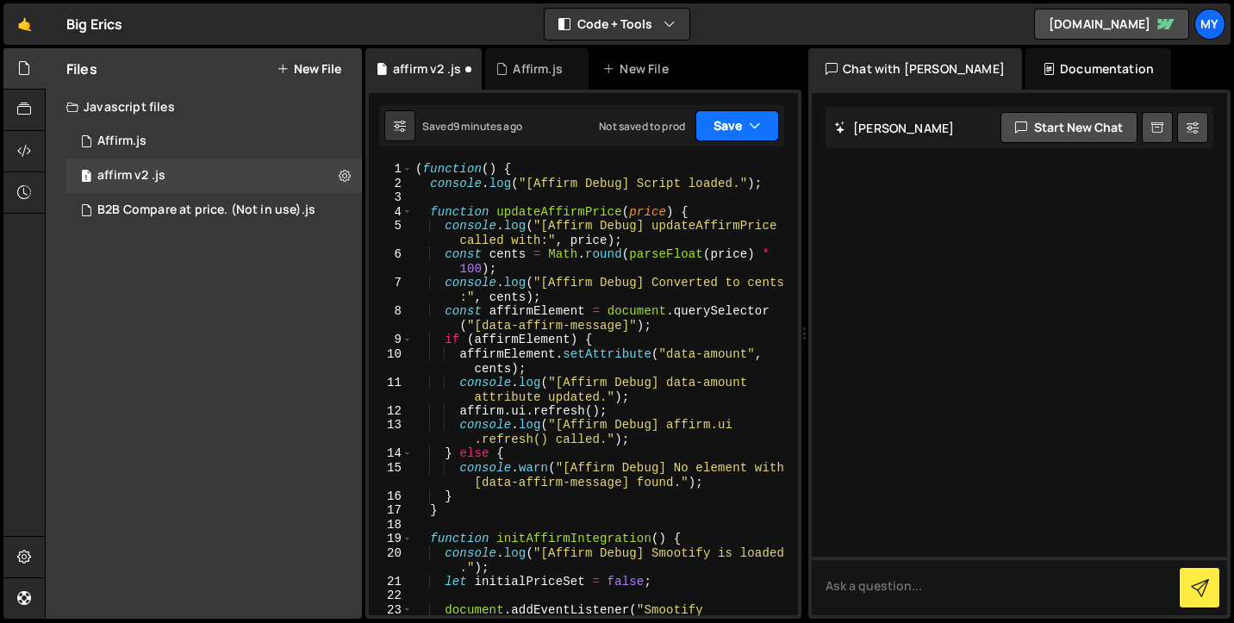
click at [753, 140] on button "Save" at bounding box center [737, 125] width 84 height 31
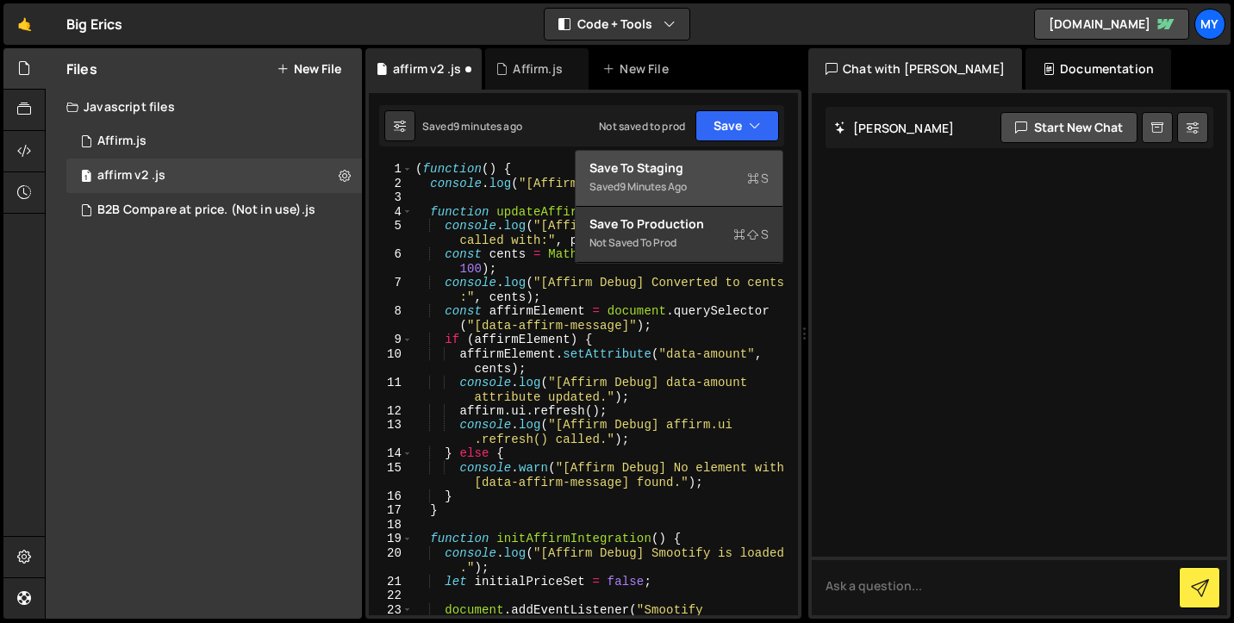
click at [728, 168] on div "Save to Staging S" at bounding box center [678, 167] width 179 height 17
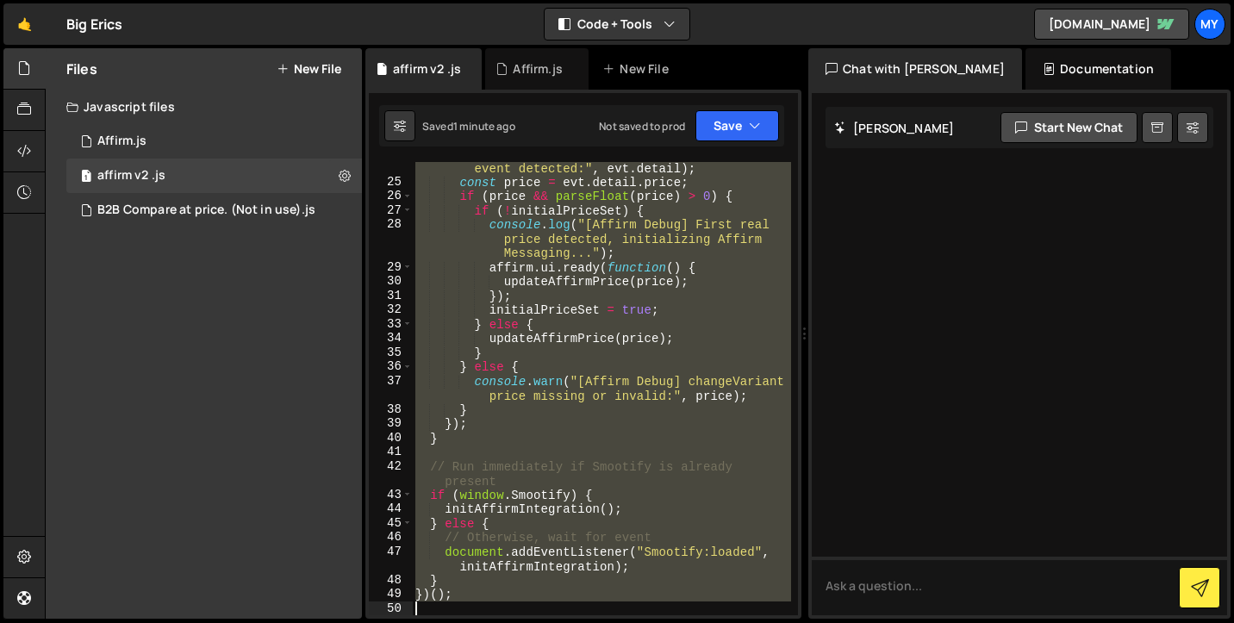
scroll to position [485, 0]
drag, startPoint x: 419, startPoint y: 171, endPoint x: 662, endPoint y: 678, distance: 561.9
click at [662, 622] on html "Projects Community Library Blog My Projects Your Teams Account Upgrade Logout" at bounding box center [617, 311] width 1234 height 623
type textarea "})();"
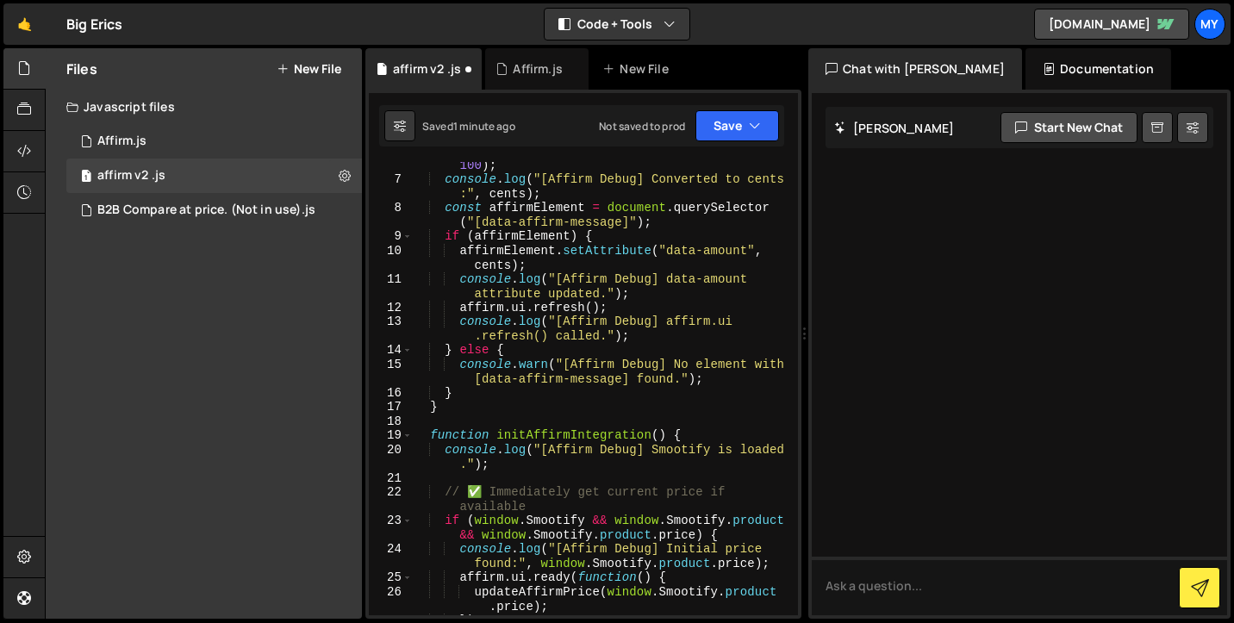
scroll to position [0, 0]
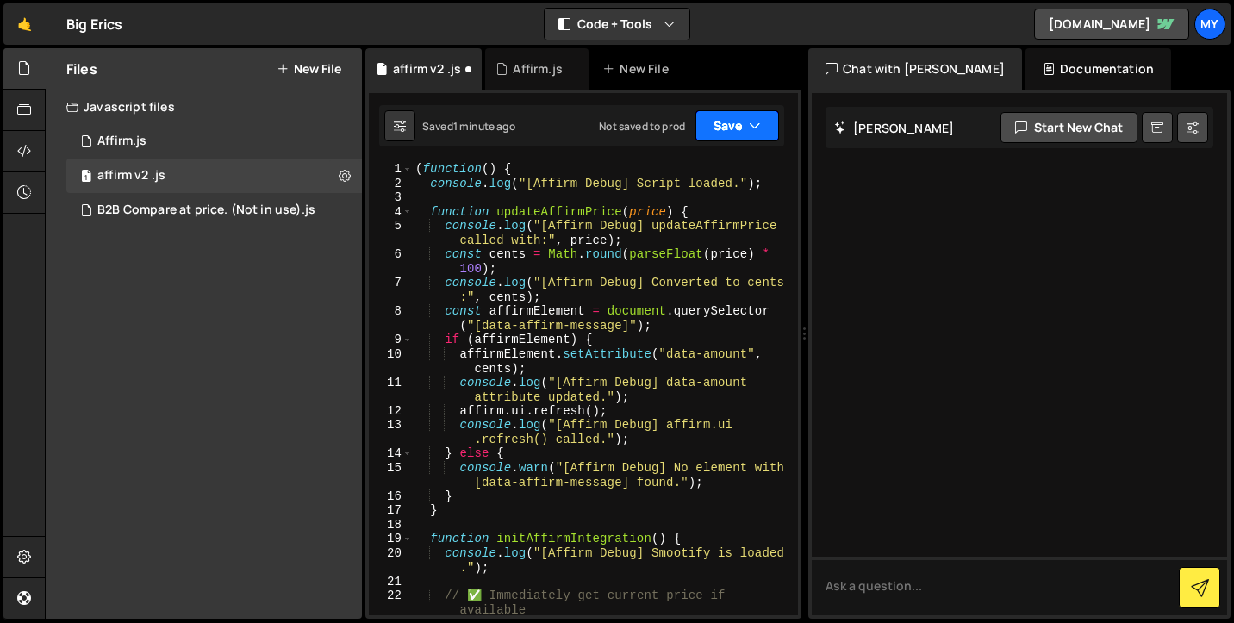
click at [751, 122] on icon "button" at bounding box center [755, 125] width 12 height 17
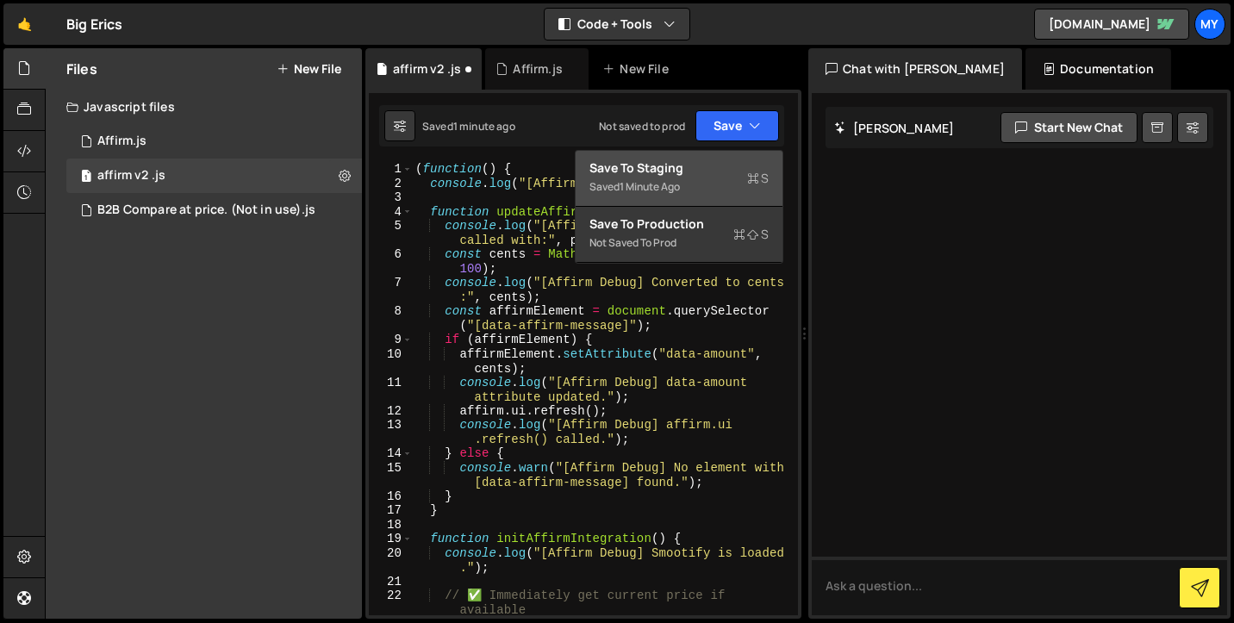
click at [752, 159] on div "Save to Staging S" at bounding box center [678, 167] width 179 height 17
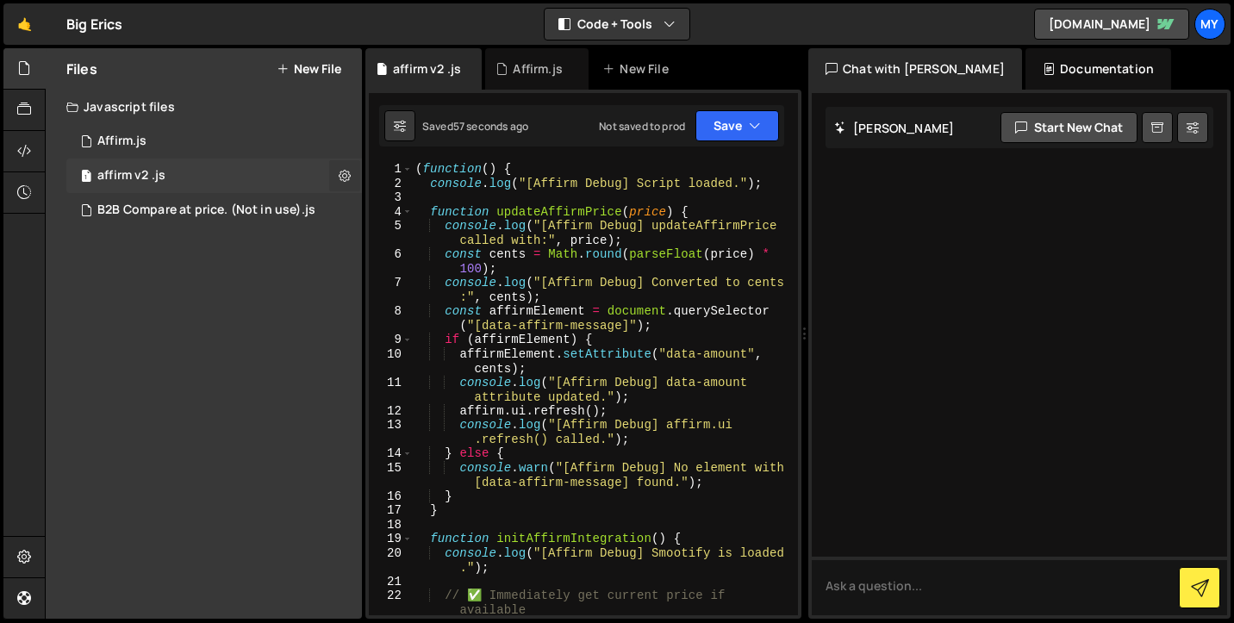
click at [350, 173] on icon at bounding box center [345, 175] width 12 height 16
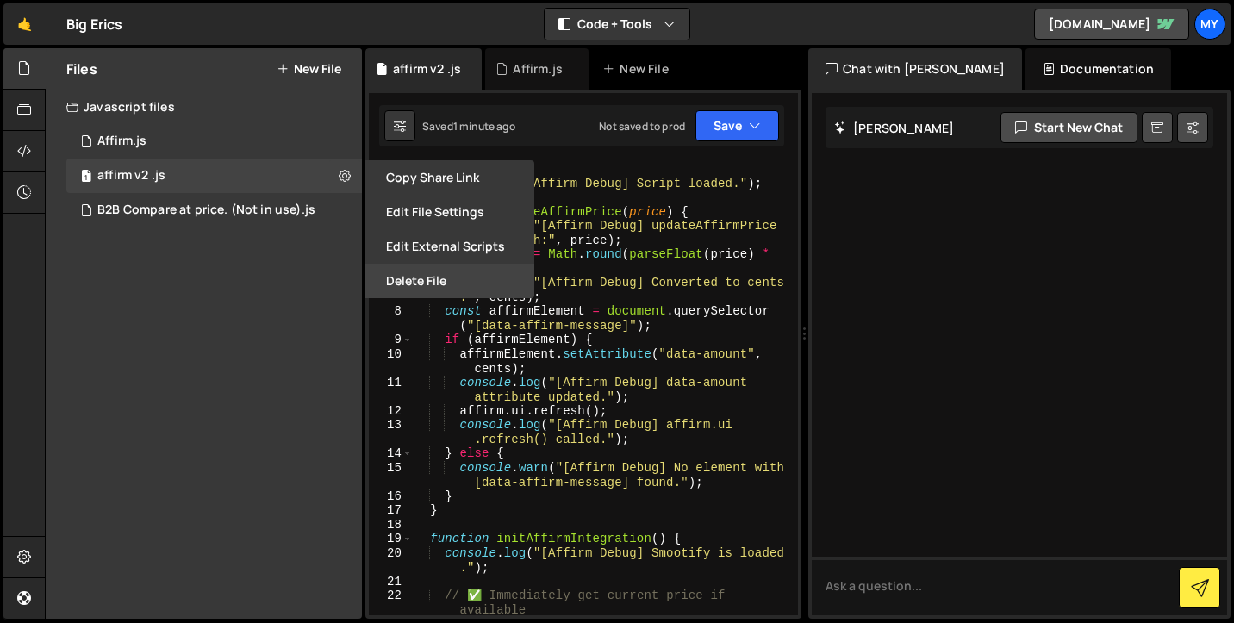
click at [422, 281] on button "Delete File" at bounding box center [449, 281] width 169 height 34
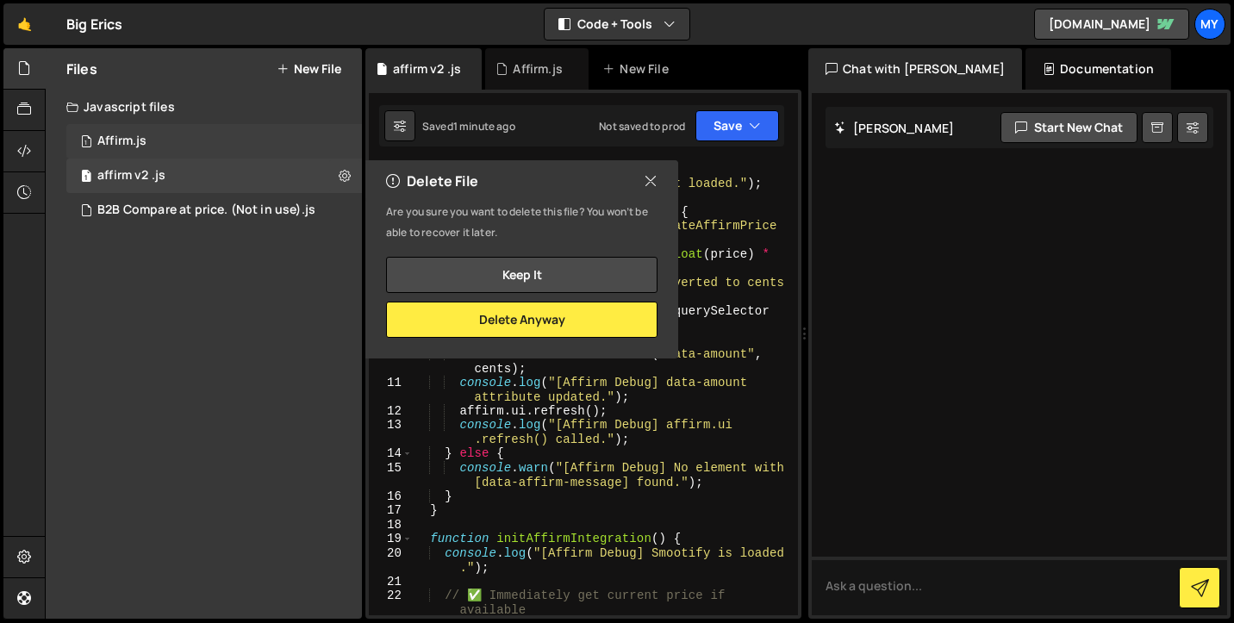
click at [251, 153] on div "1 Affirm.js 0" at bounding box center [214, 141] width 296 height 34
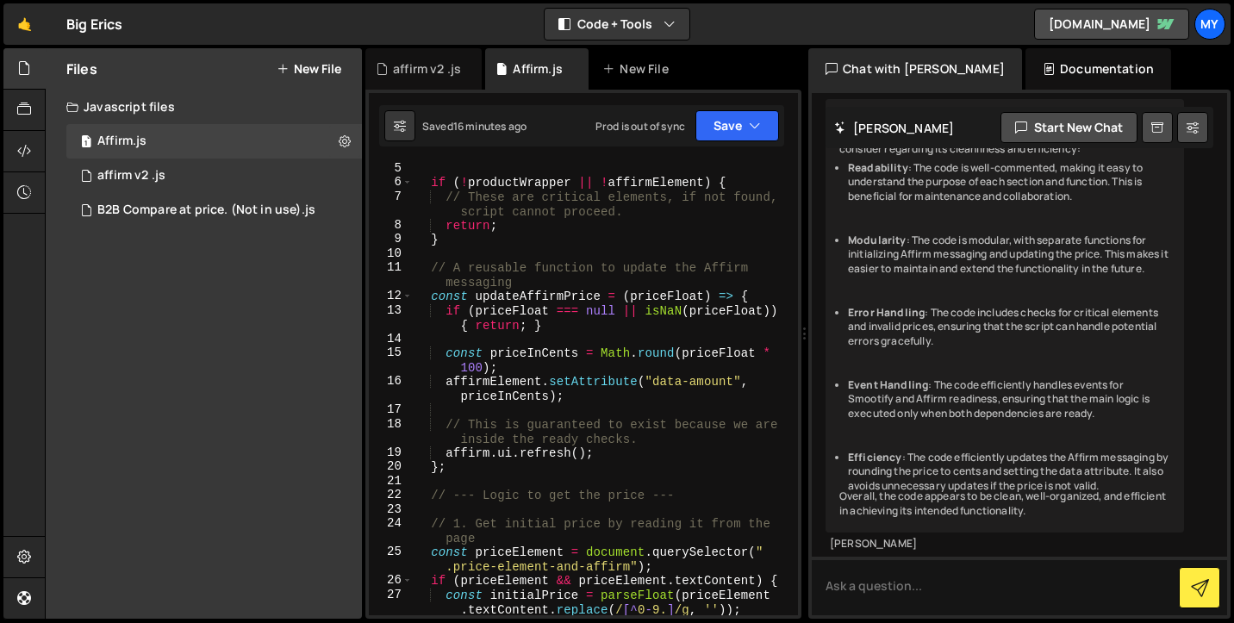
scroll to position [1740, 0]
click at [767, 125] on button "Save" at bounding box center [737, 125] width 84 height 31
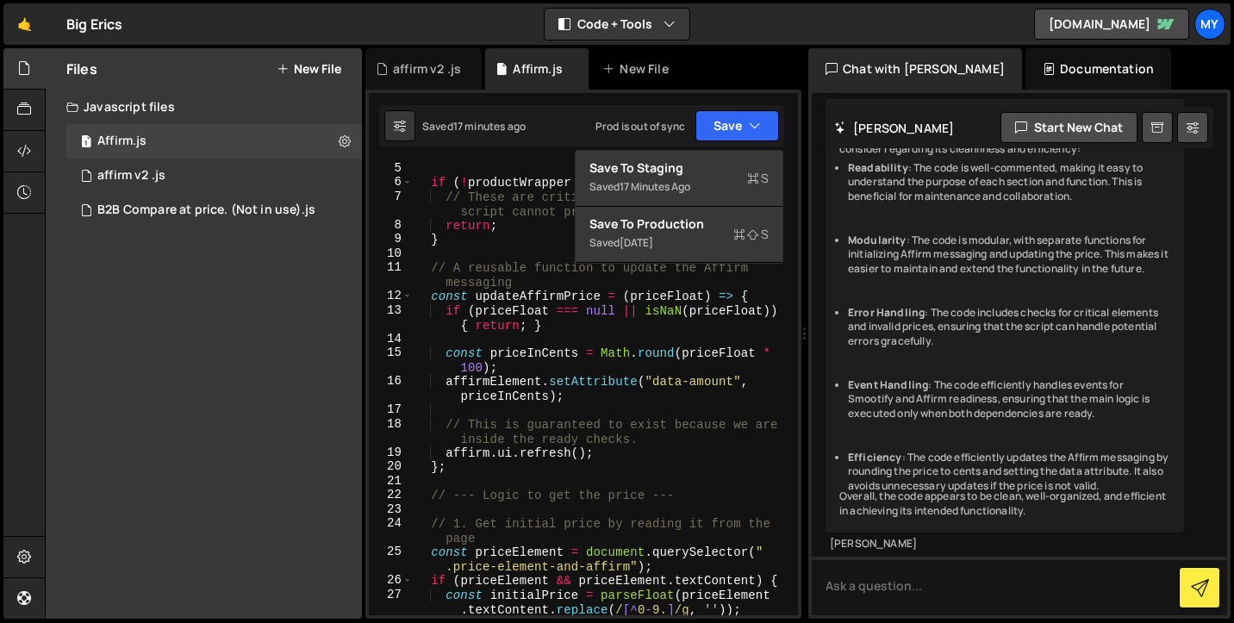
click at [626, 370] on div "if ( ! productWrapper || ! affirmElement ) { // These are critical elements, if…" at bounding box center [602, 402] width 378 height 482
type textarea "const priceInCents = Math.round(priceFloat * 100);"
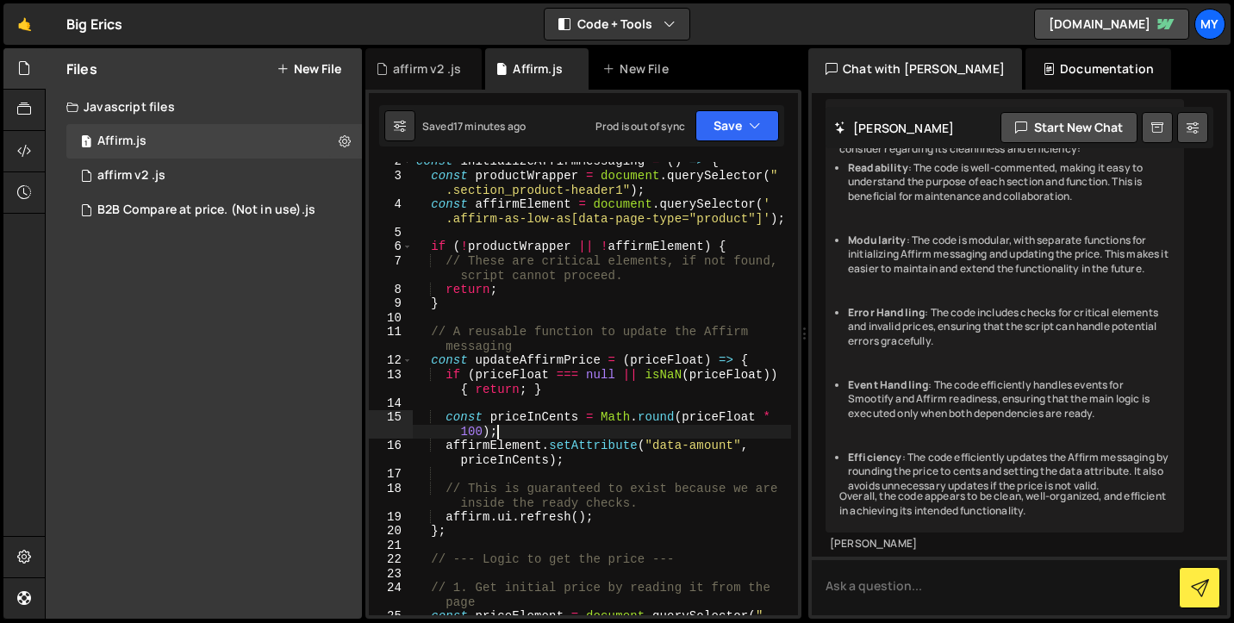
scroll to position [0, 0]
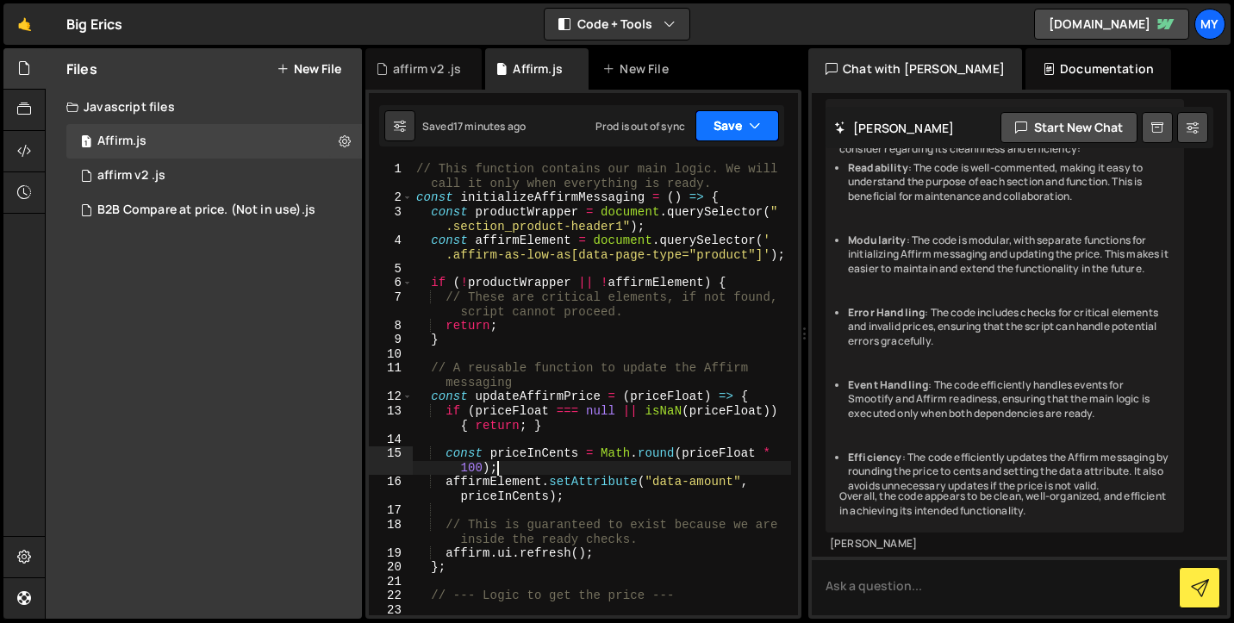
click at [727, 121] on button "Save" at bounding box center [737, 125] width 84 height 31
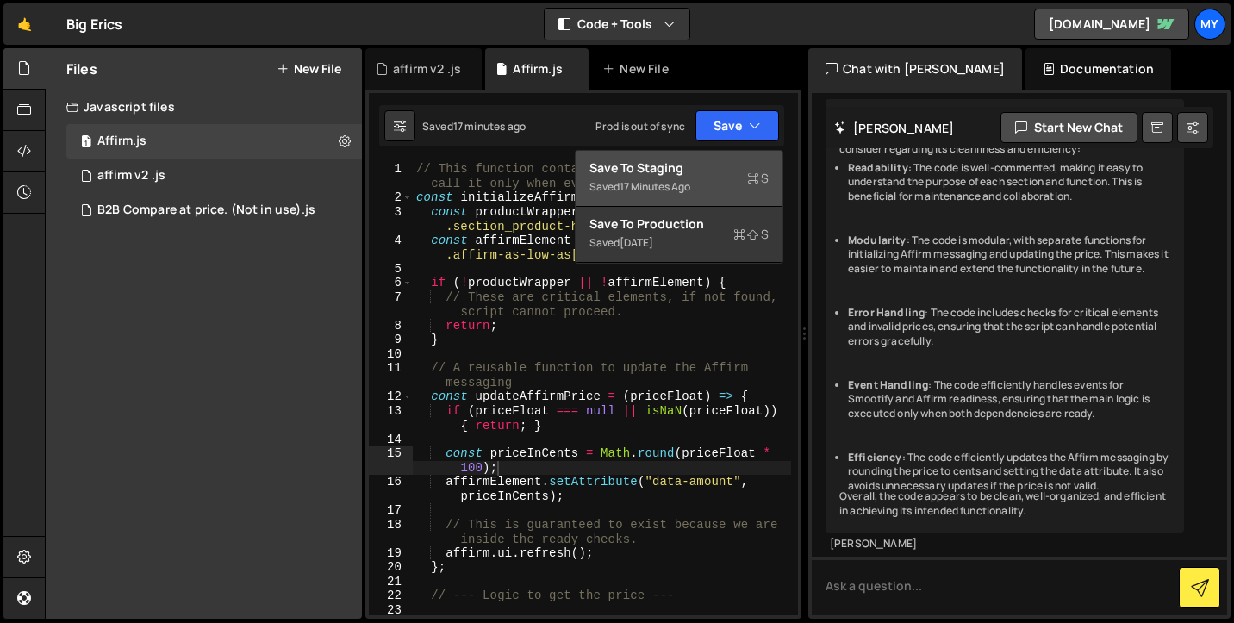
click at [732, 170] on div "Save to Staging S" at bounding box center [678, 167] width 179 height 17
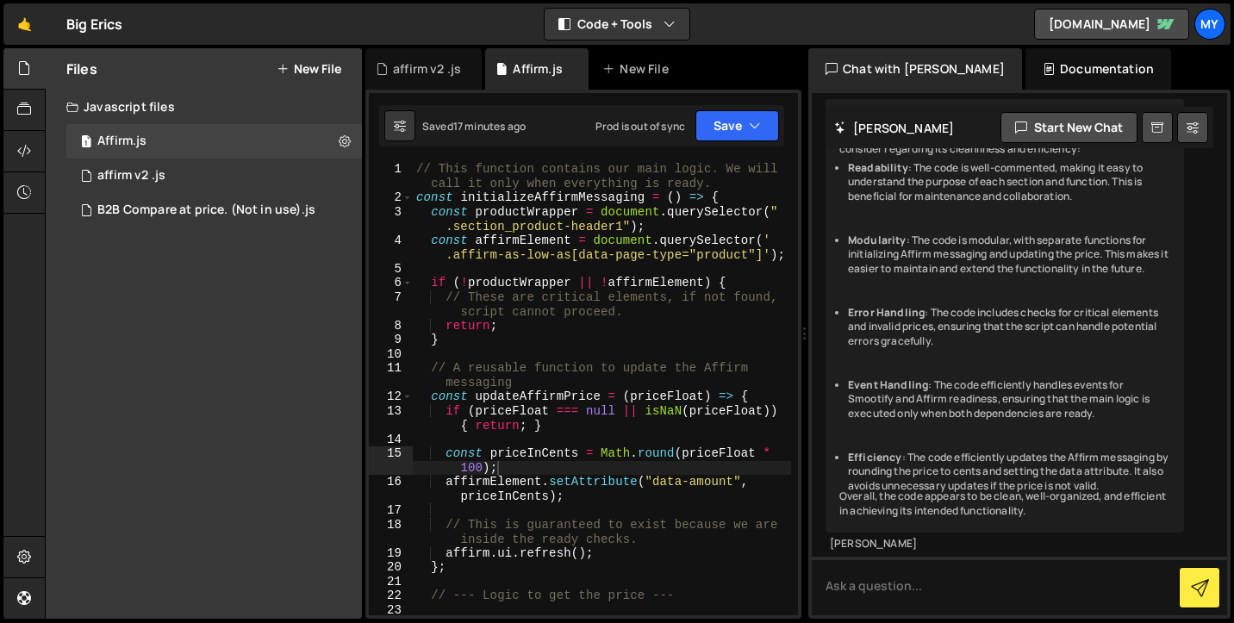
click at [651, 121] on div "Prod is out of sync" at bounding box center [640, 126] width 90 height 15
click at [622, 121] on div "Prod is out of sync" at bounding box center [640, 126] width 90 height 15
click at [262, 192] on div "1 affirm v2 .js 0" at bounding box center [214, 176] width 296 height 34
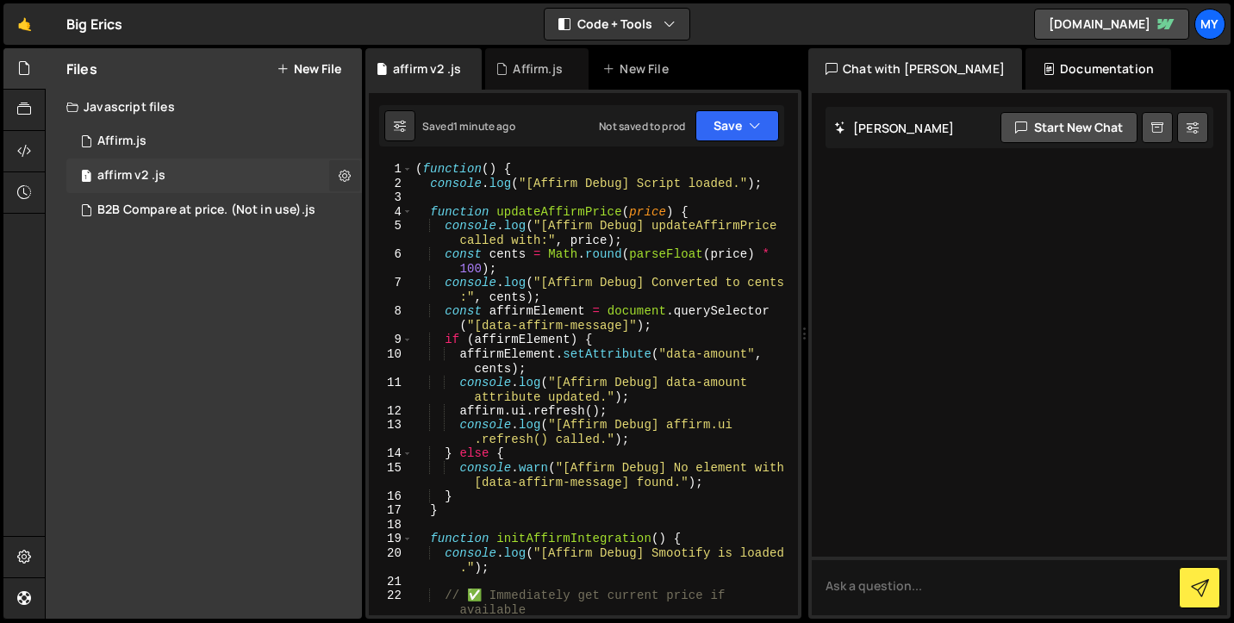
click at [334, 167] on button at bounding box center [344, 175] width 31 height 31
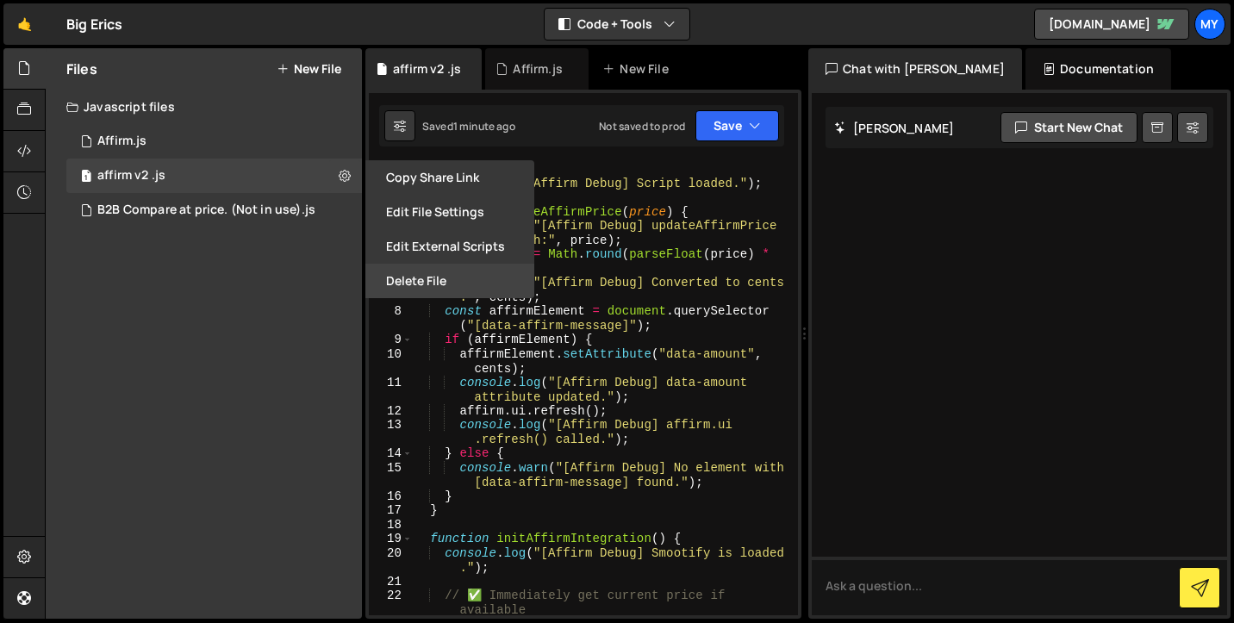
click at [395, 282] on button "Delete File" at bounding box center [449, 281] width 169 height 34
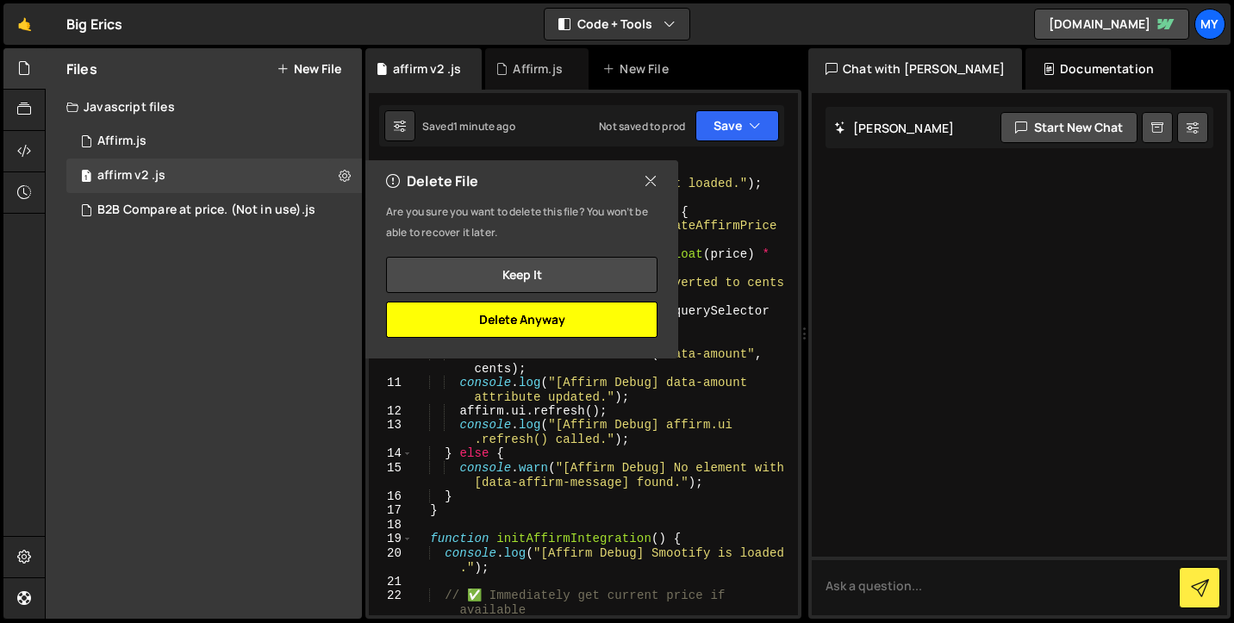
click at [473, 321] on button "Delete Anyway" at bounding box center [521, 320] width 271 height 36
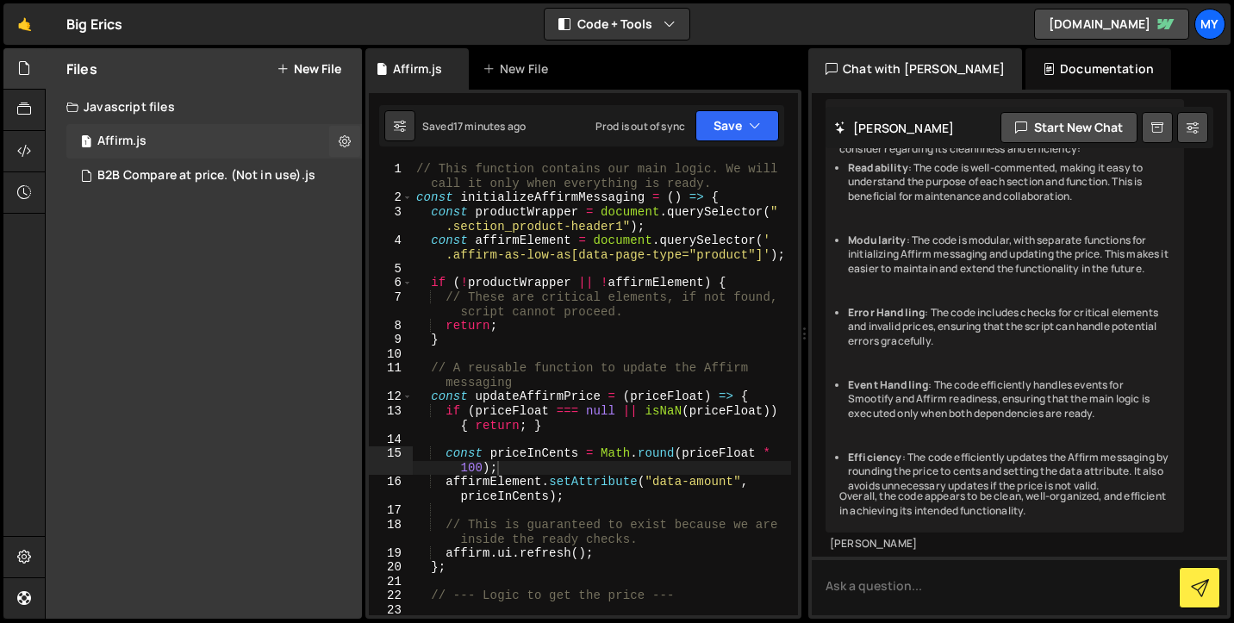
click at [231, 134] on div "1 Affirm.js 0" at bounding box center [214, 141] width 296 height 34
